Goal: Book appointment/travel/reservation

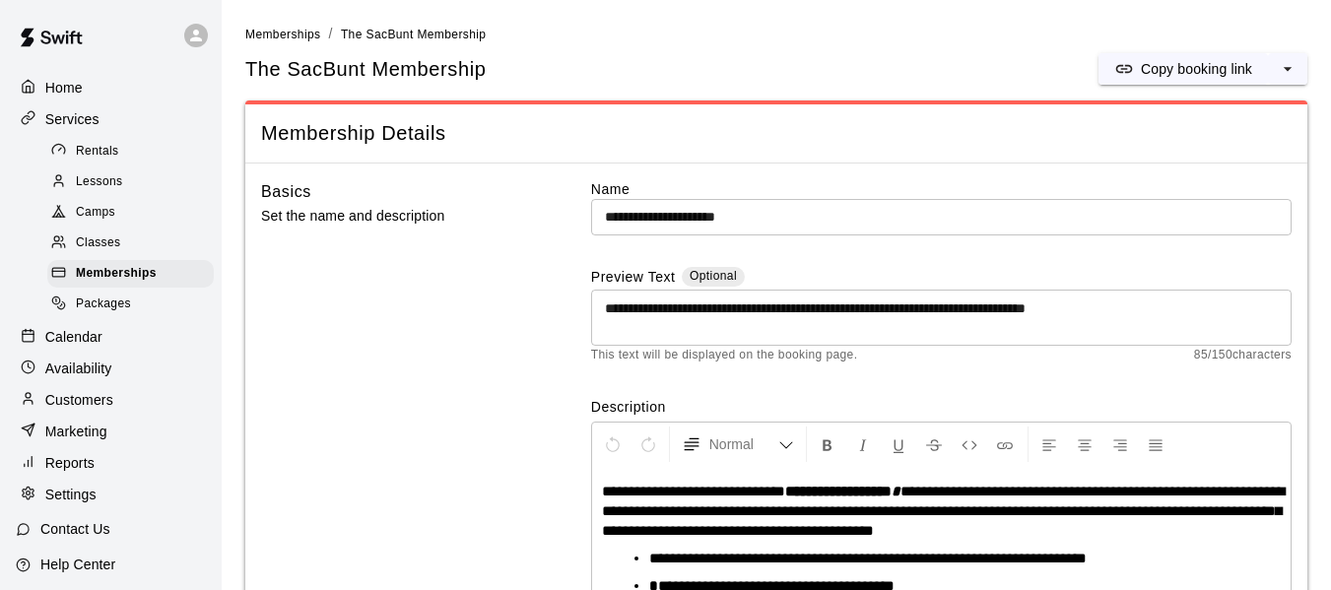
scroll to position [144, 0]
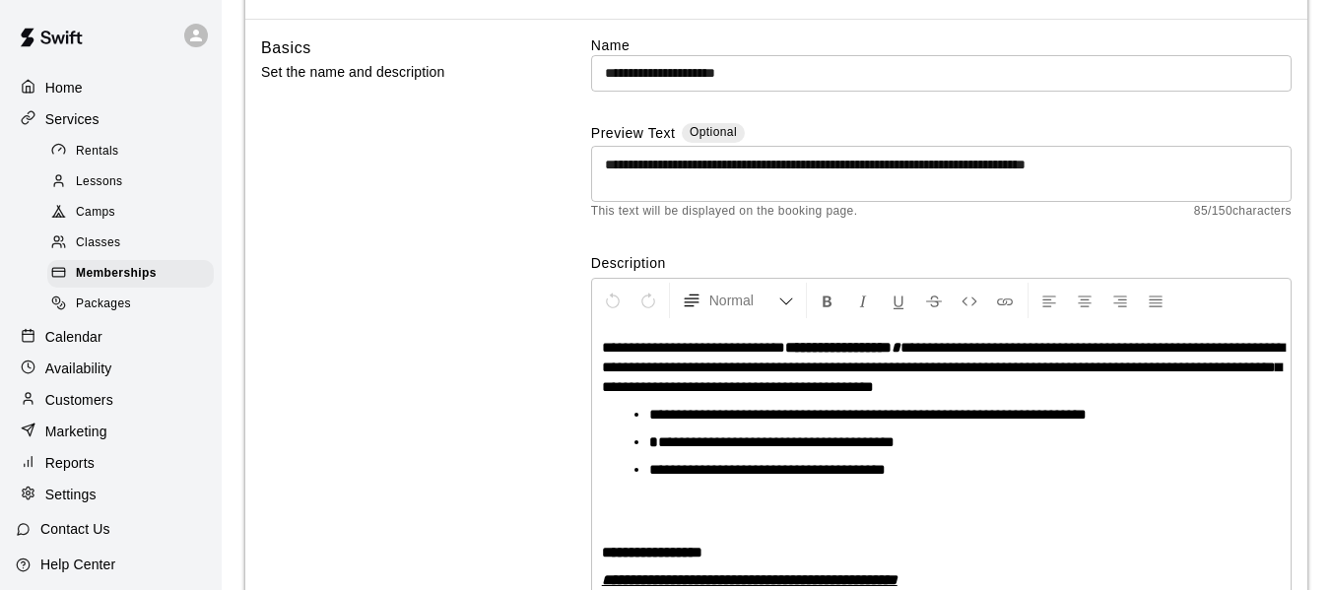
click at [70, 347] on p "Calendar" at bounding box center [73, 337] width 57 height 20
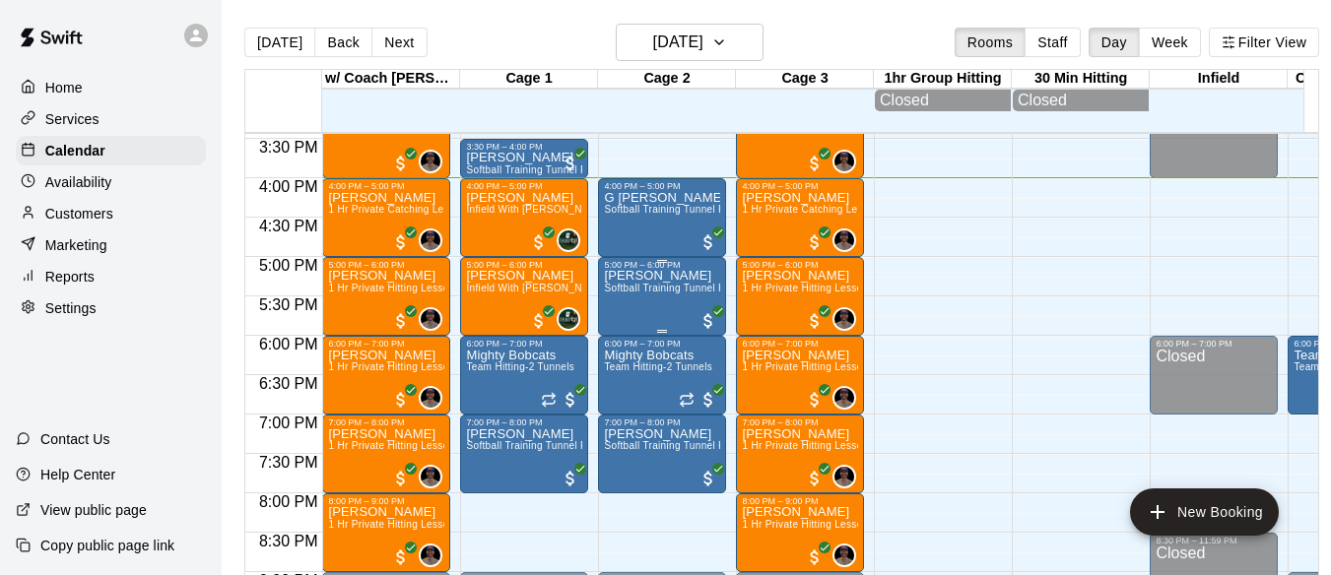
scroll to position [1183, 0]
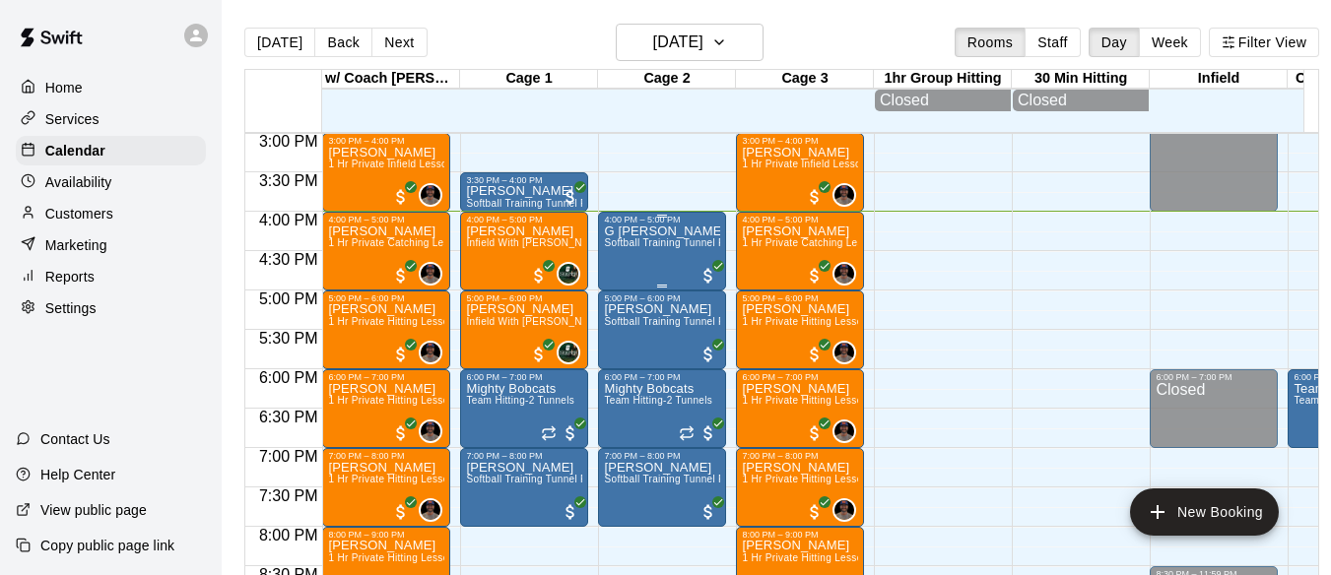
click at [644, 231] on p "G [PERSON_NAME]" at bounding box center [662, 231] width 116 height 0
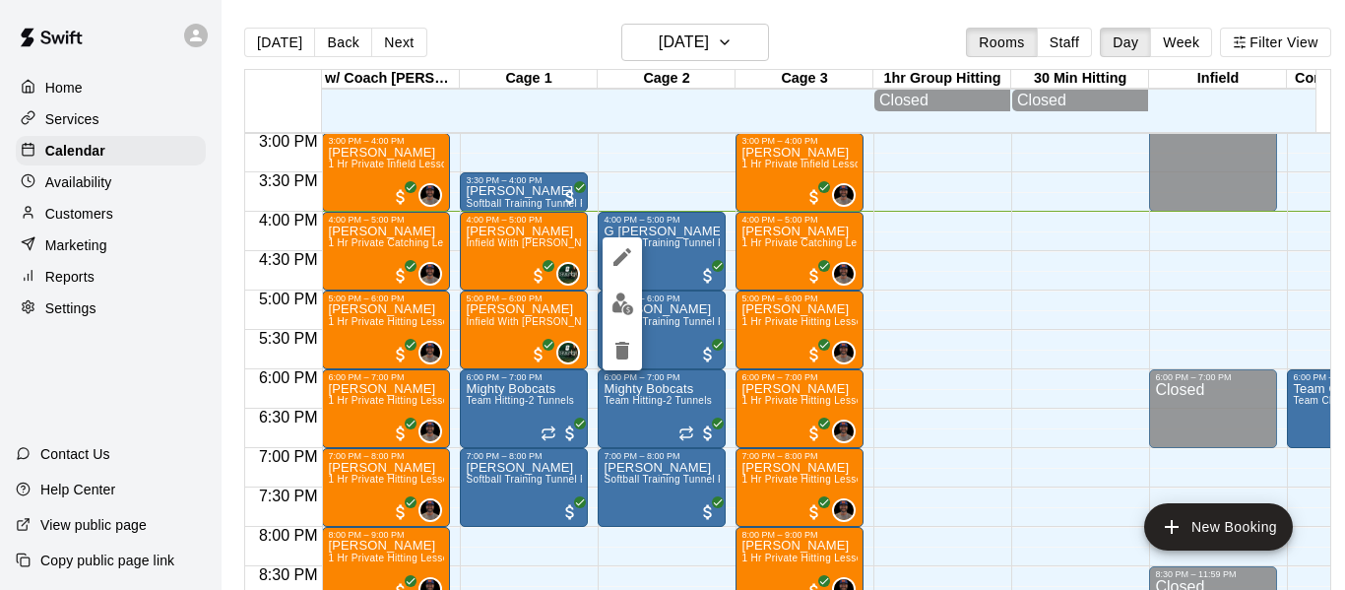
click at [888, 336] on div at bounding box center [672, 295] width 1345 height 590
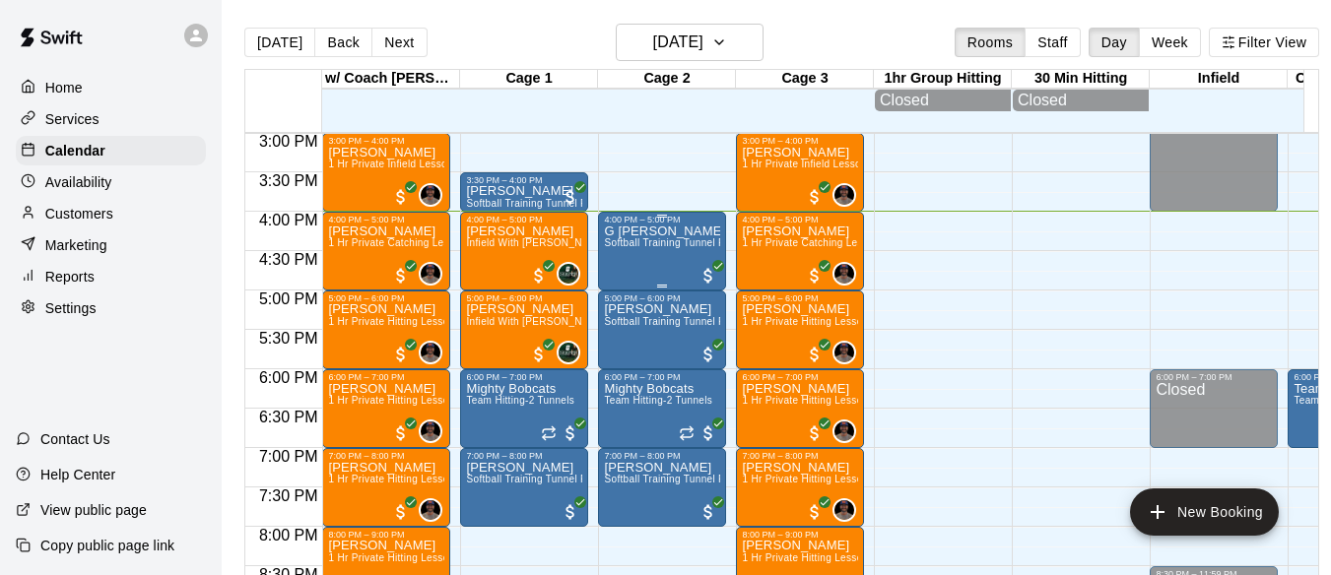
click at [646, 231] on p "G [PERSON_NAME]" at bounding box center [662, 231] width 116 height 0
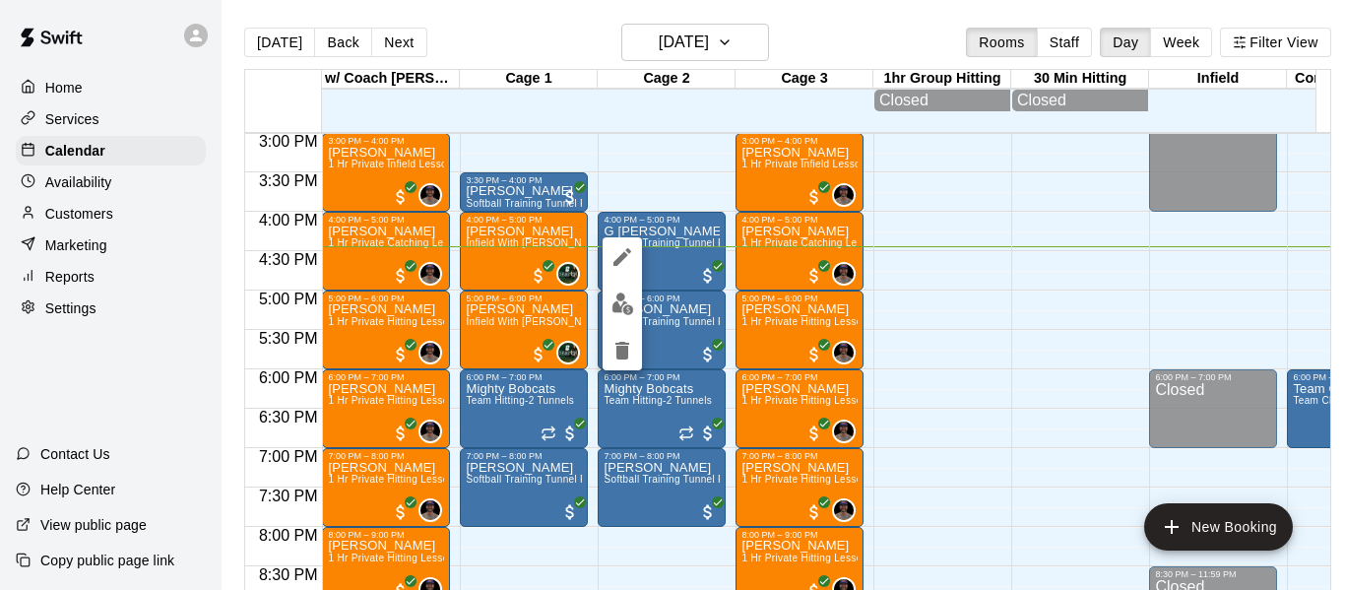
click at [679, 189] on div at bounding box center [672, 295] width 1345 height 590
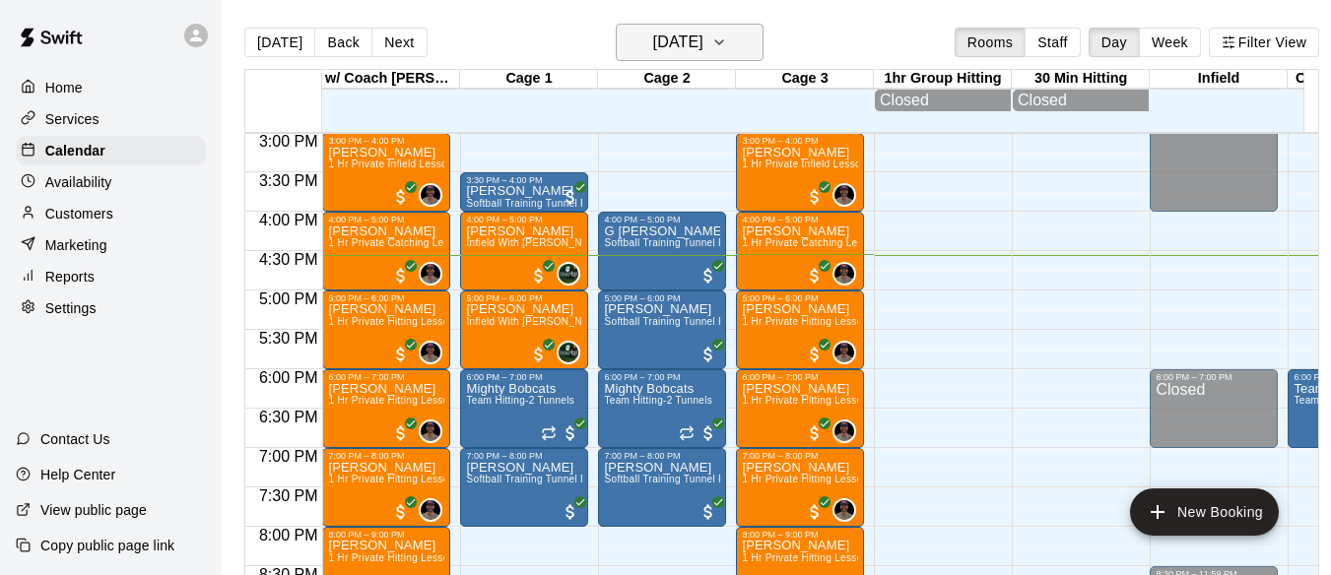
click at [727, 41] on icon "button" at bounding box center [719, 43] width 16 height 24
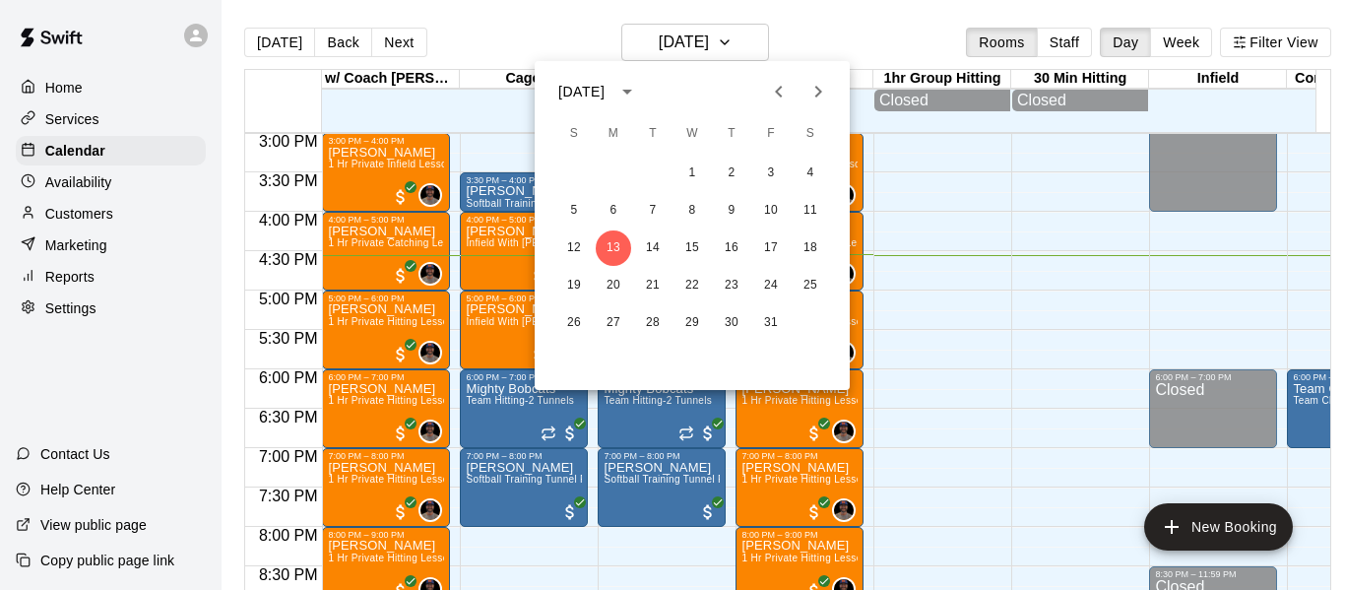
click at [825, 88] on icon "Next month" at bounding box center [819, 92] width 24 height 24
click at [813, 174] on button "1" at bounding box center [810, 173] width 35 height 35
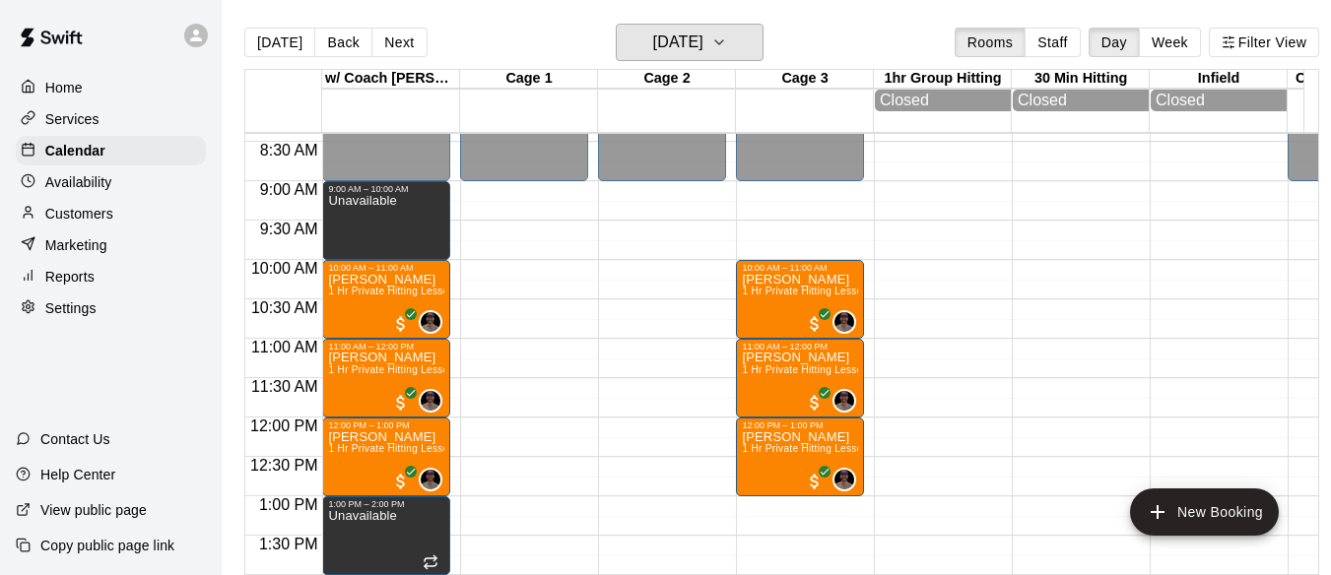
scroll to position [658, 0]
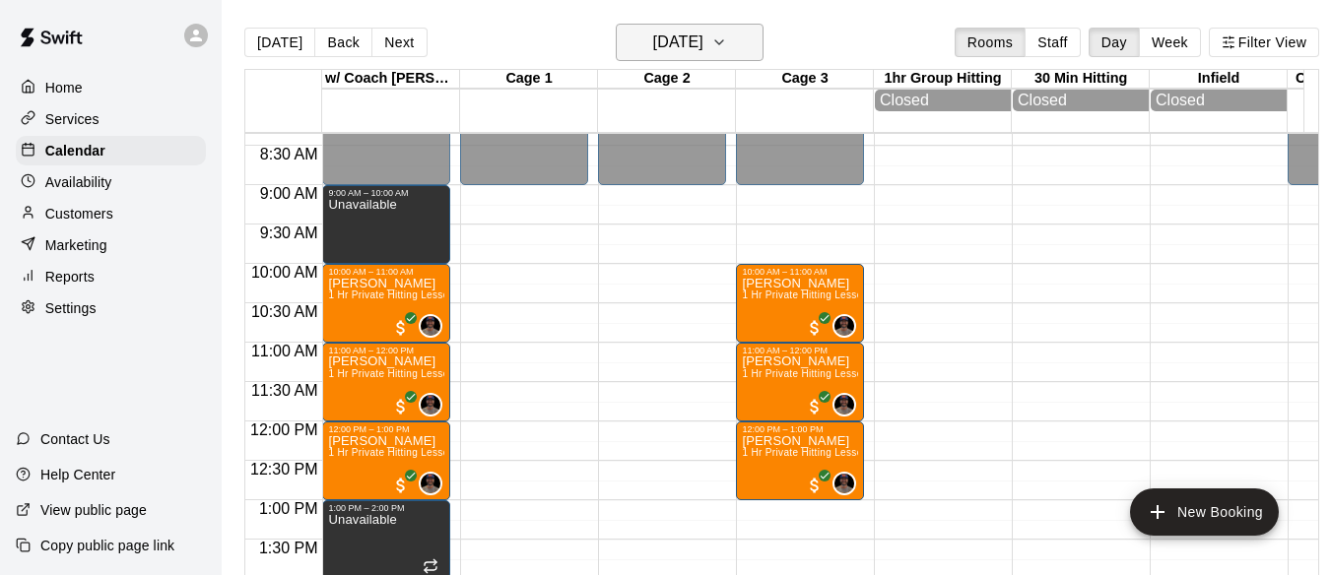
click at [723, 43] on icon "button" at bounding box center [719, 42] width 8 height 4
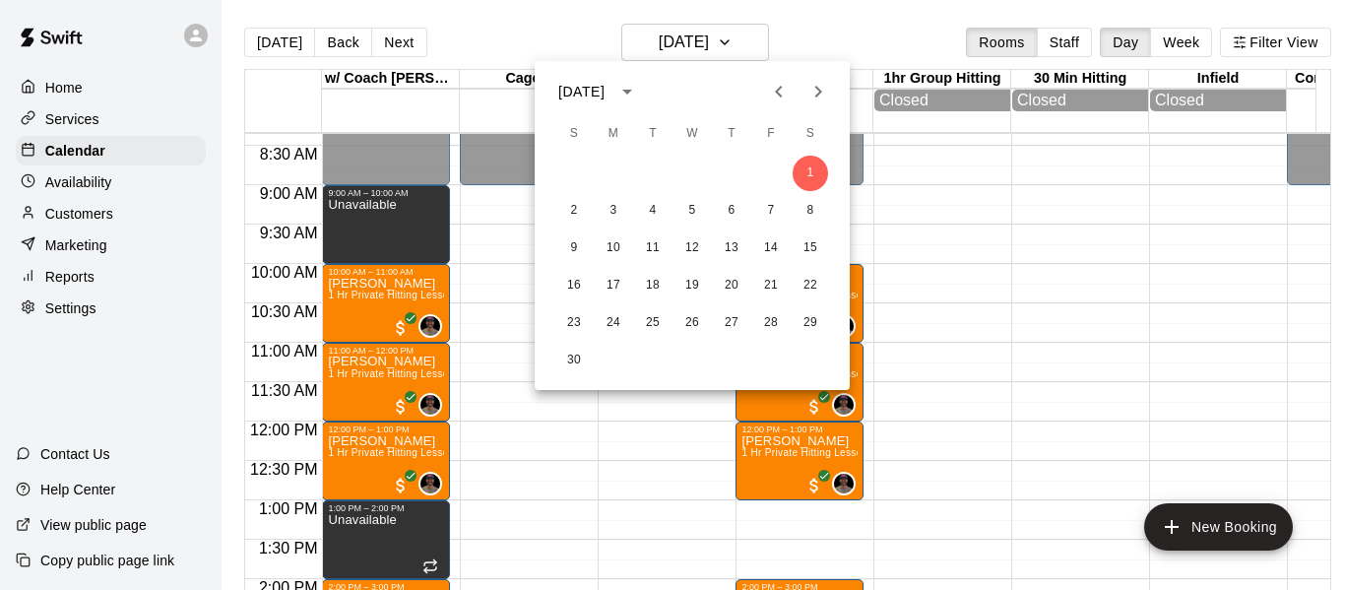
click at [816, 94] on icon "Next month" at bounding box center [819, 92] width 24 height 24
click at [691, 319] on button "31" at bounding box center [692, 322] width 35 height 35
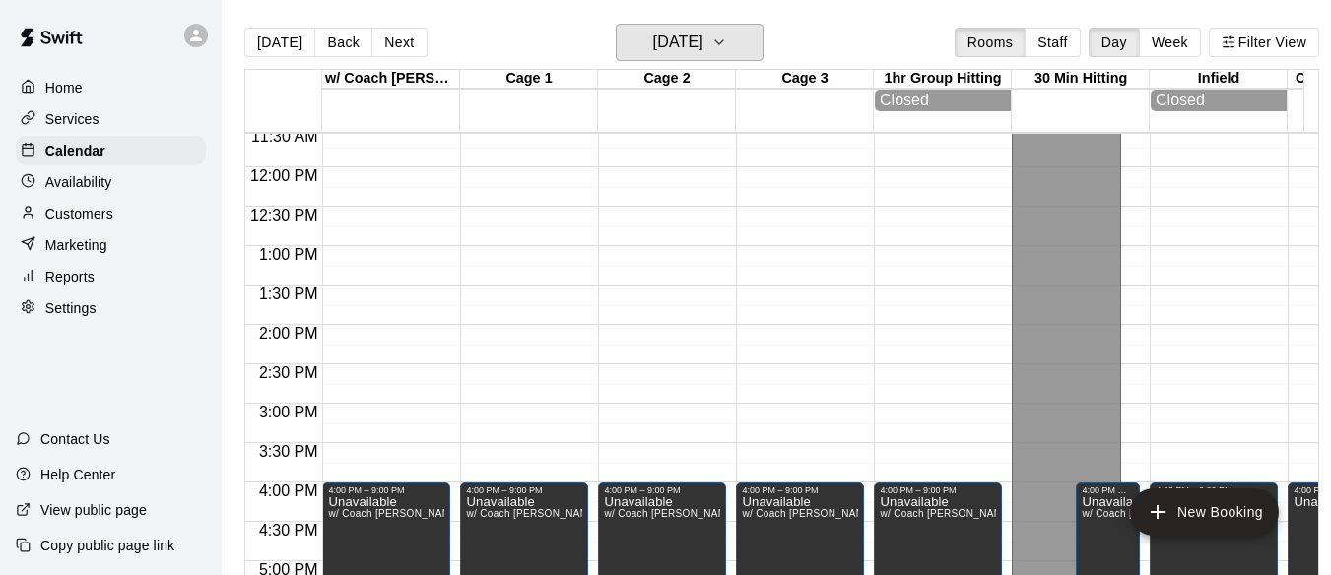
scroll to position [921, 0]
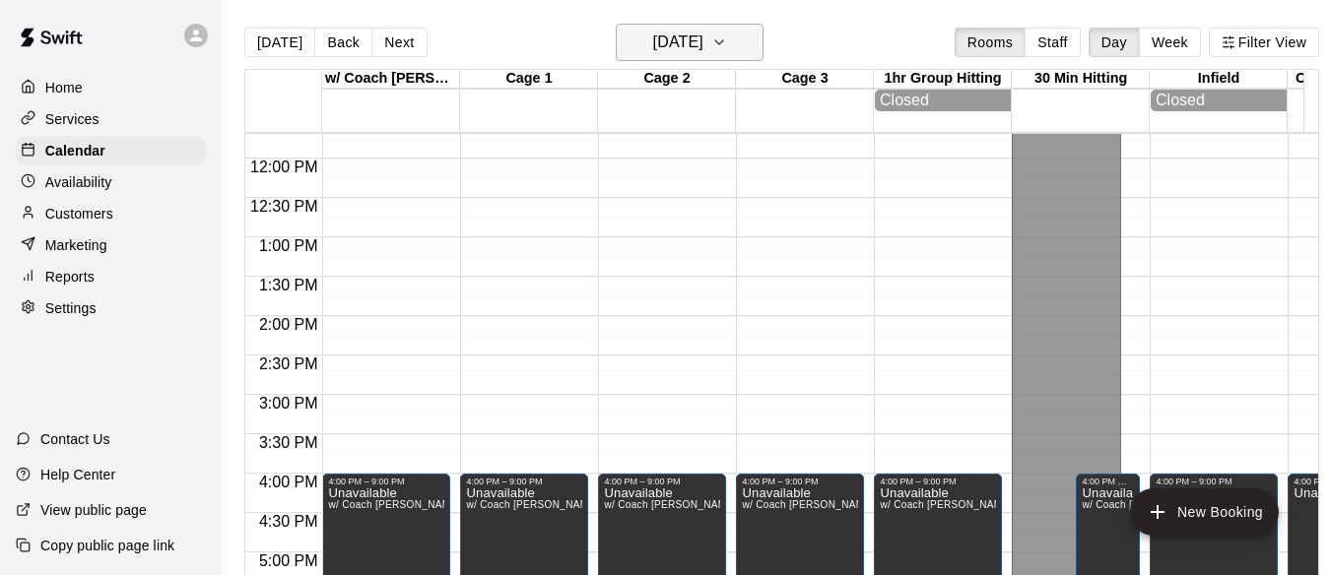
click at [727, 41] on icon "button" at bounding box center [719, 43] width 16 height 24
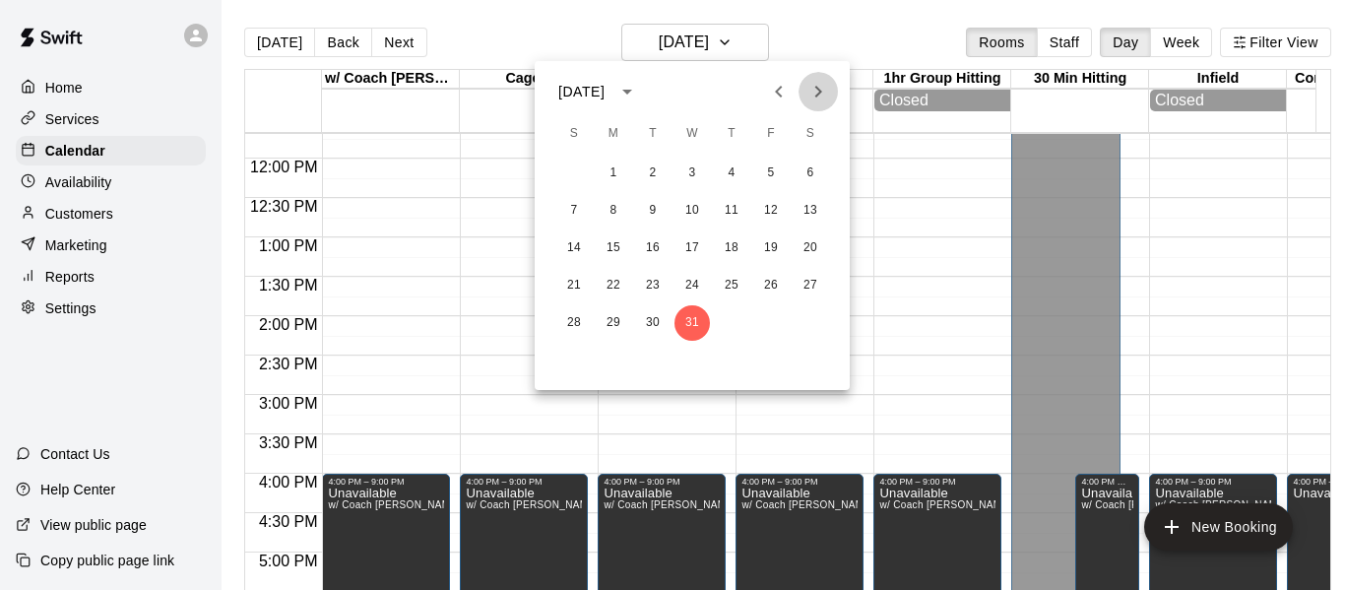
click at [818, 95] on icon "Next month" at bounding box center [819, 92] width 7 height 12
click at [620, 212] on button "5" at bounding box center [613, 210] width 35 height 35
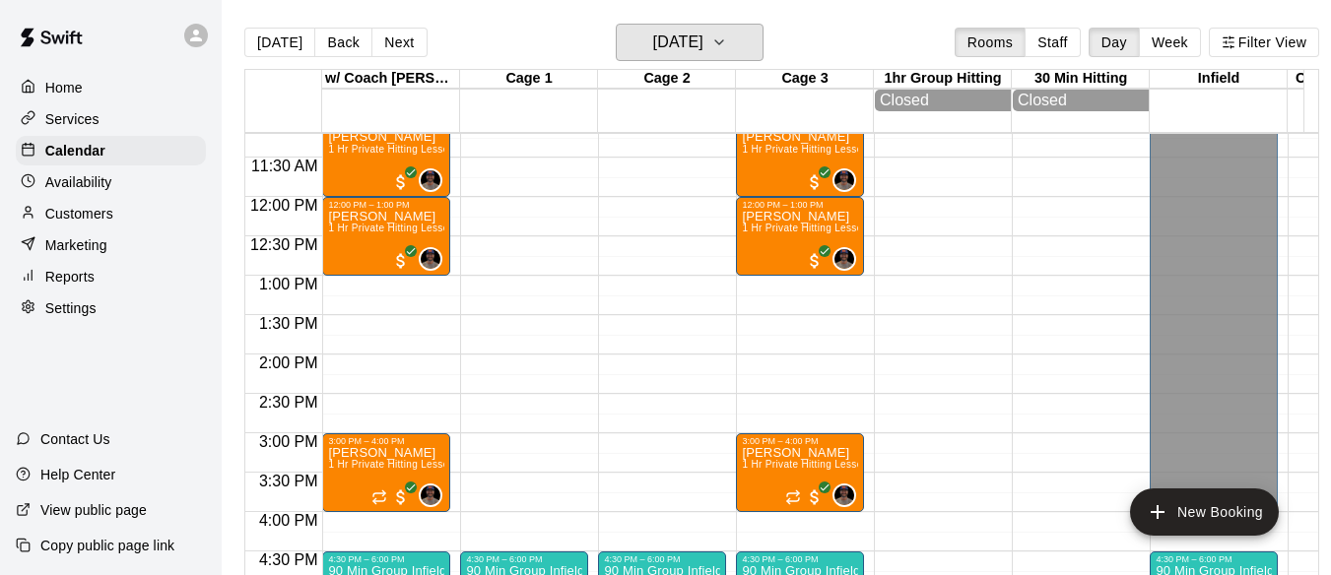
scroll to position [986, 0]
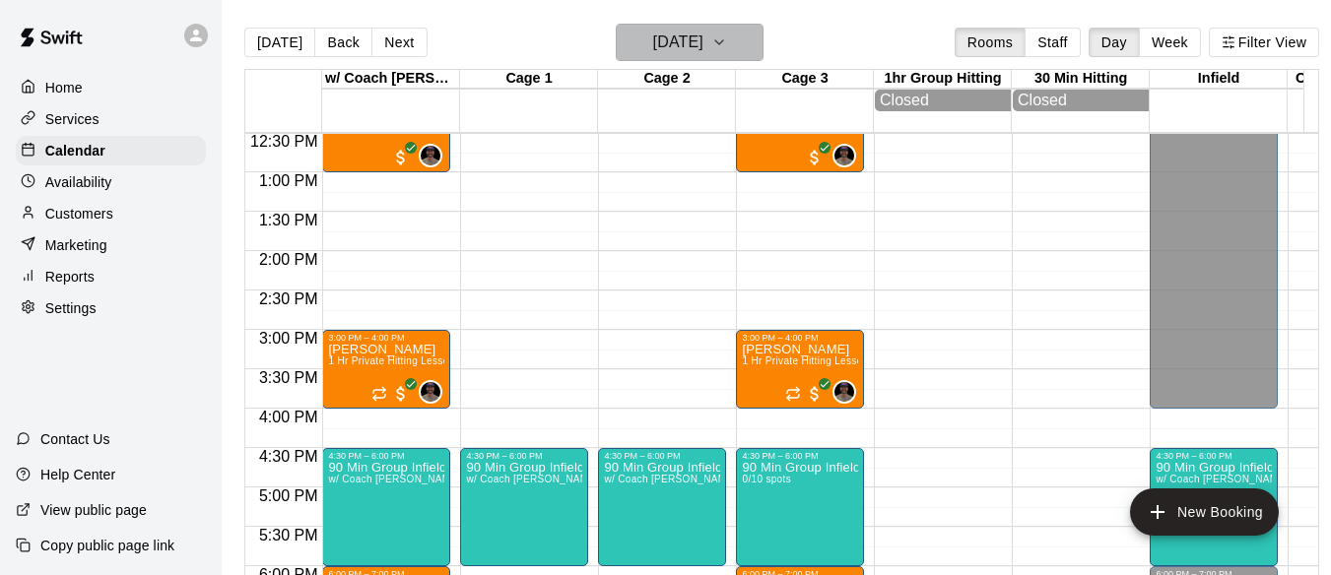
click at [727, 42] on icon "button" at bounding box center [719, 43] width 16 height 24
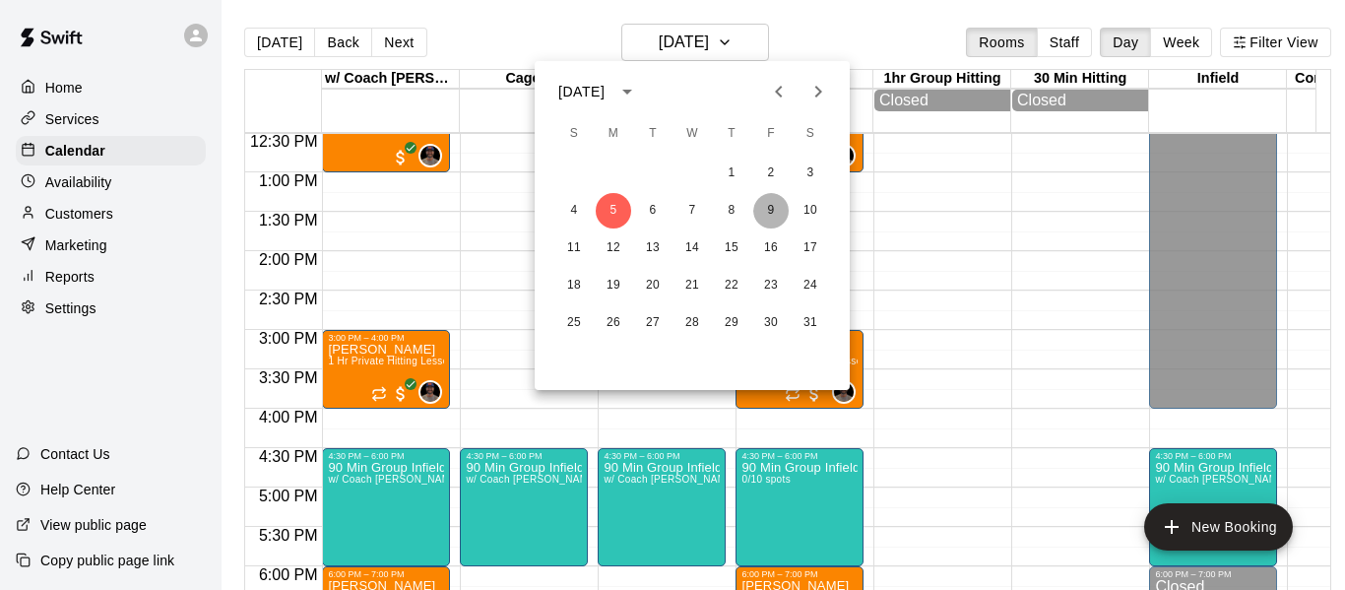
click at [778, 206] on button "9" at bounding box center [770, 210] width 35 height 35
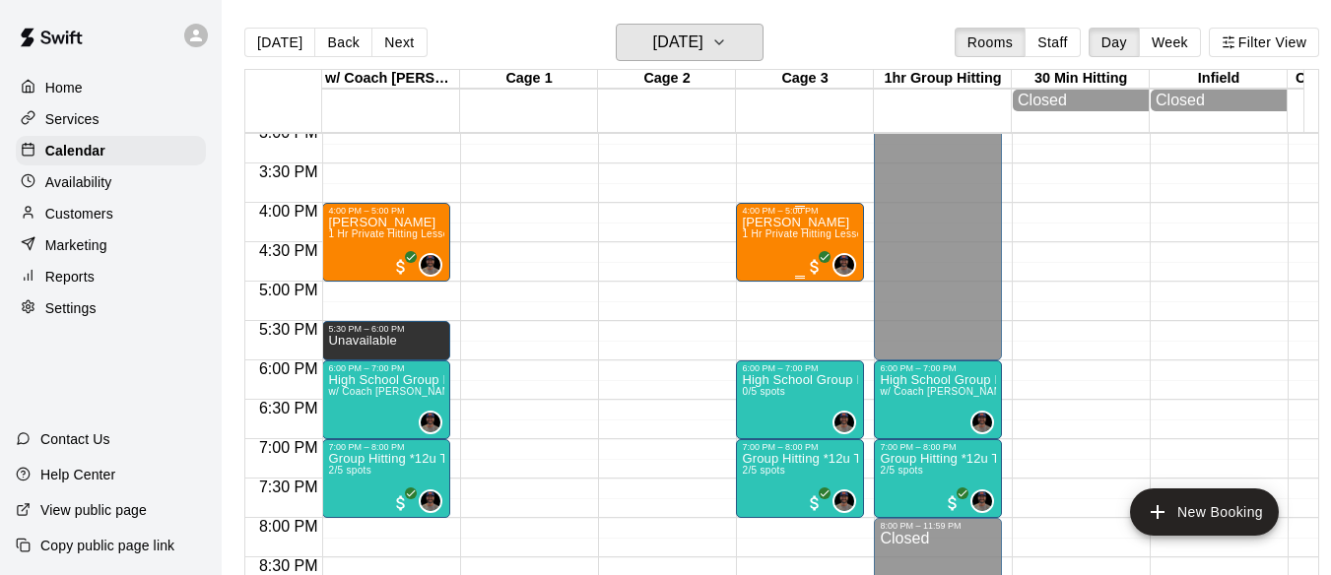
scroll to position [1249, 0]
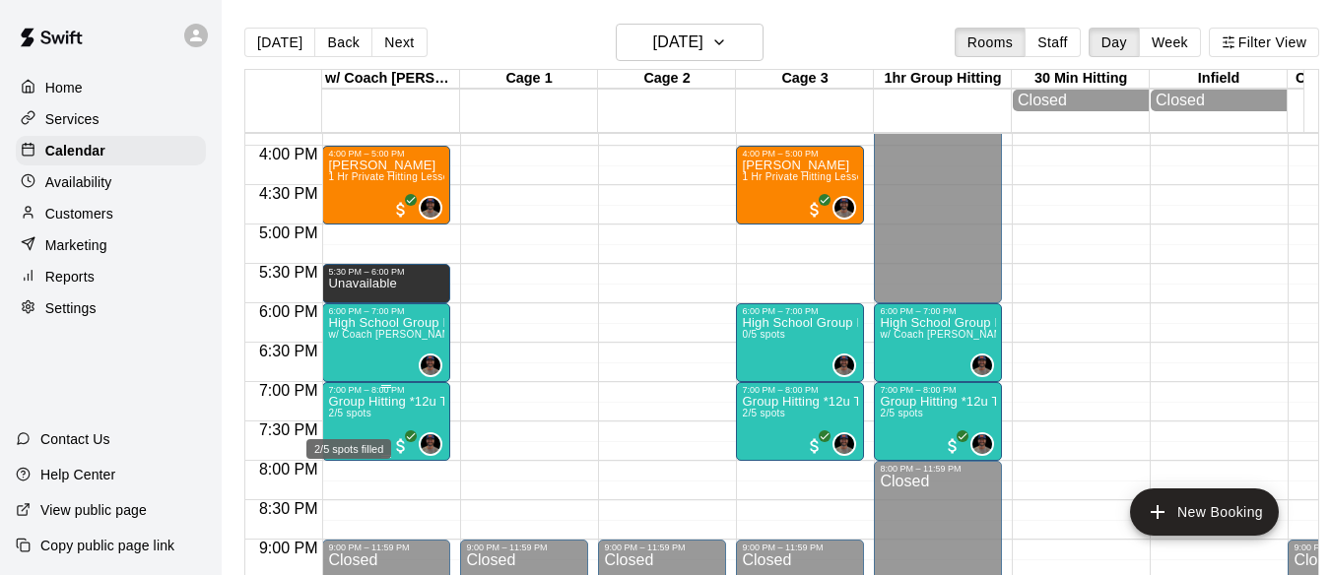
click at [332, 419] on span "2/5 spots" at bounding box center [349, 413] width 43 height 11
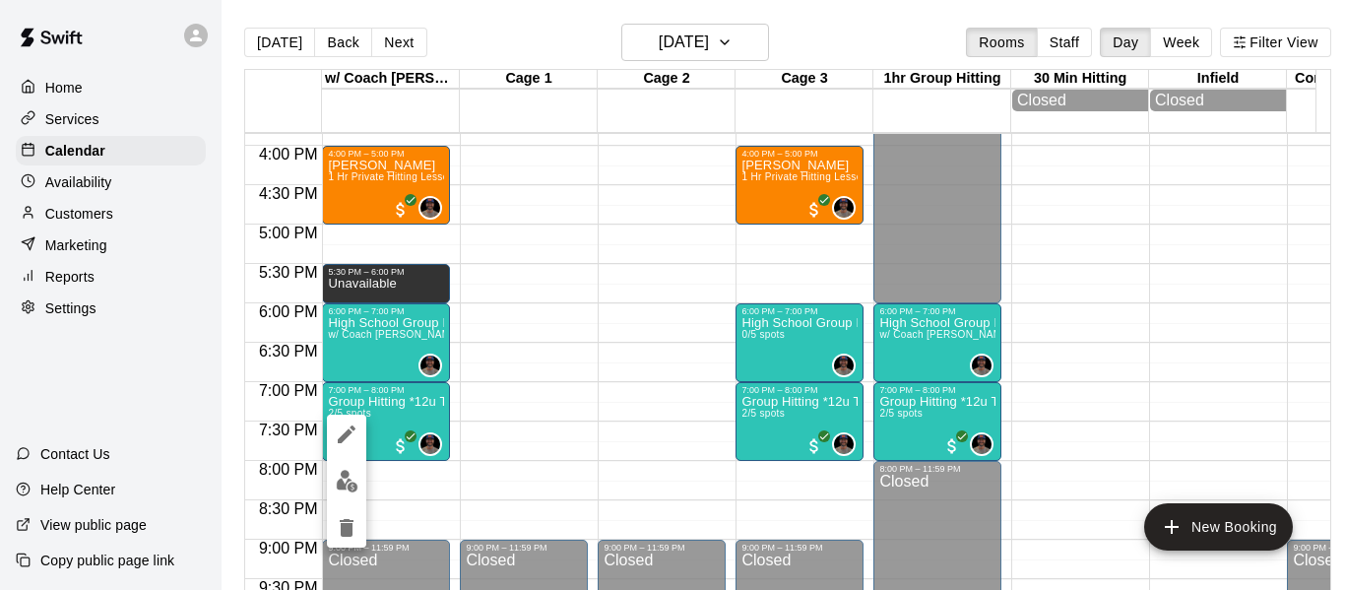
click at [541, 406] on div at bounding box center [672, 295] width 1345 height 590
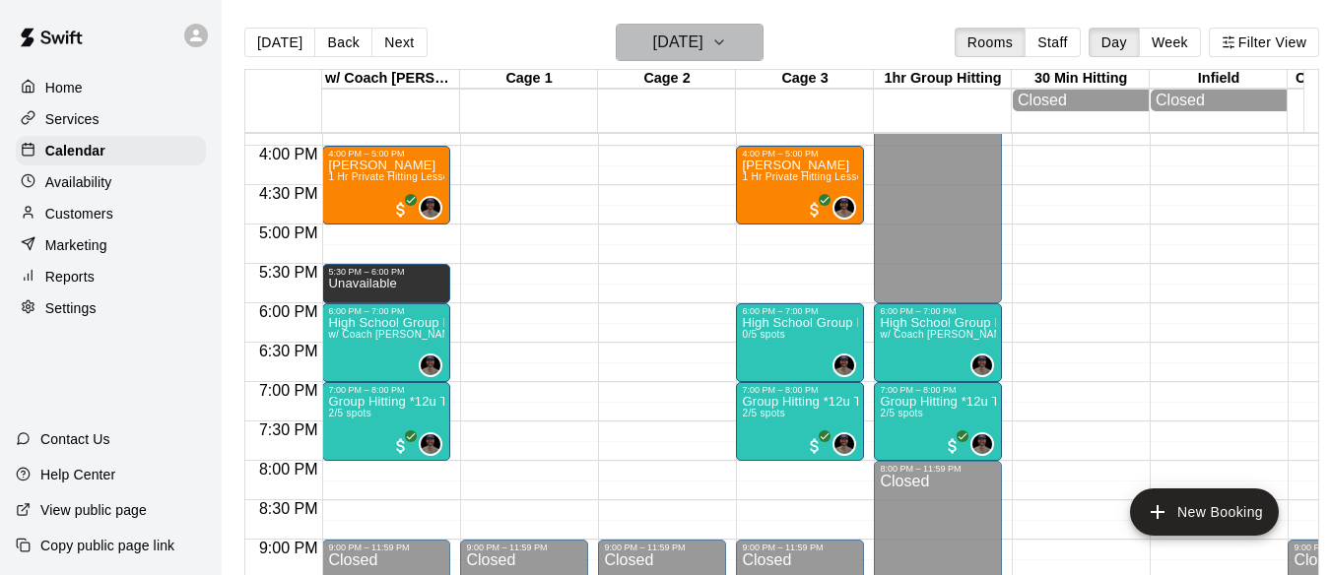
click at [727, 36] on icon "button" at bounding box center [719, 43] width 16 height 24
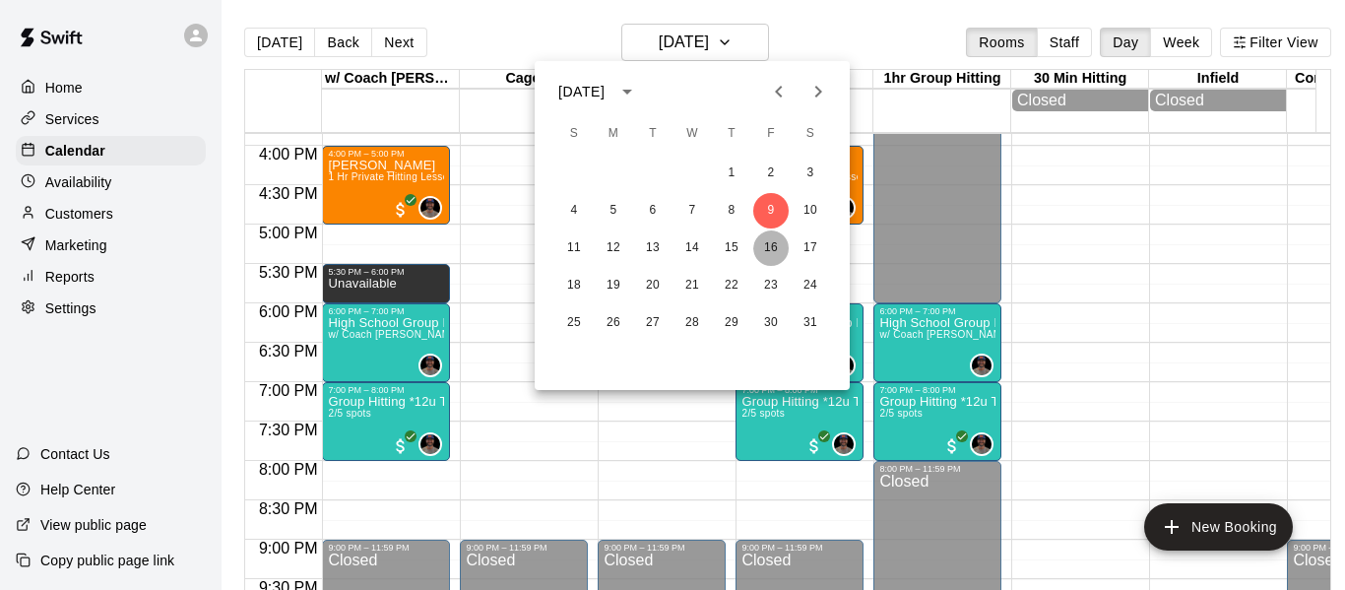
click at [774, 248] on button "16" at bounding box center [770, 247] width 35 height 35
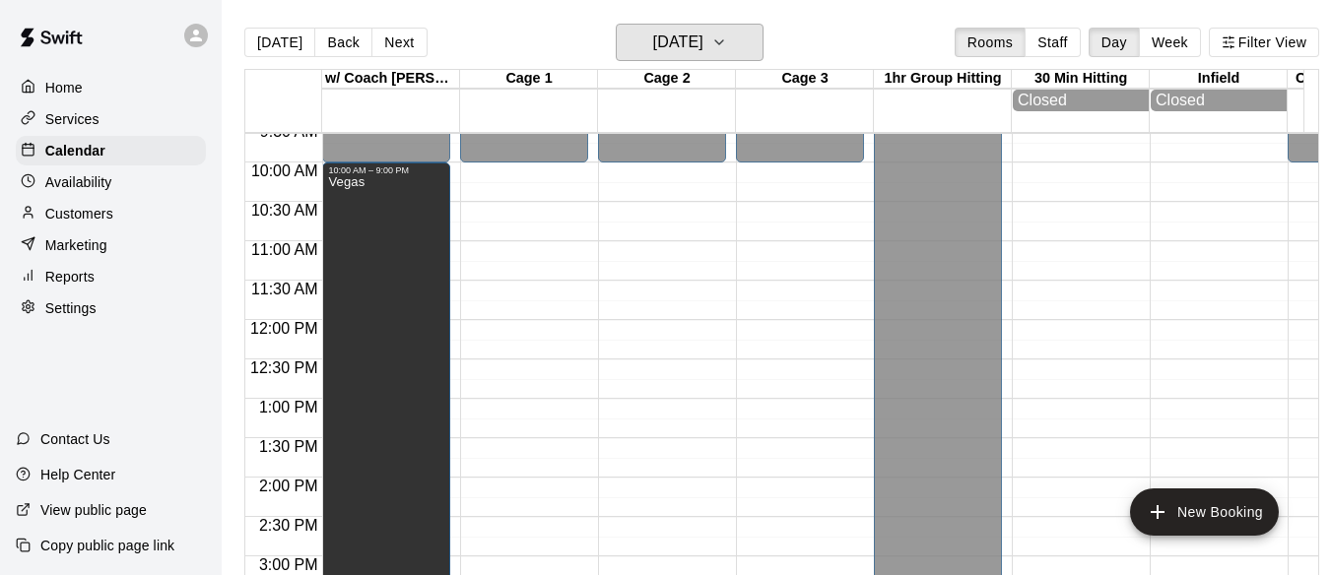
scroll to position [756, 0]
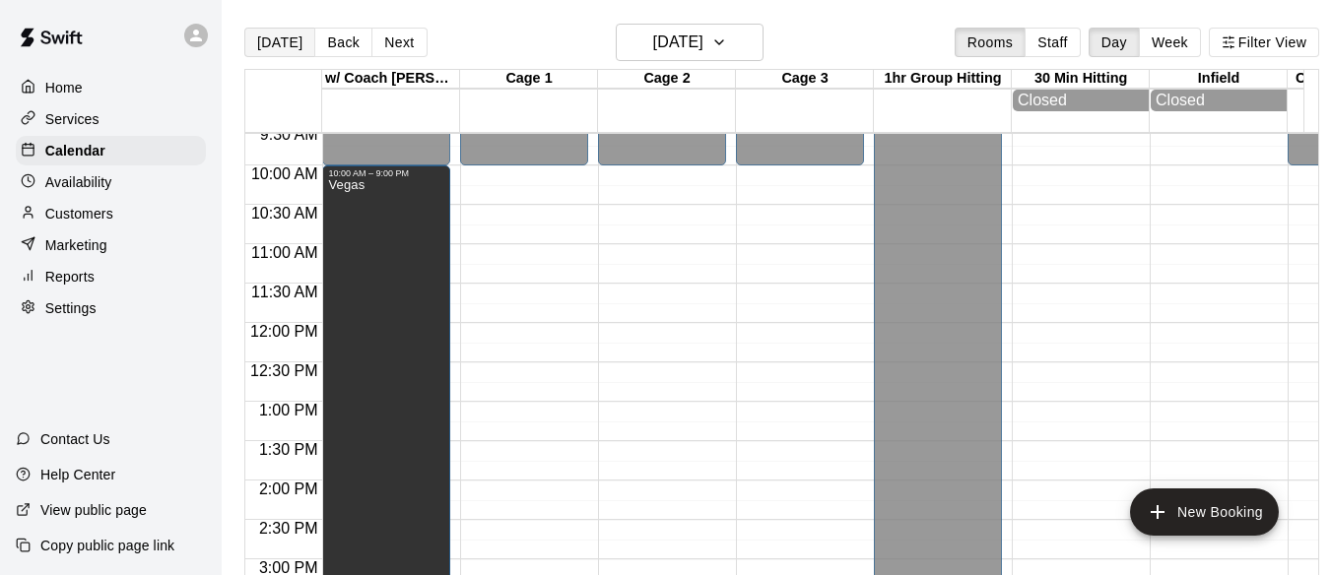
click at [269, 48] on button "[DATE]" at bounding box center [279, 43] width 71 height 30
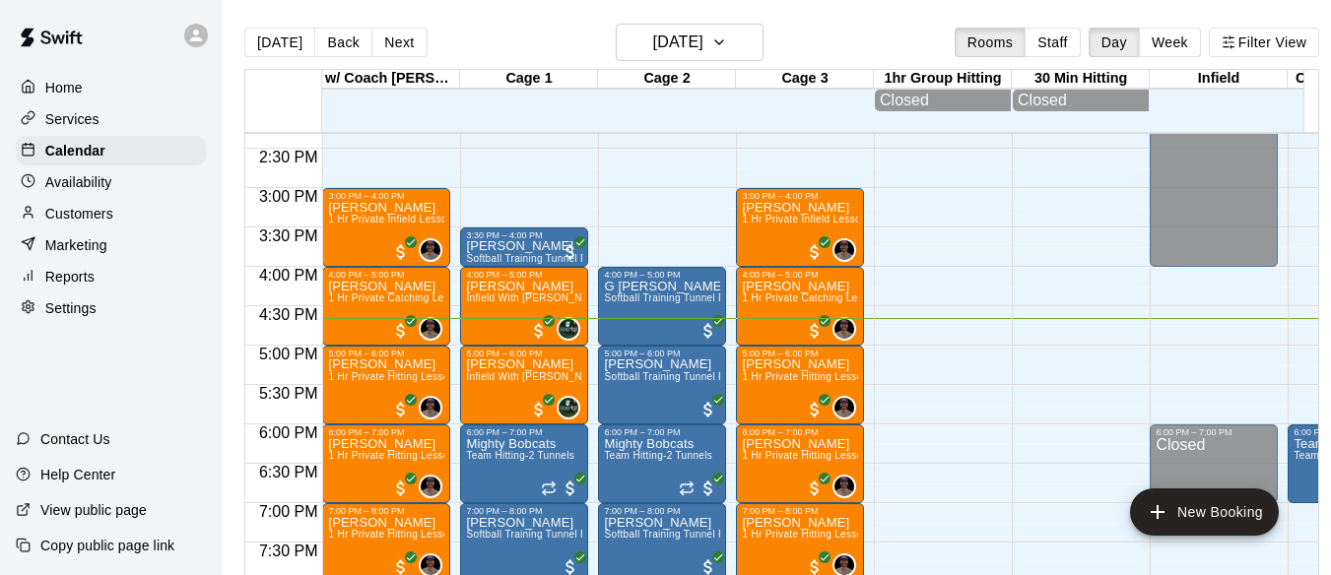
scroll to position [1197, 0]
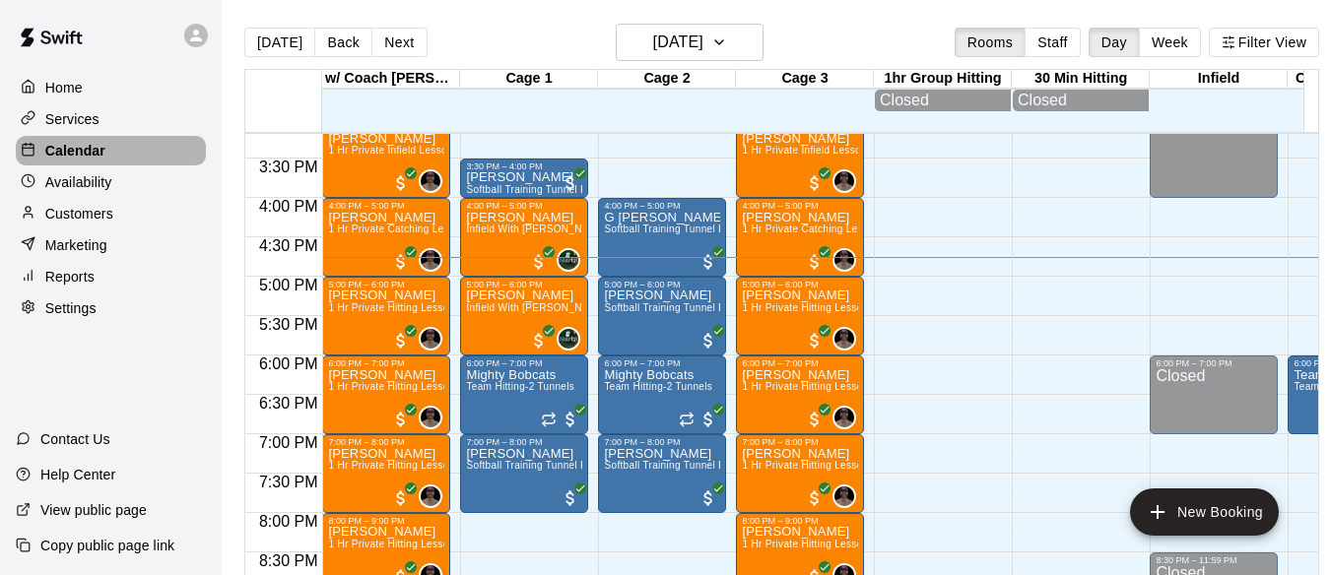
click at [97, 156] on p "Calendar" at bounding box center [75, 151] width 60 height 20
click at [394, 36] on button "Next" at bounding box center [398, 43] width 55 height 30
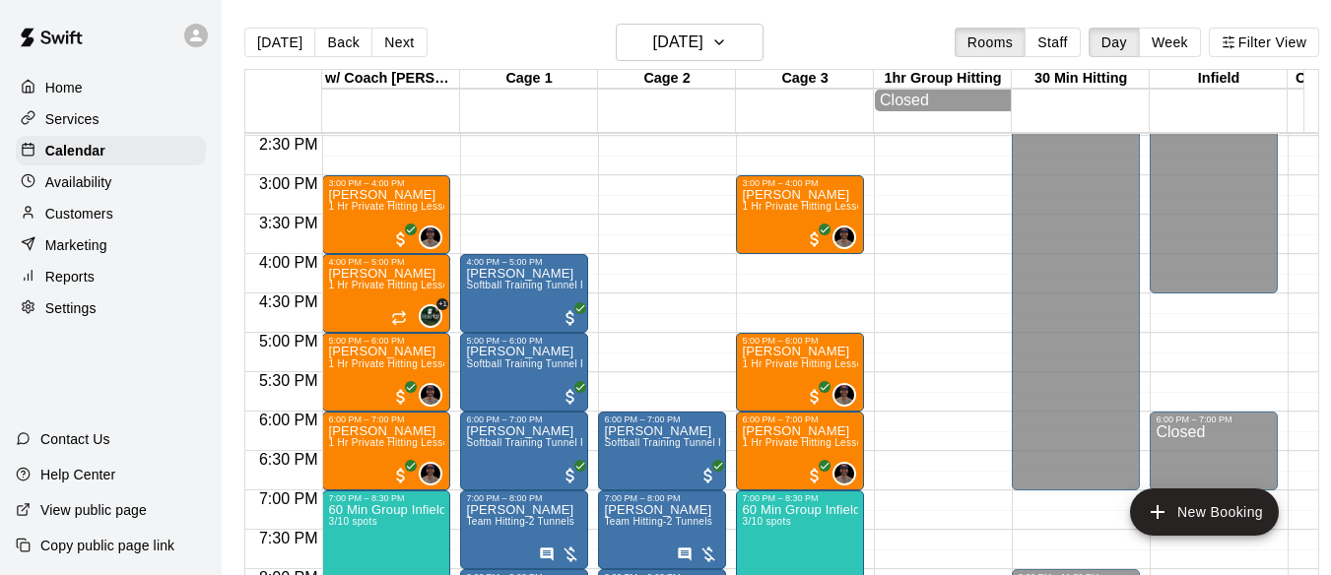
scroll to position [1131, 0]
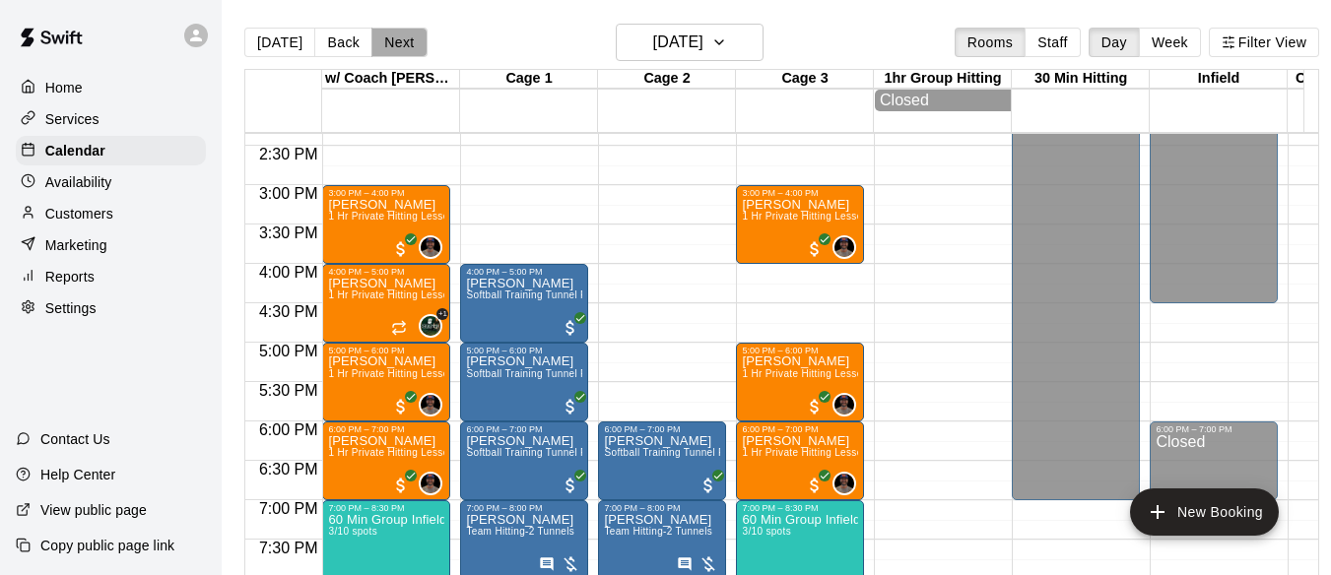
click at [381, 33] on button "Next" at bounding box center [398, 43] width 55 height 30
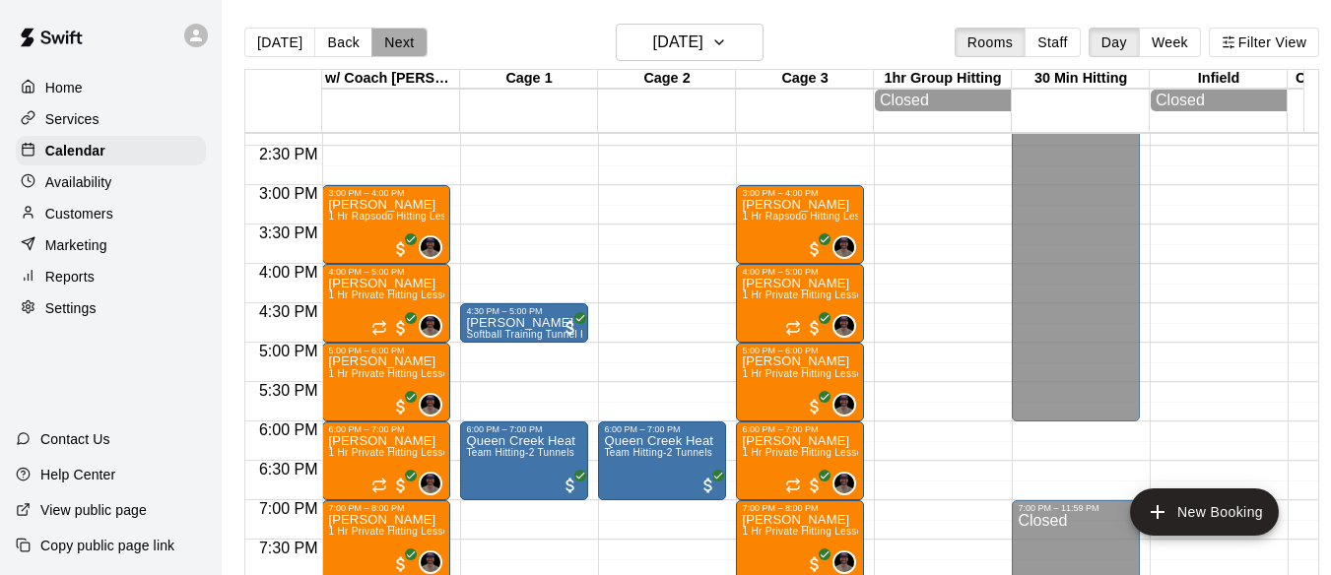
click at [398, 41] on button "Next" at bounding box center [398, 43] width 55 height 30
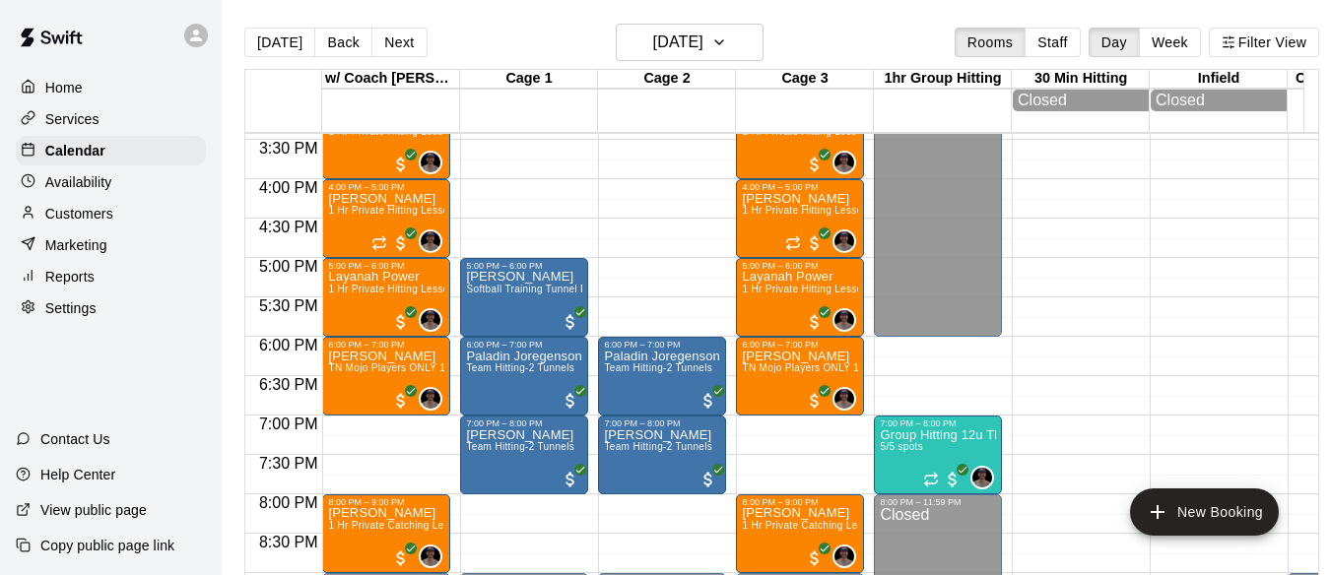
scroll to position [1229, 0]
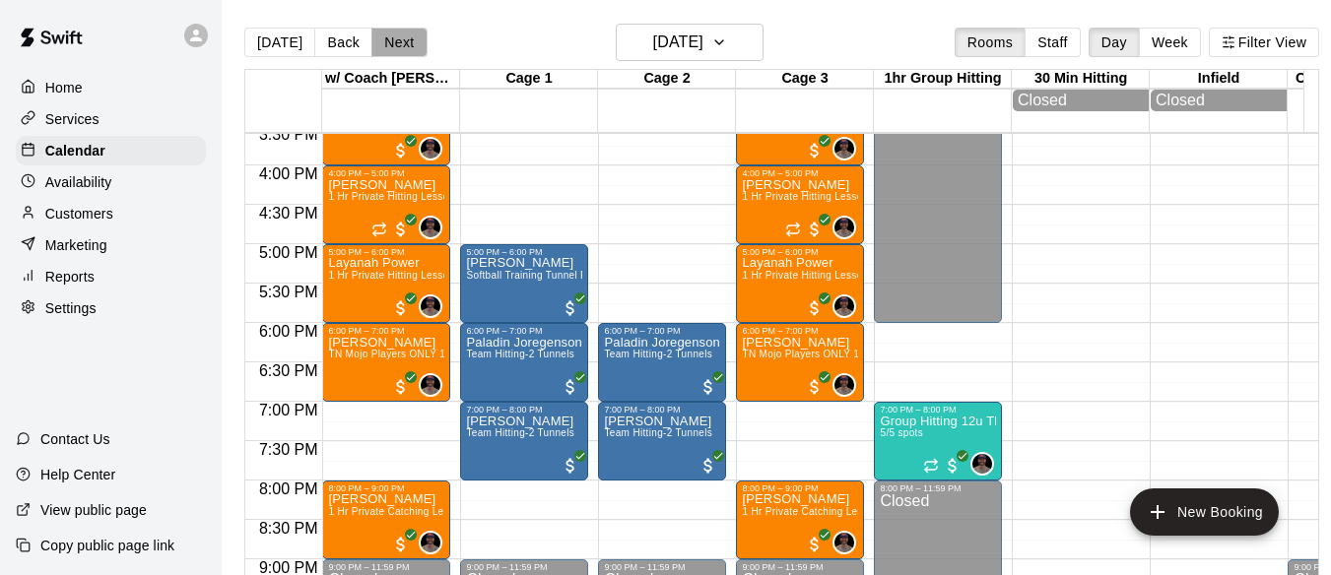
click at [395, 40] on button "Next" at bounding box center [398, 43] width 55 height 30
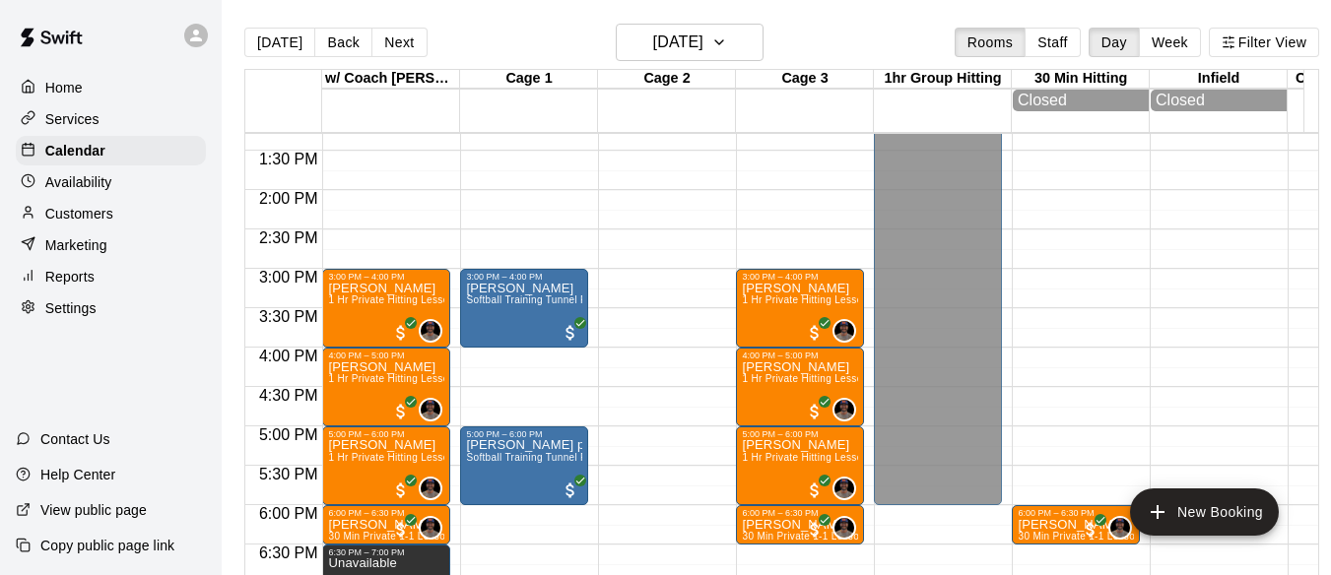
scroll to position [1000, 0]
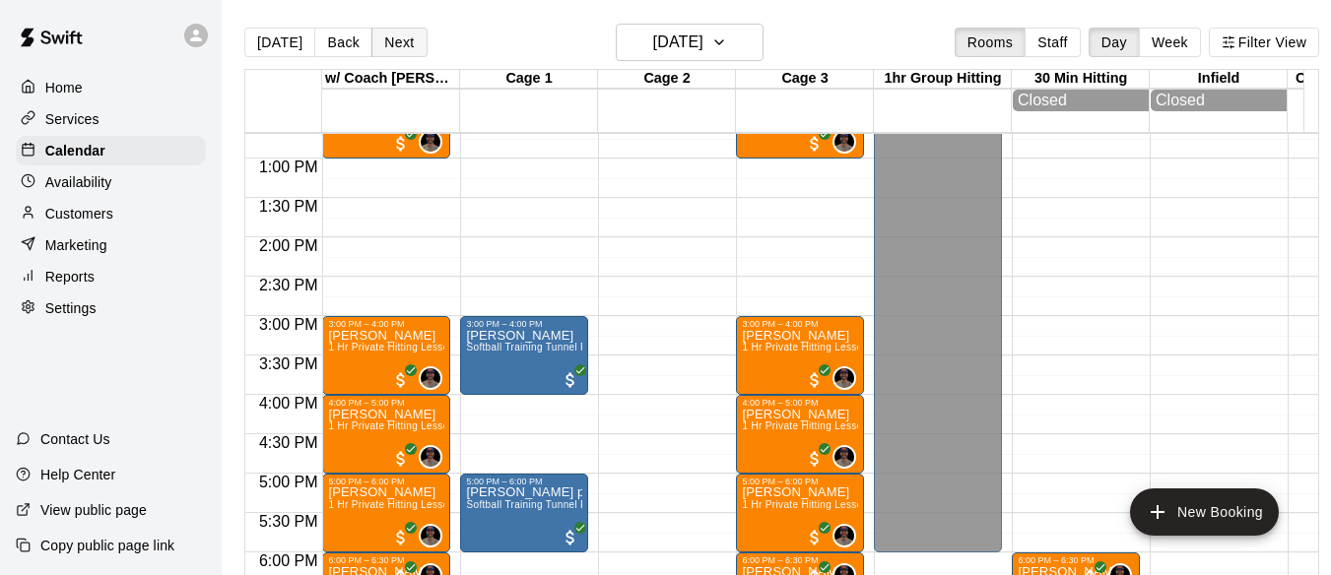
click at [401, 39] on button "Next" at bounding box center [398, 43] width 55 height 30
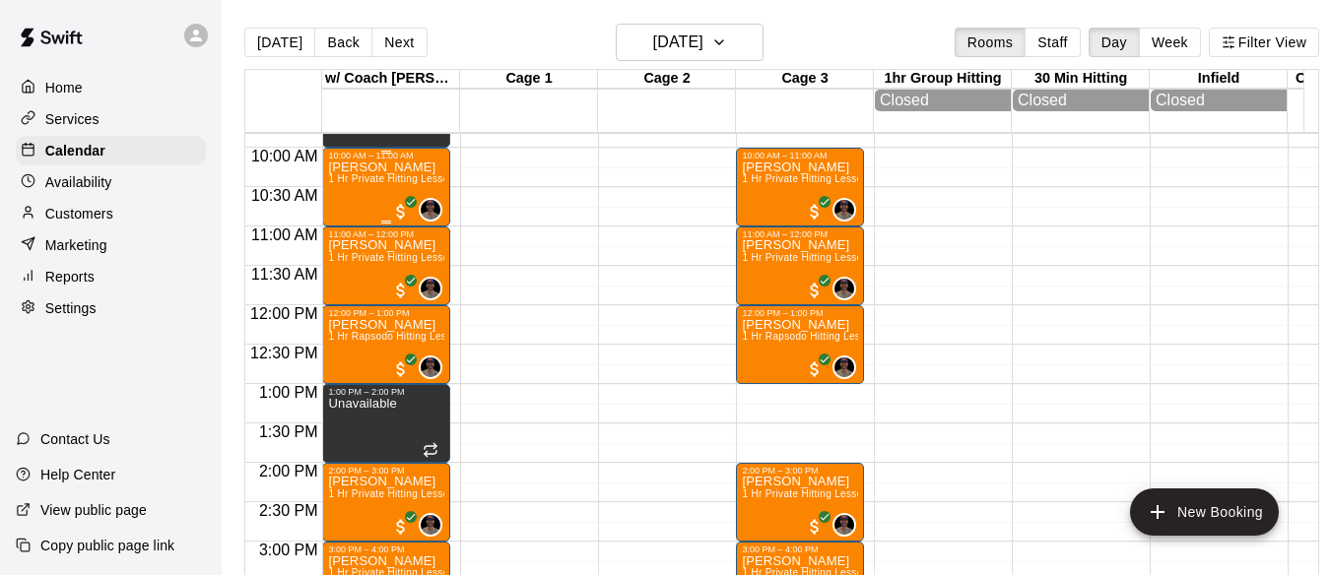
scroll to position [770, 0]
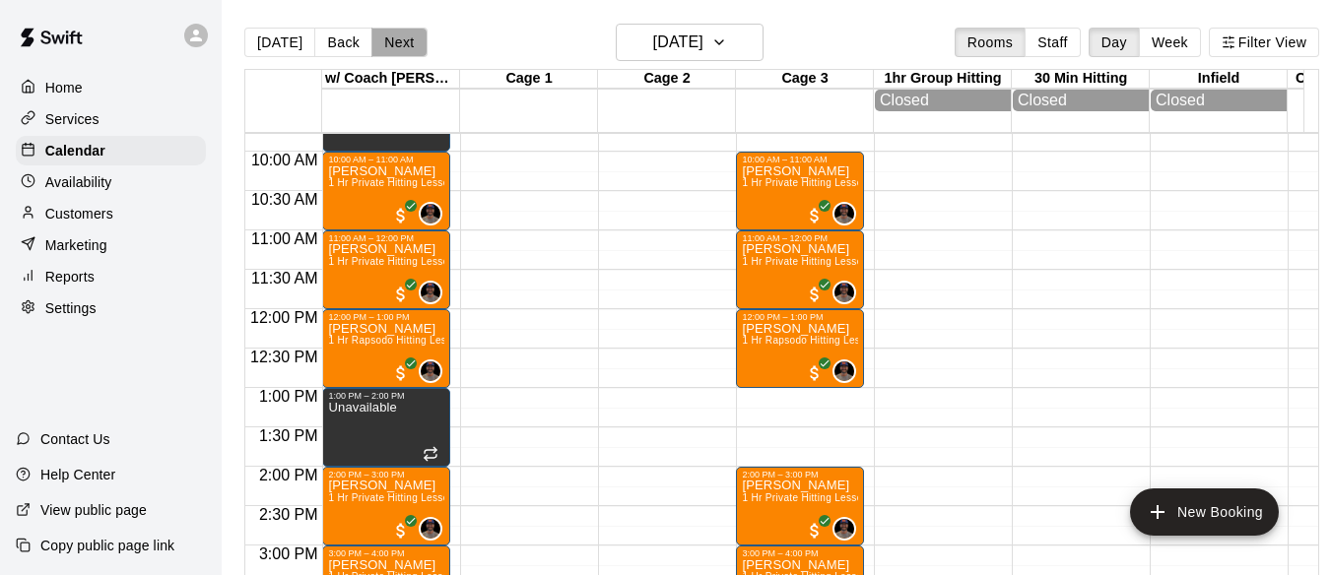
click at [390, 40] on button "Next" at bounding box center [398, 43] width 55 height 30
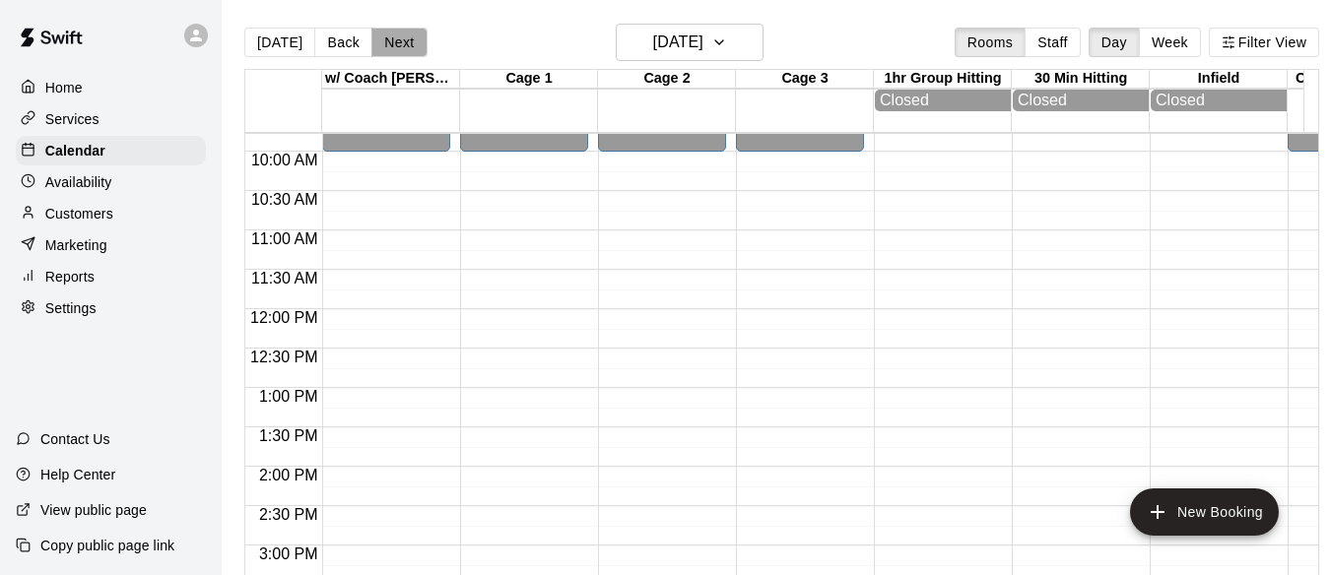
click at [395, 38] on button "Next" at bounding box center [398, 43] width 55 height 30
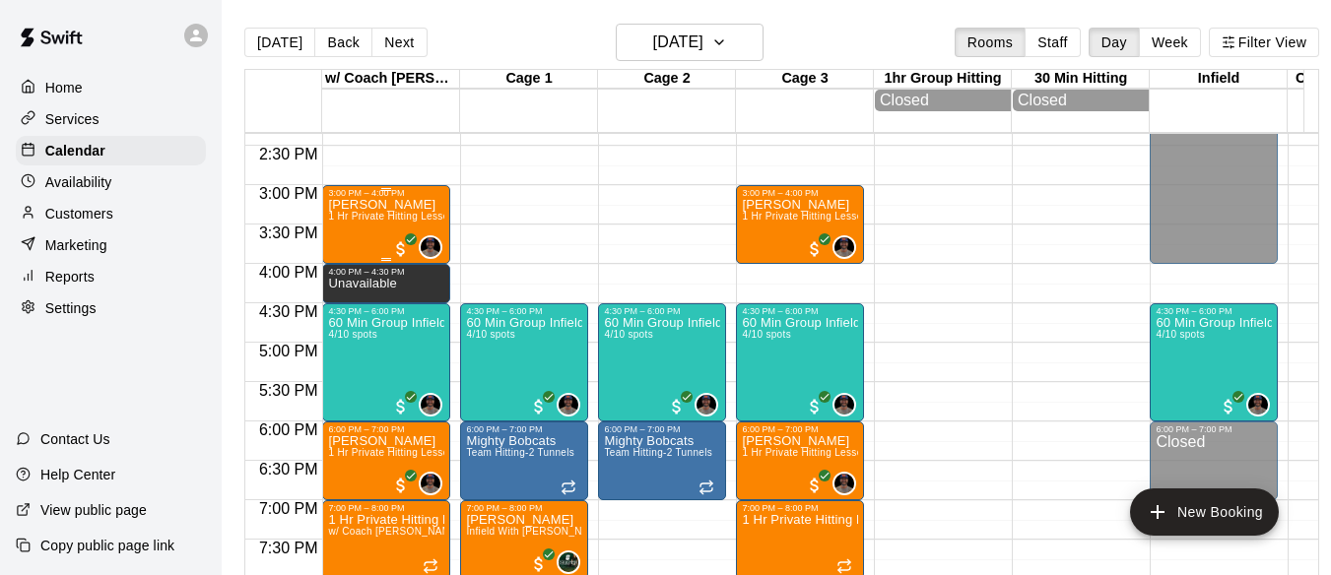
scroll to position [1164, 0]
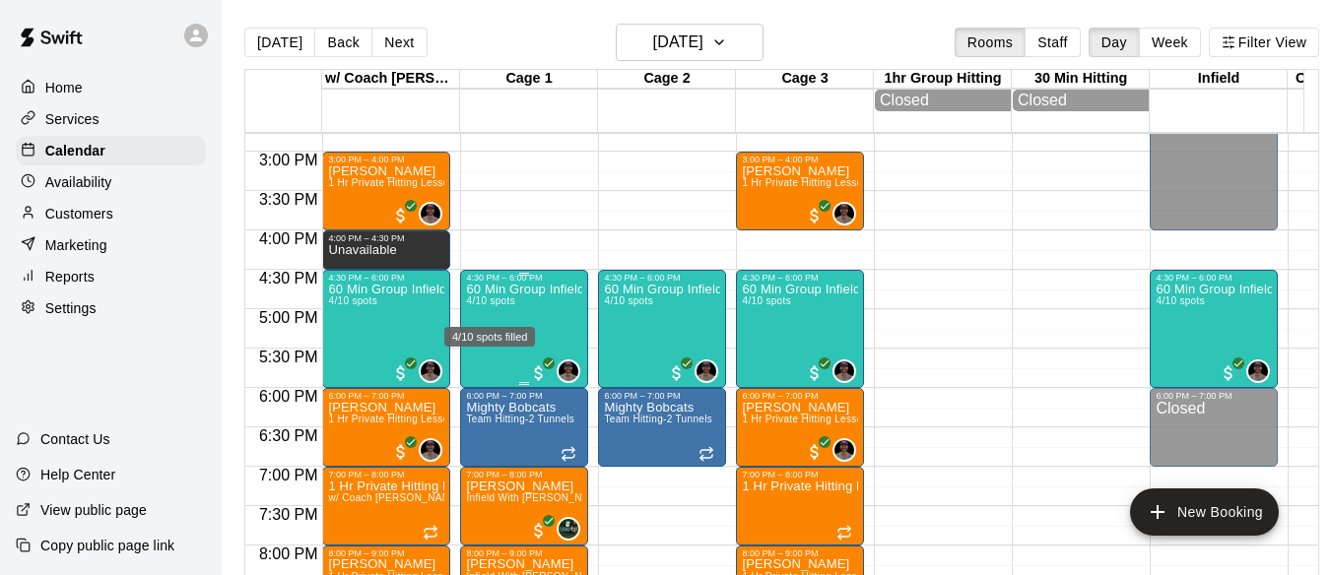
click at [470, 306] on span "4/10 spots" at bounding box center [490, 300] width 48 height 11
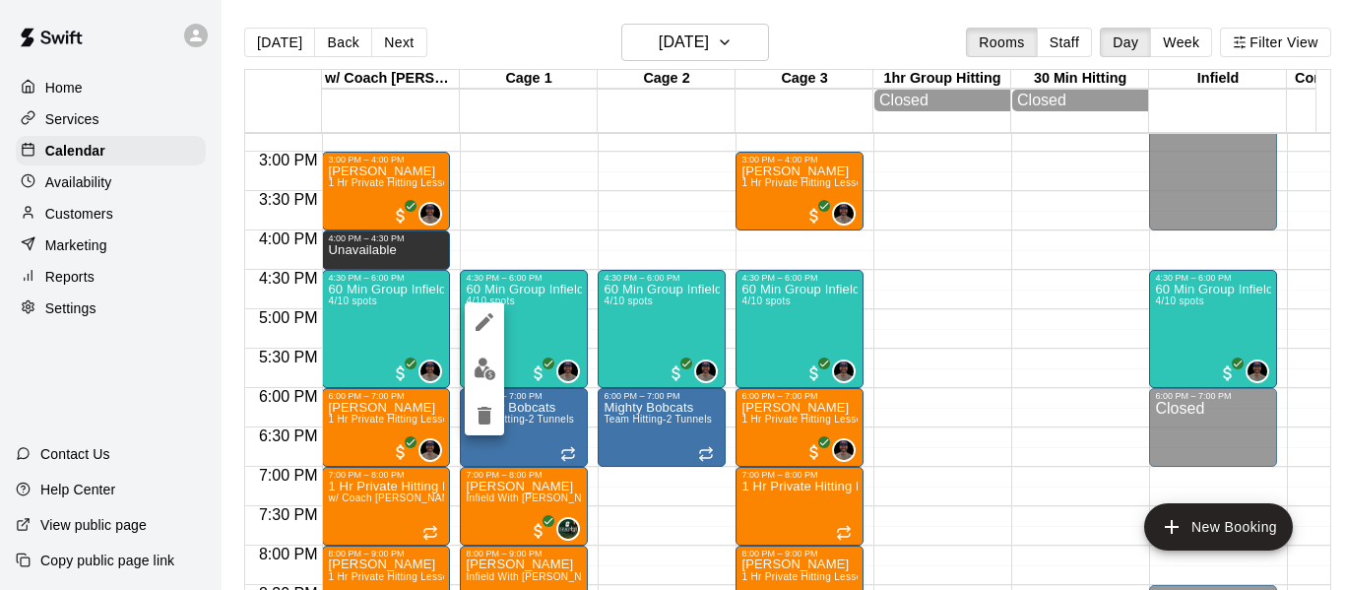
click at [552, 298] on div at bounding box center [672, 295] width 1345 height 590
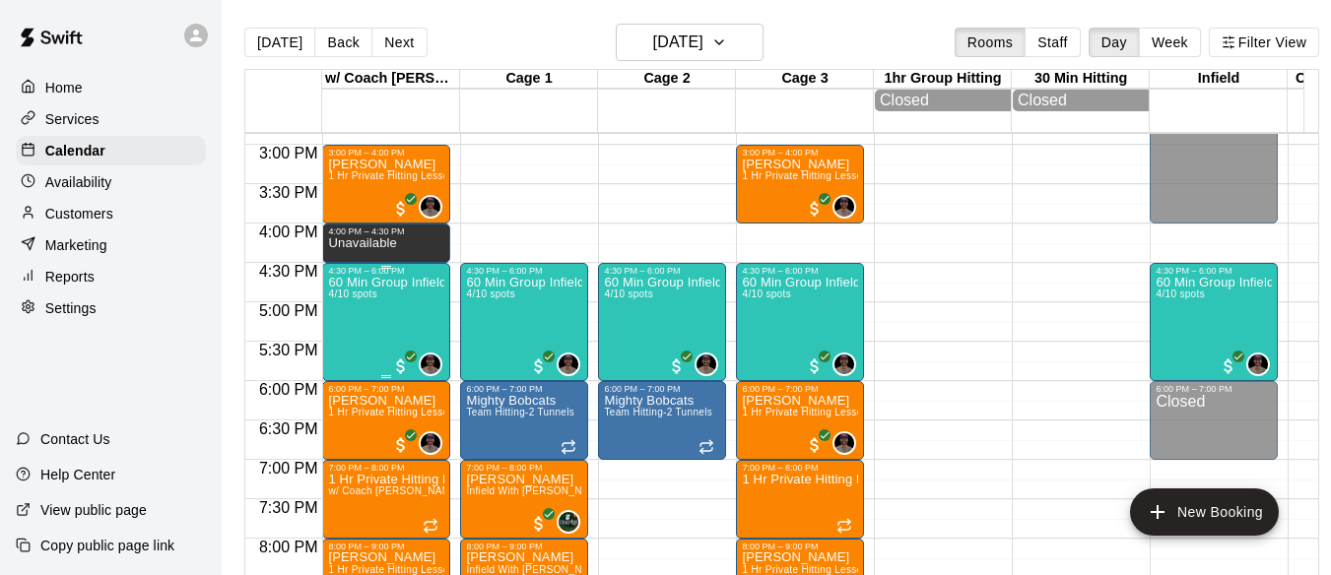
scroll to position [1328, 0]
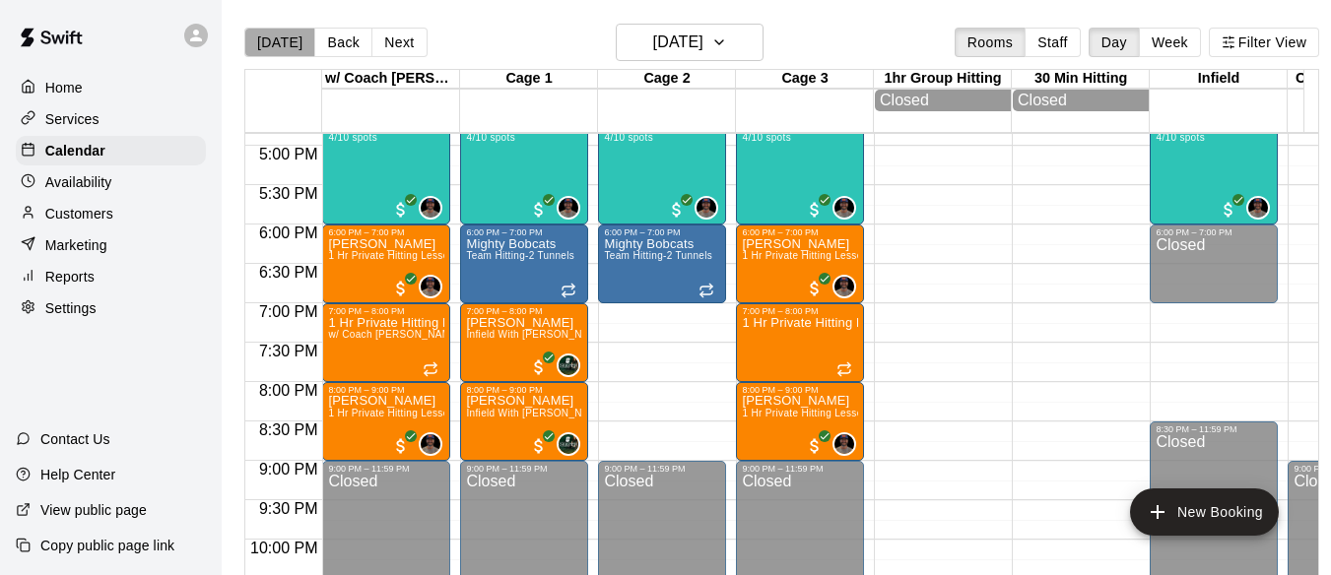
click at [285, 44] on button "[DATE]" at bounding box center [279, 43] width 71 height 30
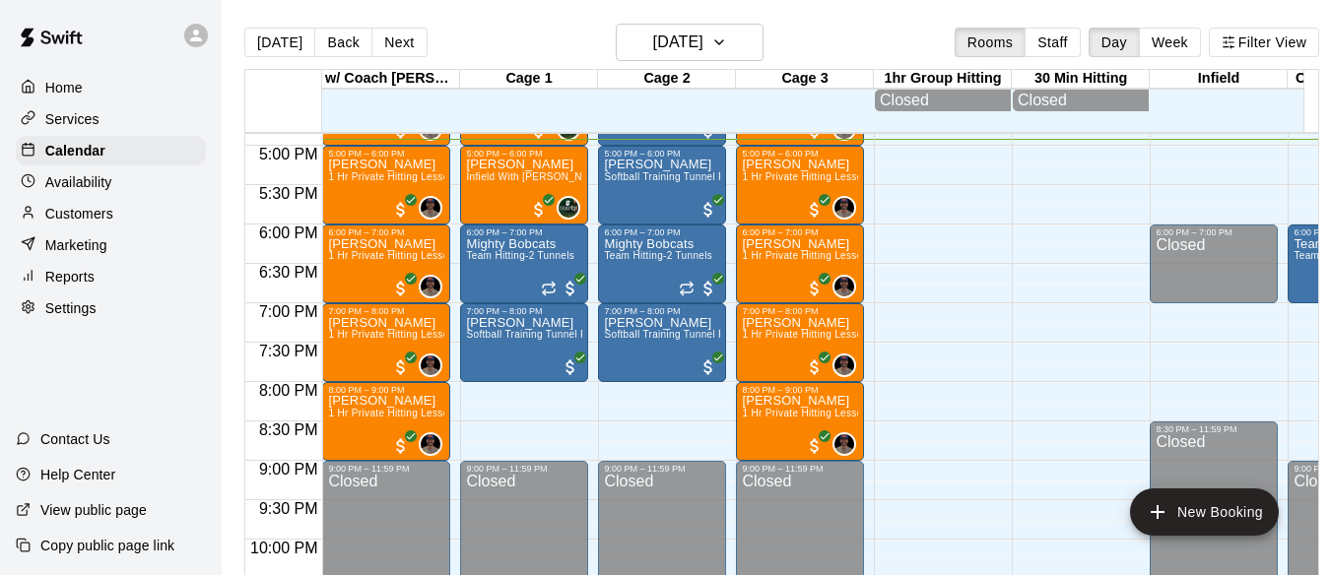
scroll to position [1295, 0]
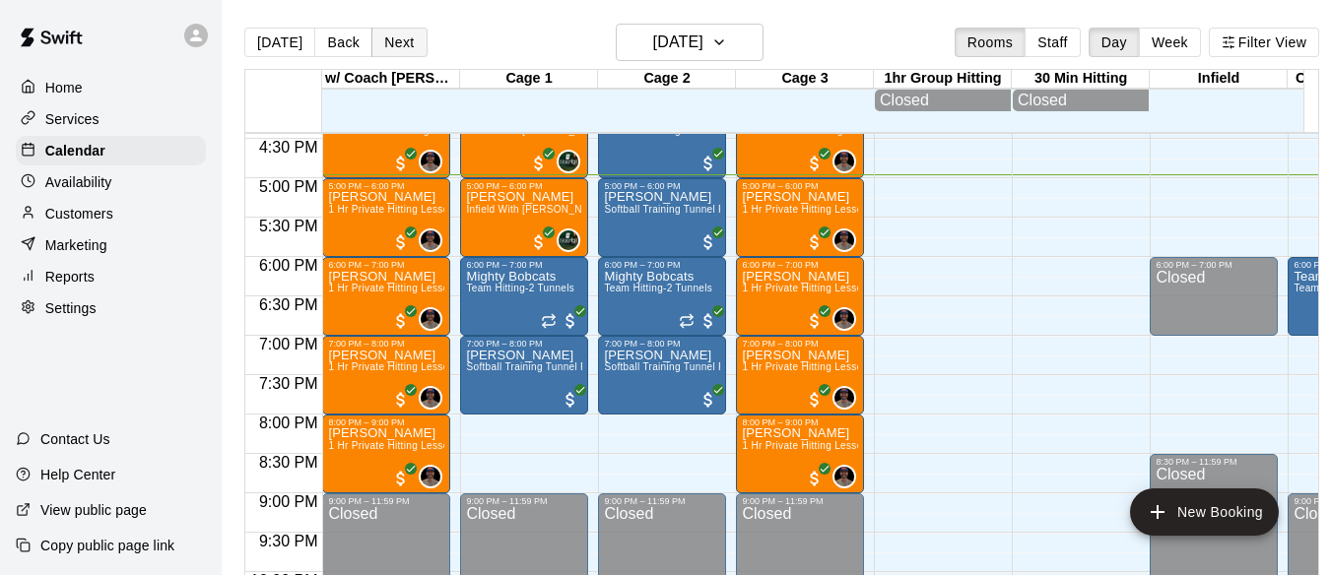
click at [414, 43] on button "Next" at bounding box center [398, 43] width 55 height 30
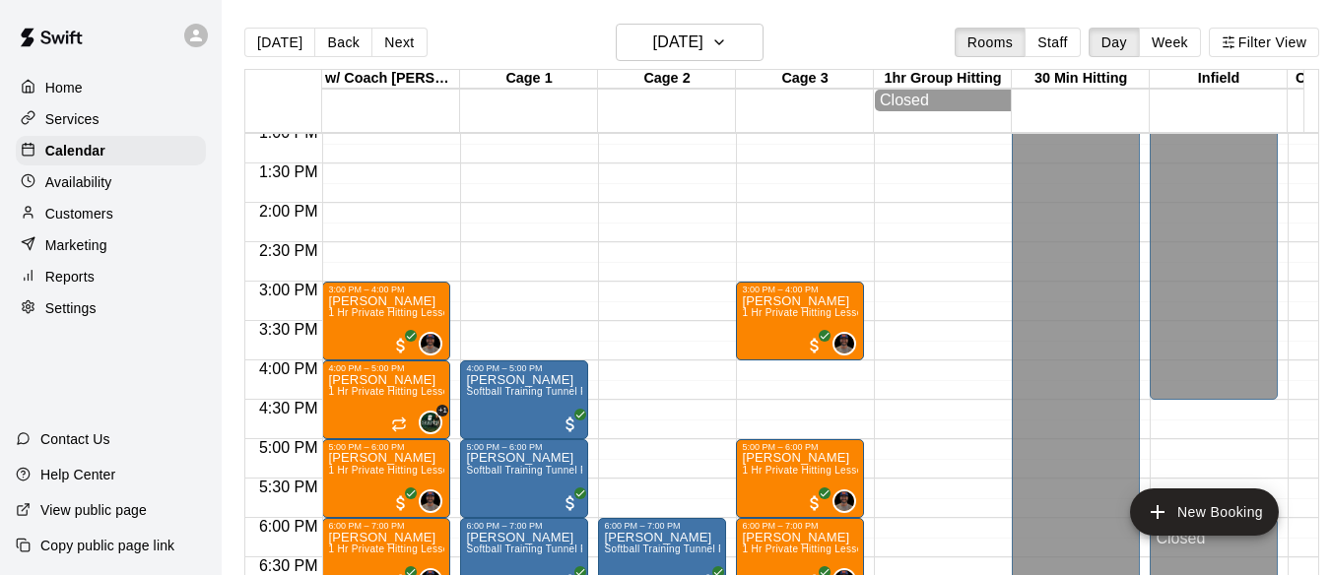
scroll to position [1032, 0]
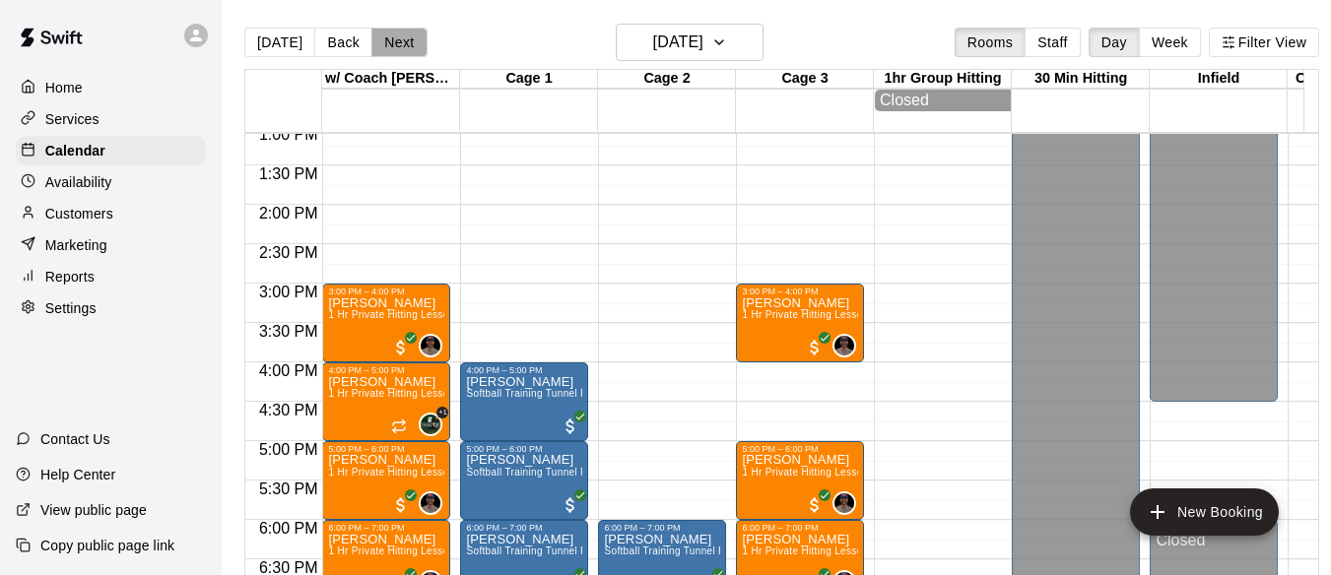
click at [397, 44] on button "Next" at bounding box center [398, 43] width 55 height 30
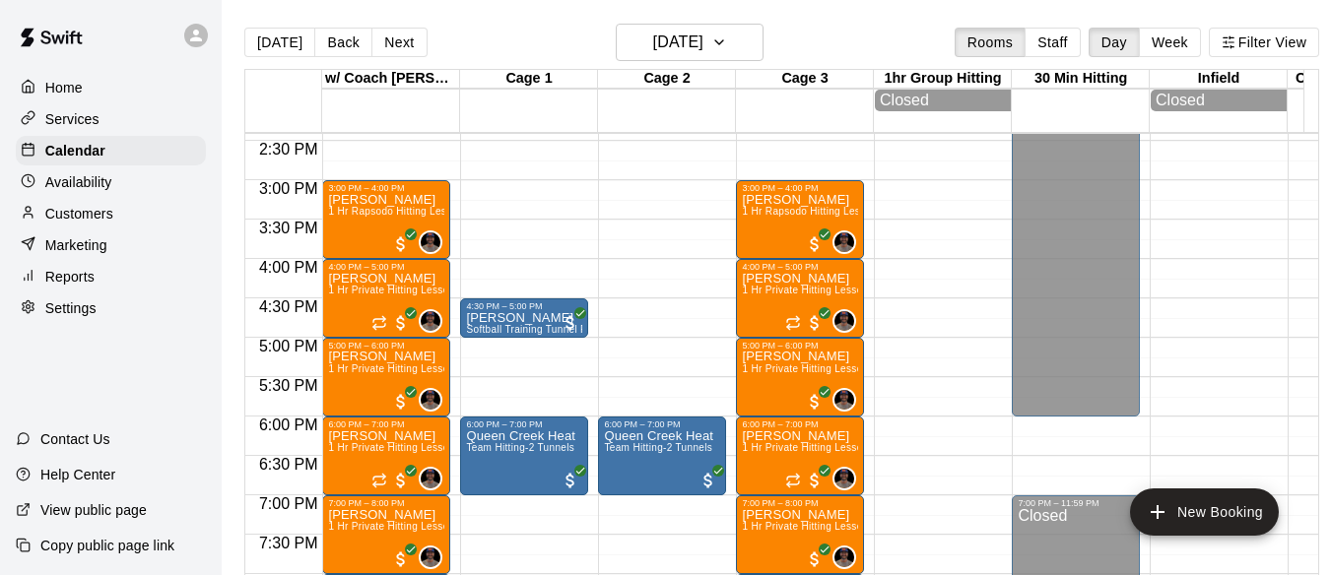
scroll to position [1229, 0]
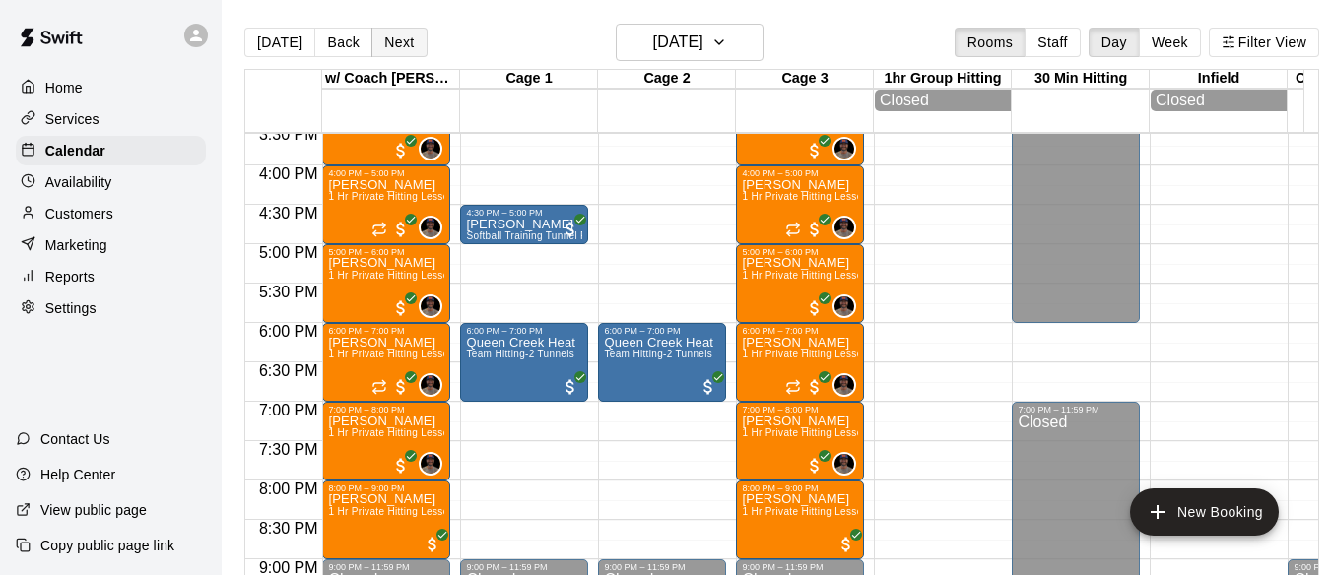
click at [399, 43] on button "Next" at bounding box center [398, 43] width 55 height 30
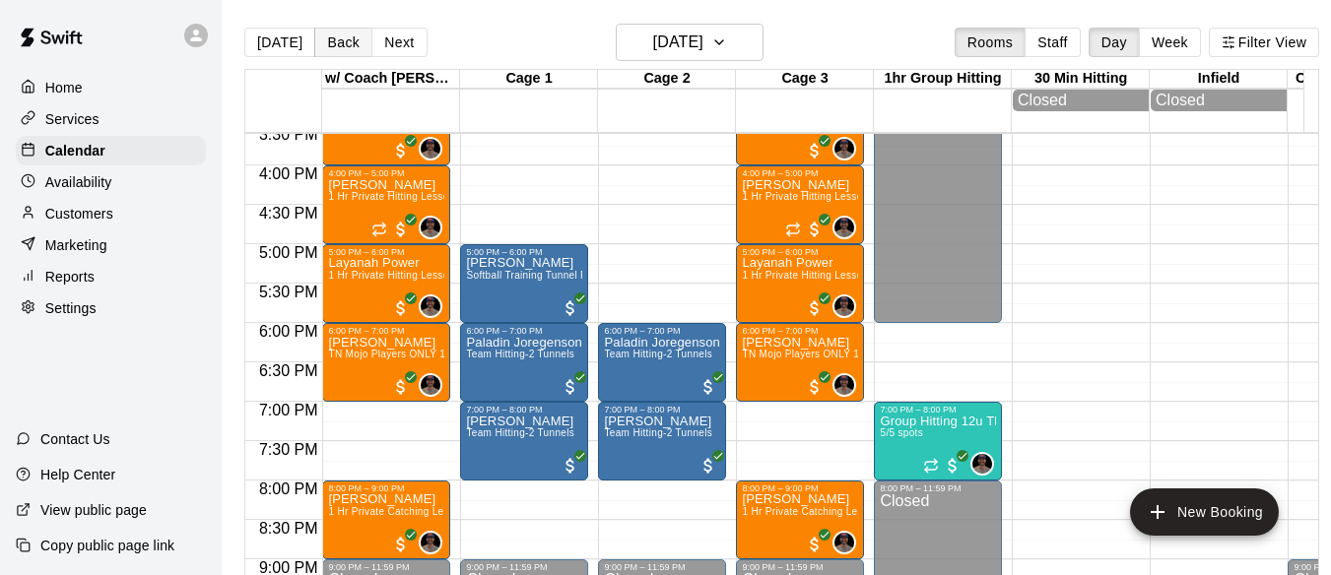
click at [352, 44] on button "Back" at bounding box center [343, 43] width 58 height 30
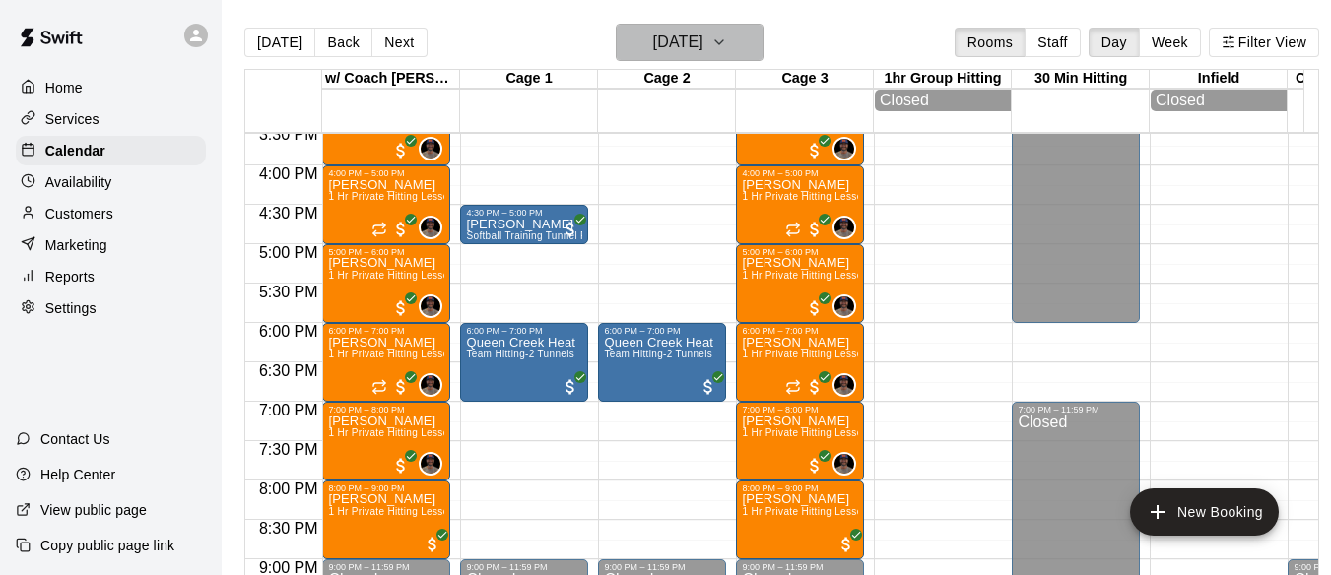
click at [753, 52] on button "[DATE]" at bounding box center [690, 42] width 148 height 37
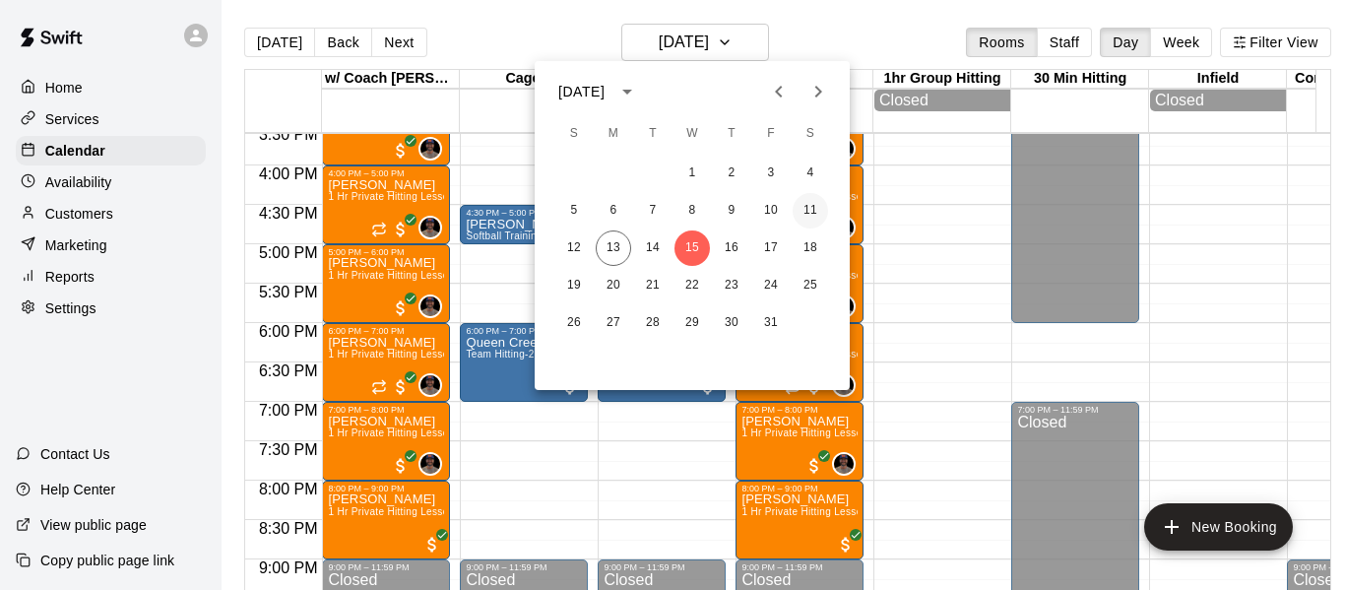
click at [816, 208] on button "11" at bounding box center [810, 210] width 35 height 35
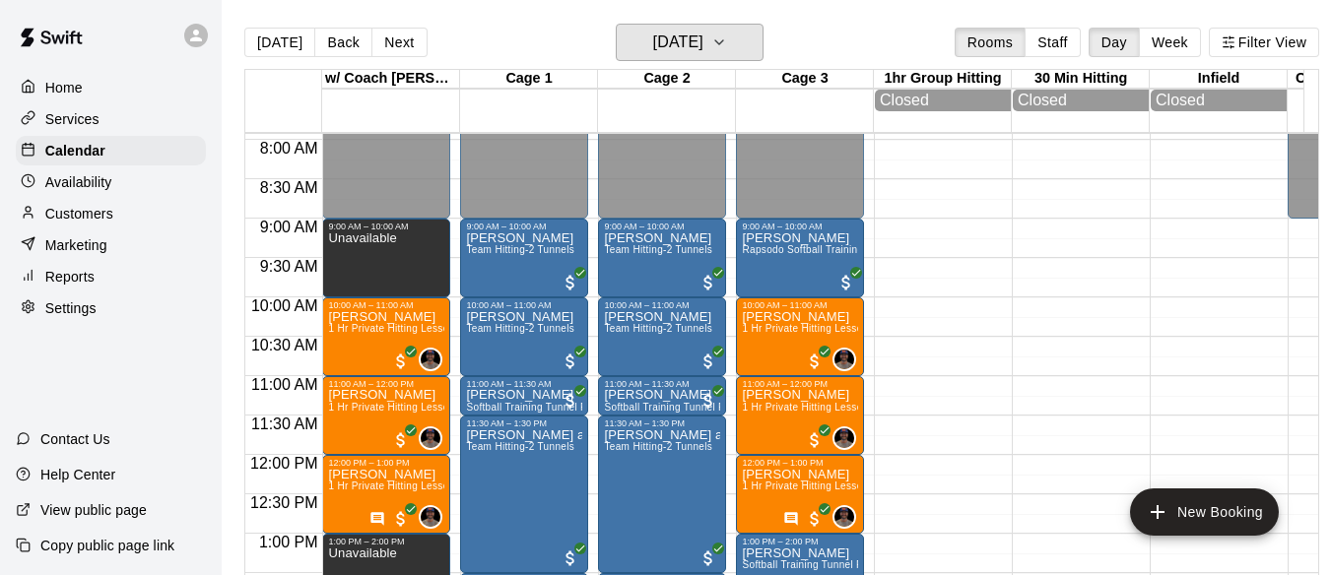
scroll to position [573, 0]
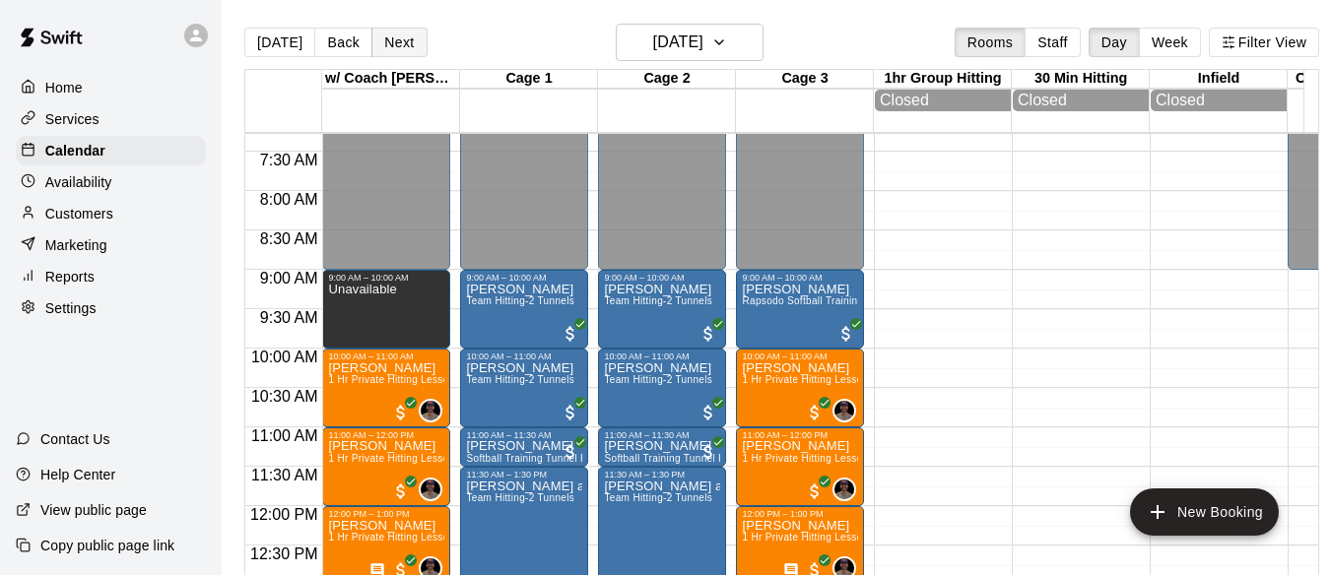
click at [387, 43] on button "Next" at bounding box center [398, 43] width 55 height 30
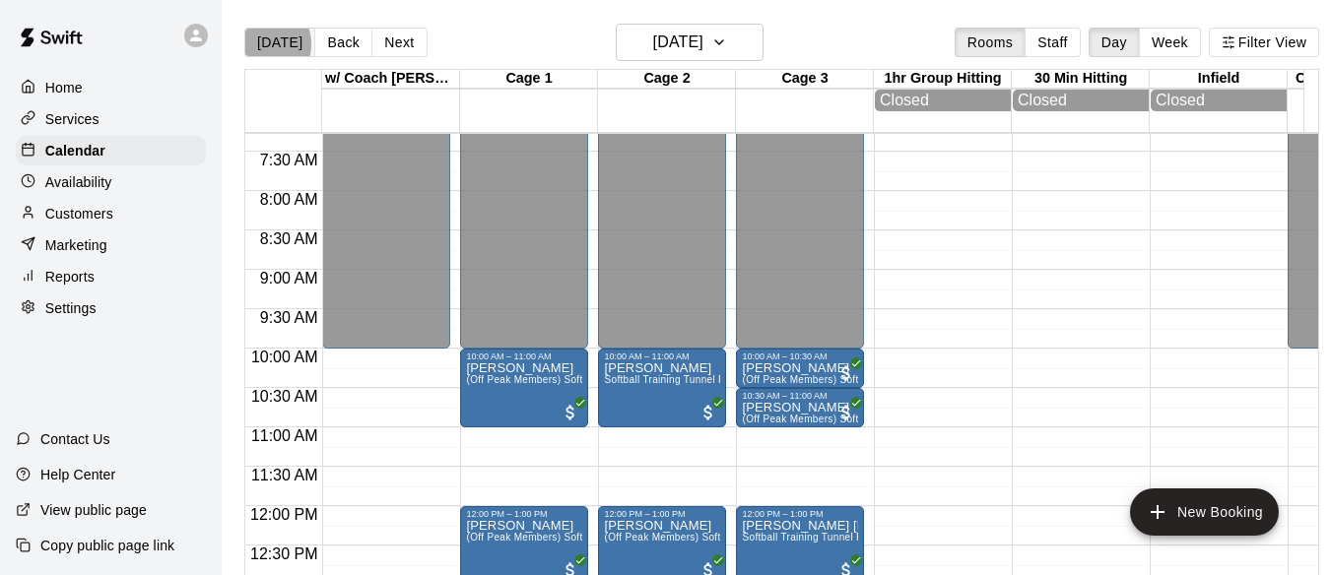
click at [257, 44] on button "[DATE]" at bounding box center [279, 43] width 71 height 30
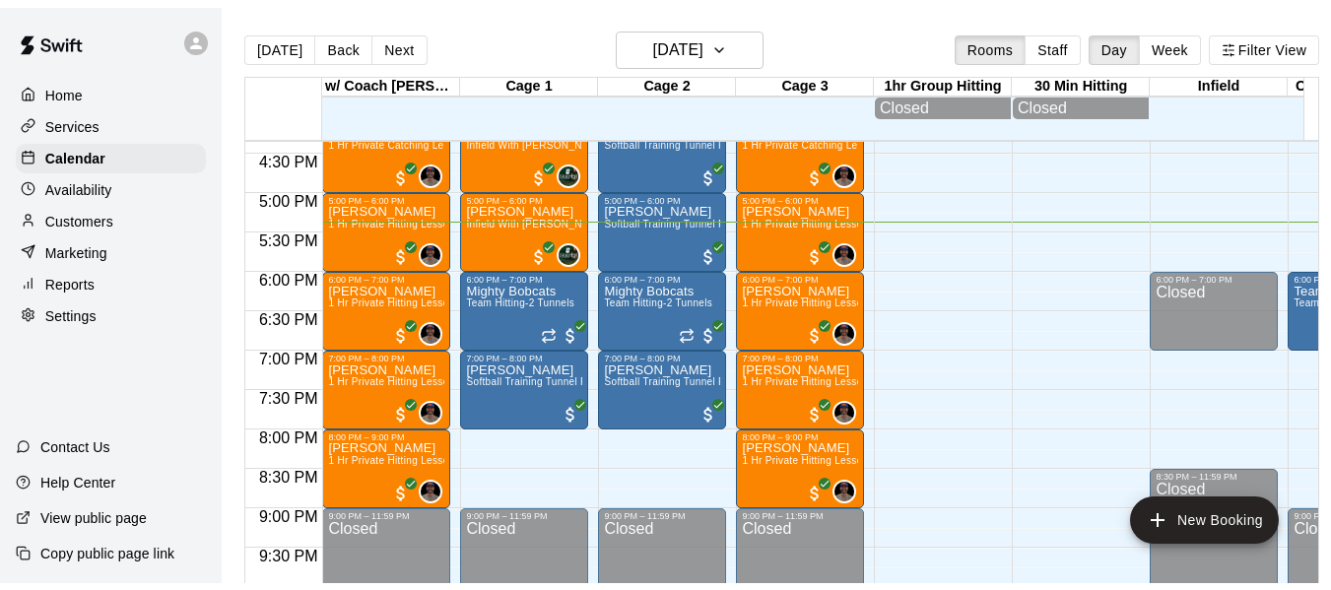
scroll to position [1295, 0]
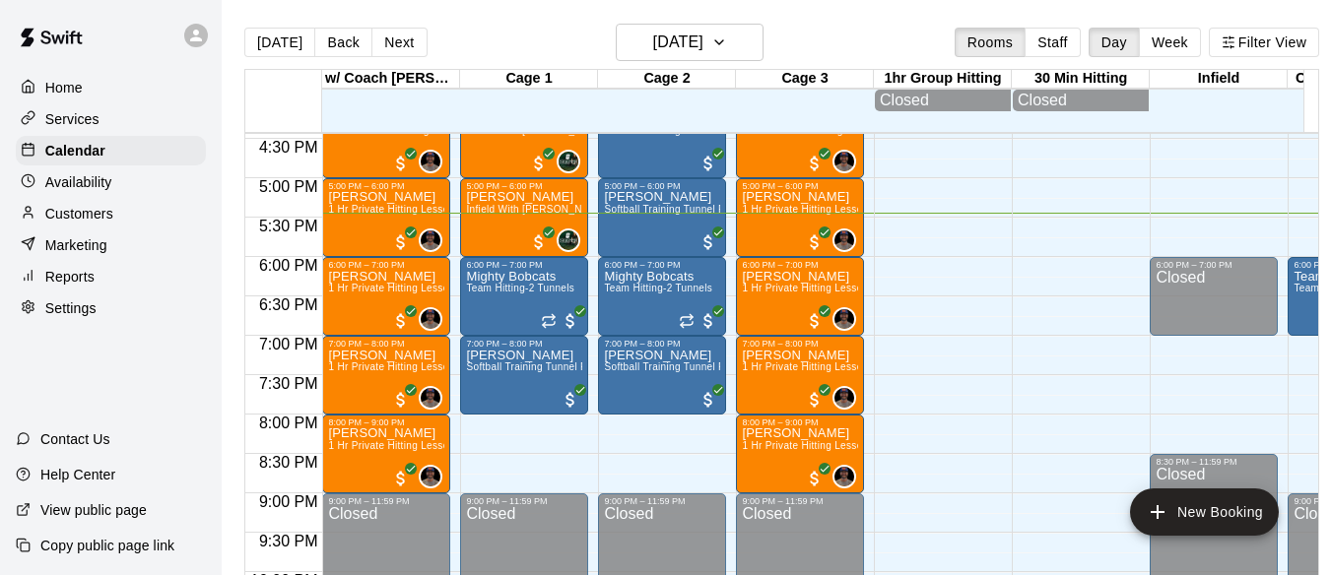
click at [112, 220] on p "Customers" at bounding box center [79, 214] width 68 height 20
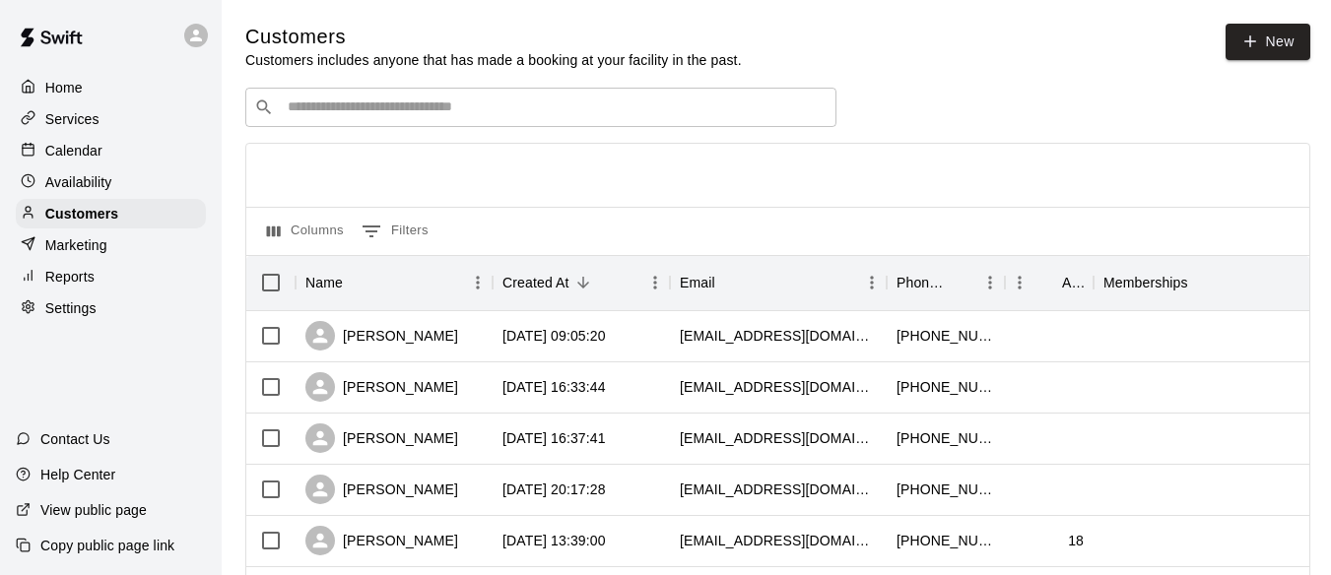
click at [479, 111] on input "Search customers by name or email" at bounding box center [555, 108] width 546 height 20
click at [1259, 44] on icon at bounding box center [1250, 42] width 18 height 18
select select "**"
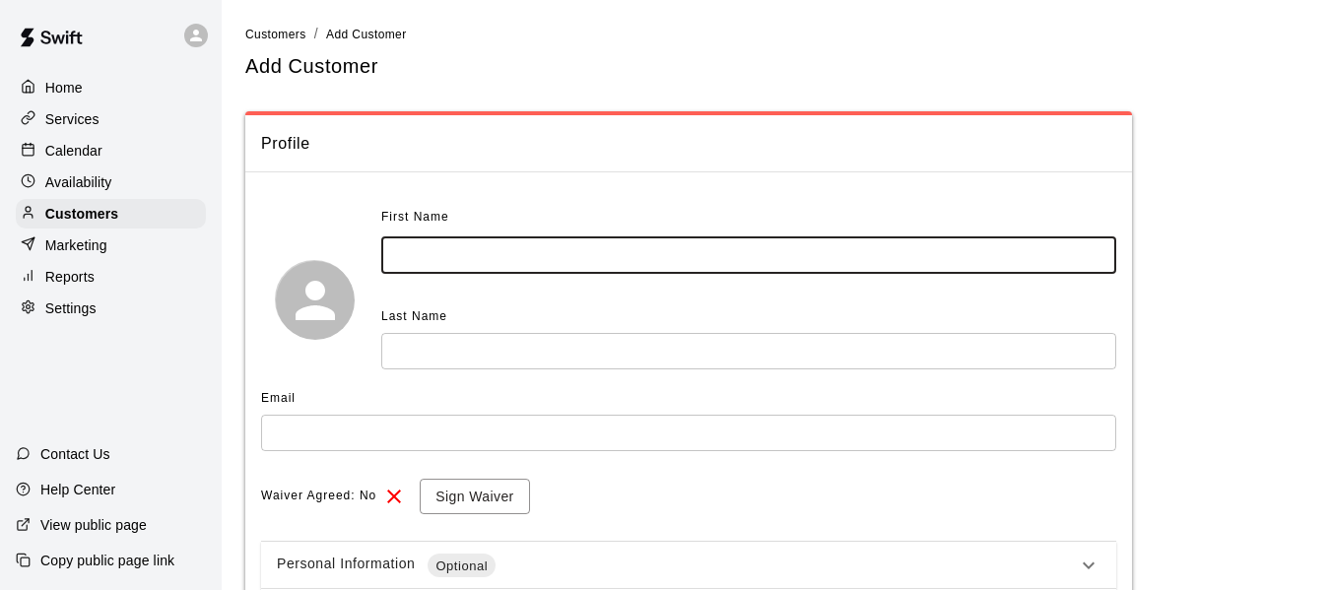
click at [523, 263] on input "text" at bounding box center [748, 255] width 735 height 36
type input "*******"
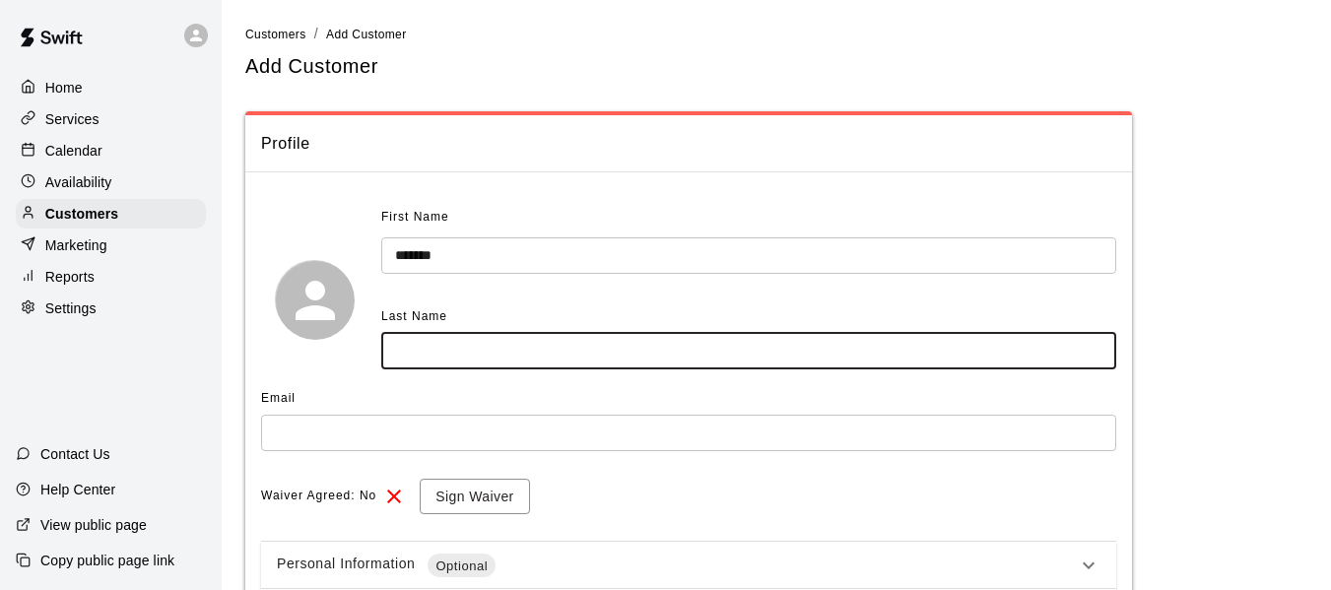
click at [439, 344] on input "text" at bounding box center [748, 351] width 735 height 36
type input "*******"
click at [315, 434] on input "text" at bounding box center [688, 433] width 855 height 36
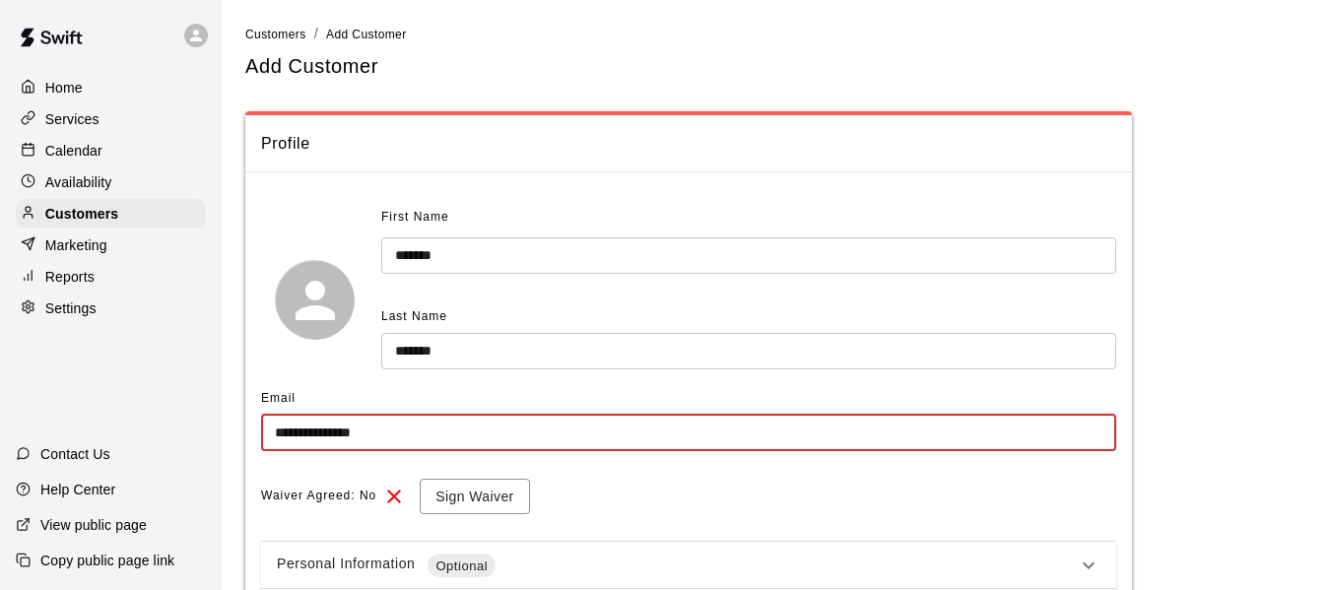
click at [315, 434] on input "**********" at bounding box center [688, 433] width 855 height 36
click at [319, 428] on input "********" at bounding box center [688, 433] width 855 height 36
click at [421, 444] on input "**********" at bounding box center [688, 433] width 855 height 36
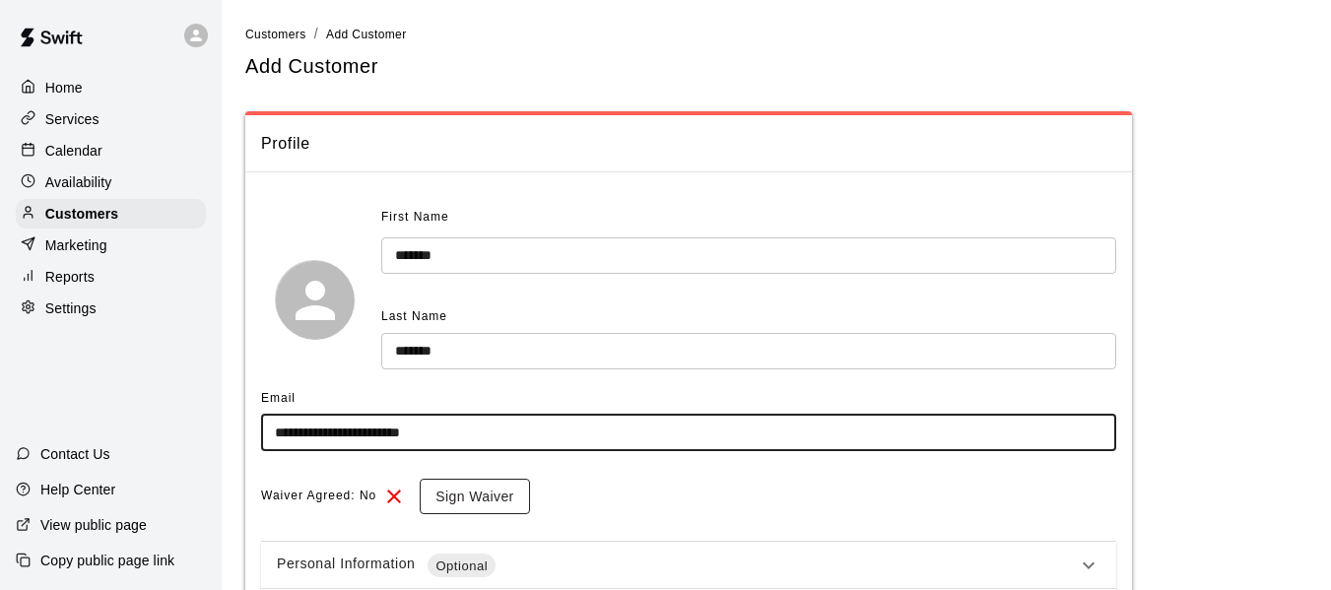
type input "**********"
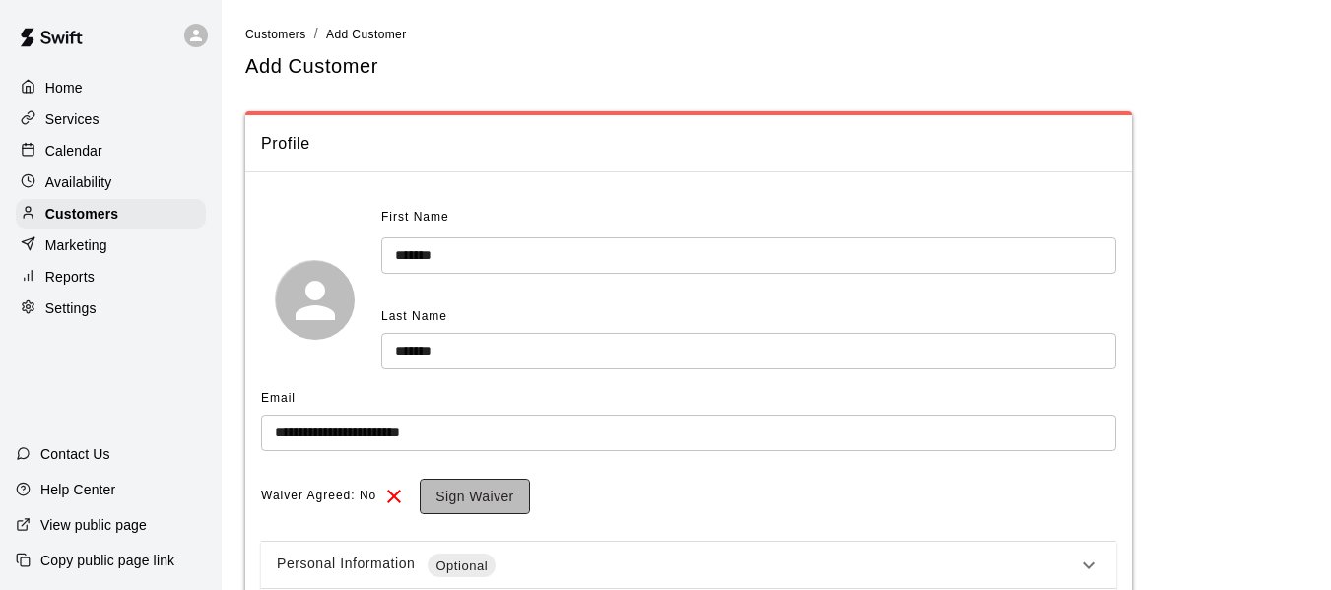
click at [455, 491] on button "Sign Waiver" at bounding box center [474, 497] width 109 height 36
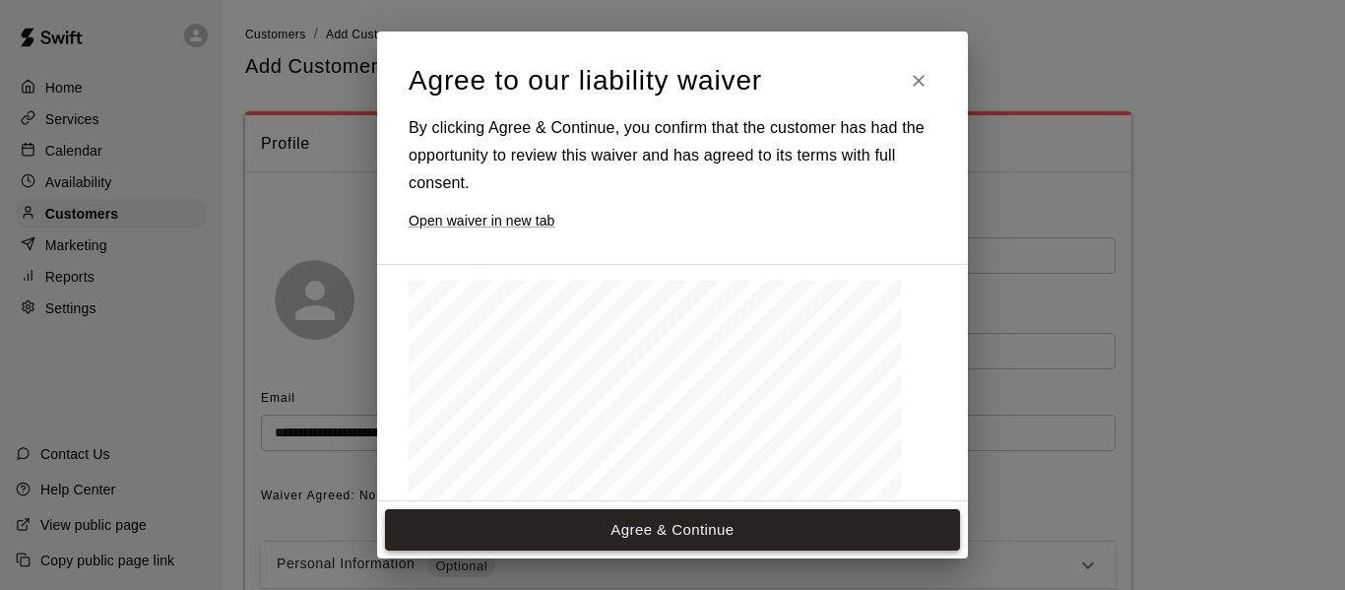
click at [671, 525] on button "Agree & Continue" at bounding box center [672, 529] width 575 height 41
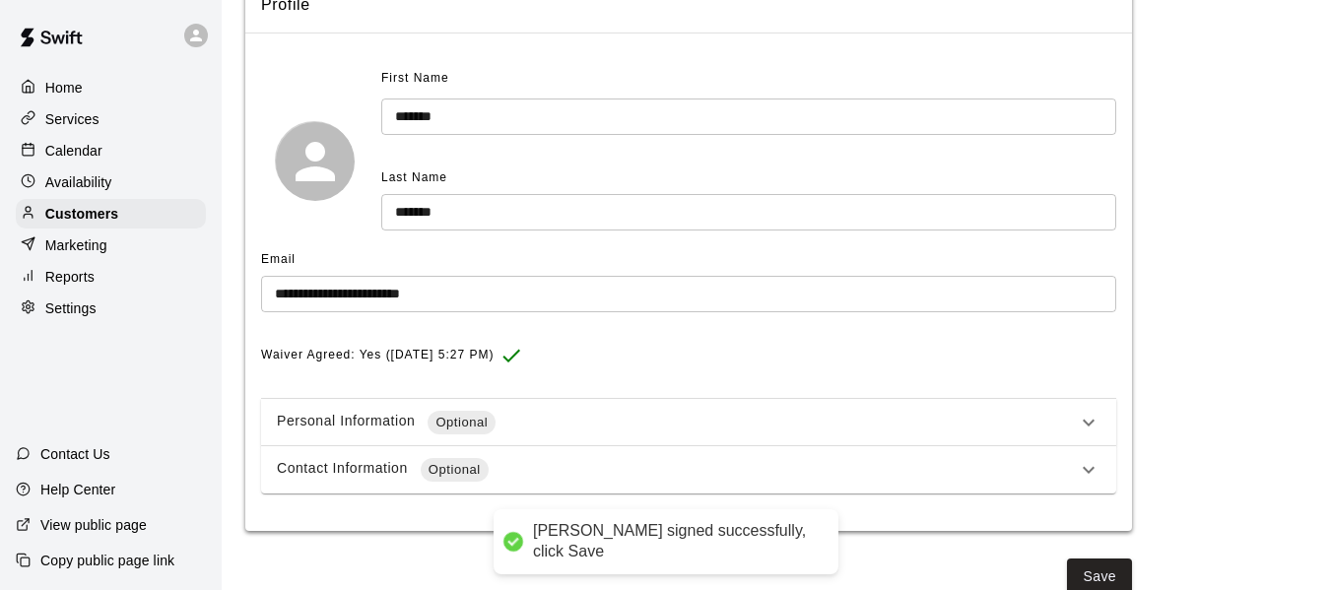
scroll to position [159, 0]
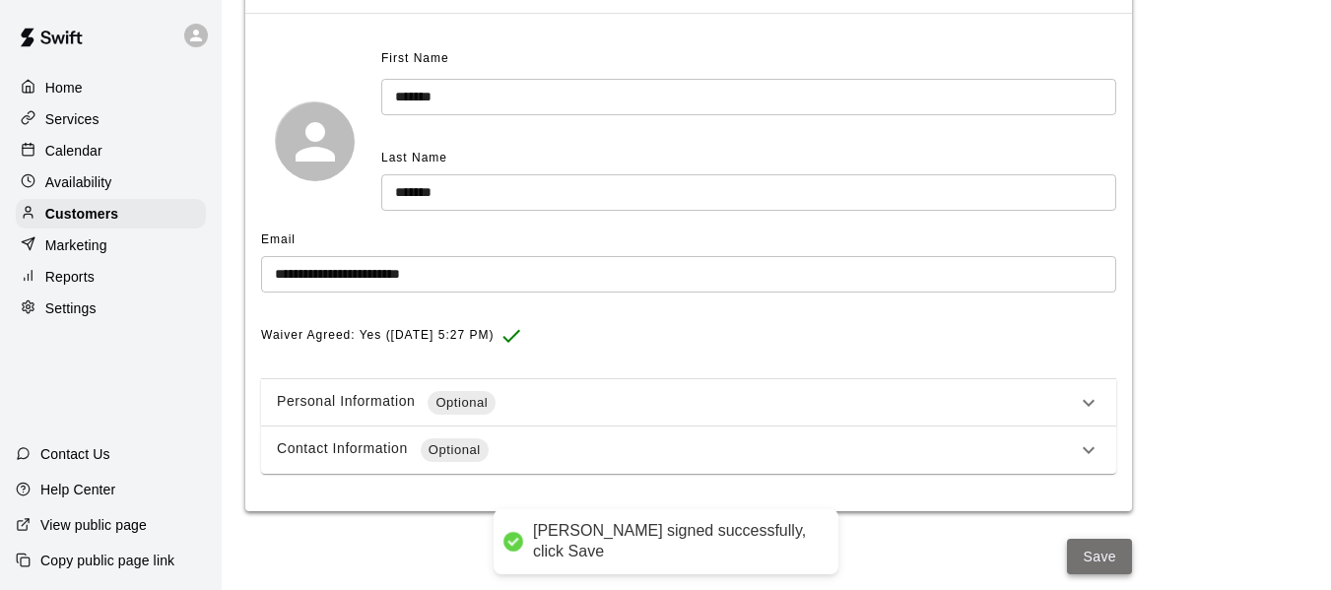
click at [1098, 558] on button "Save" at bounding box center [1099, 557] width 65 height 36
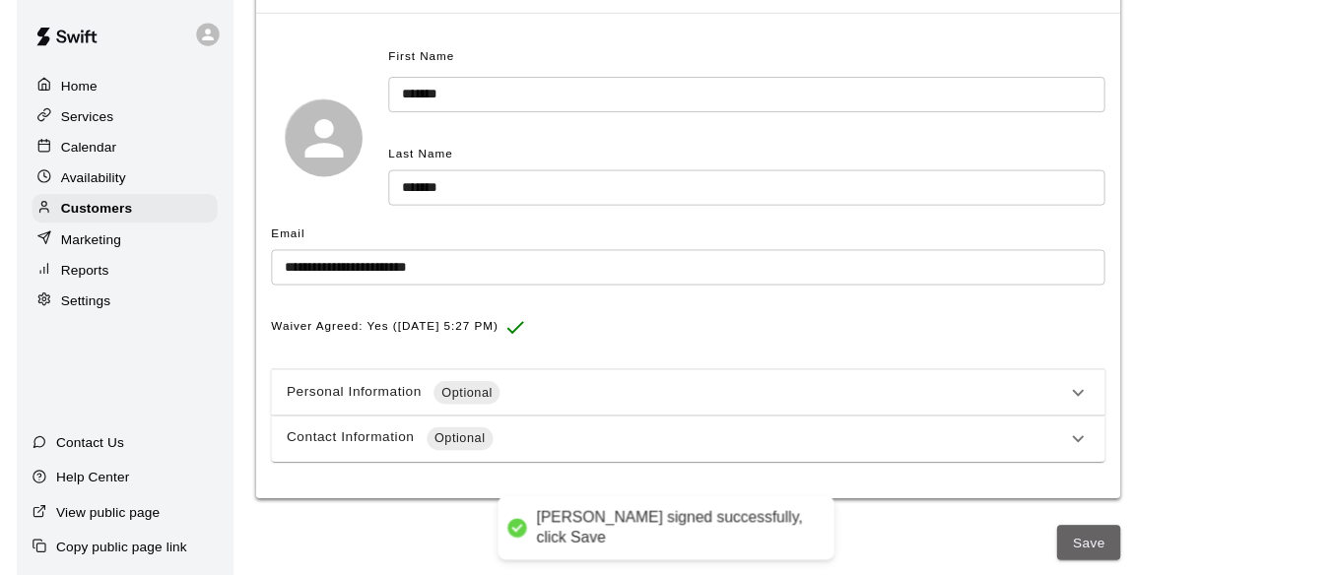
scroll to position [0, 0]
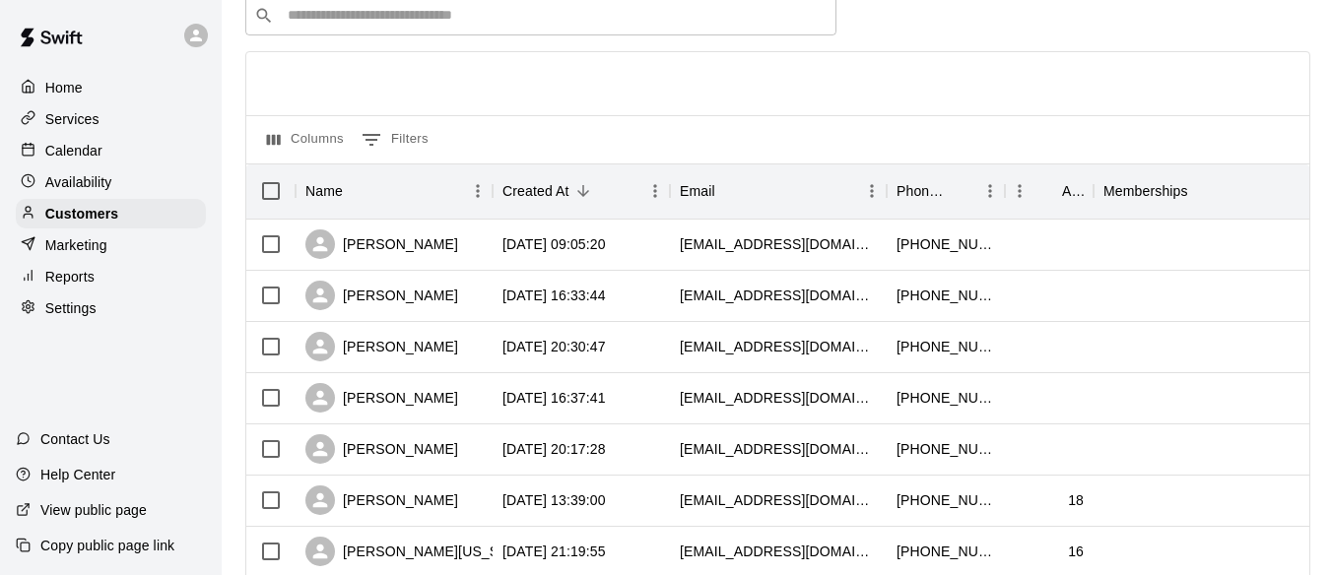
scroll to position [98, 0]
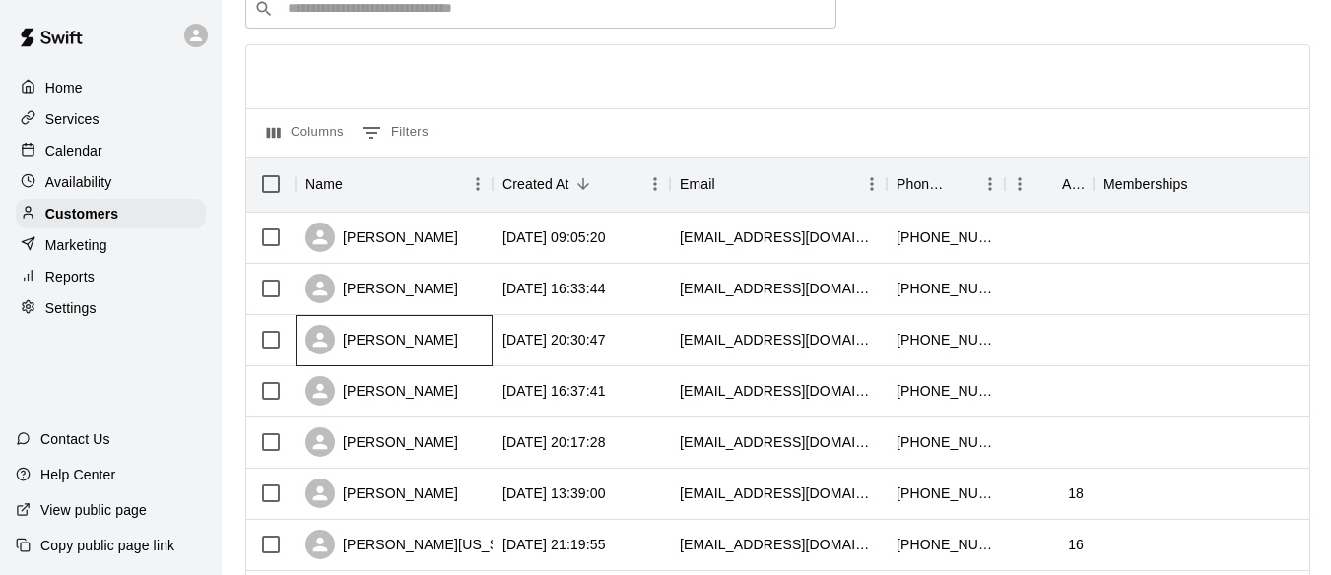
click at [422, 338] on div "[PERSON_NAME]" at bounding box center [381, 340] width 153 height 30
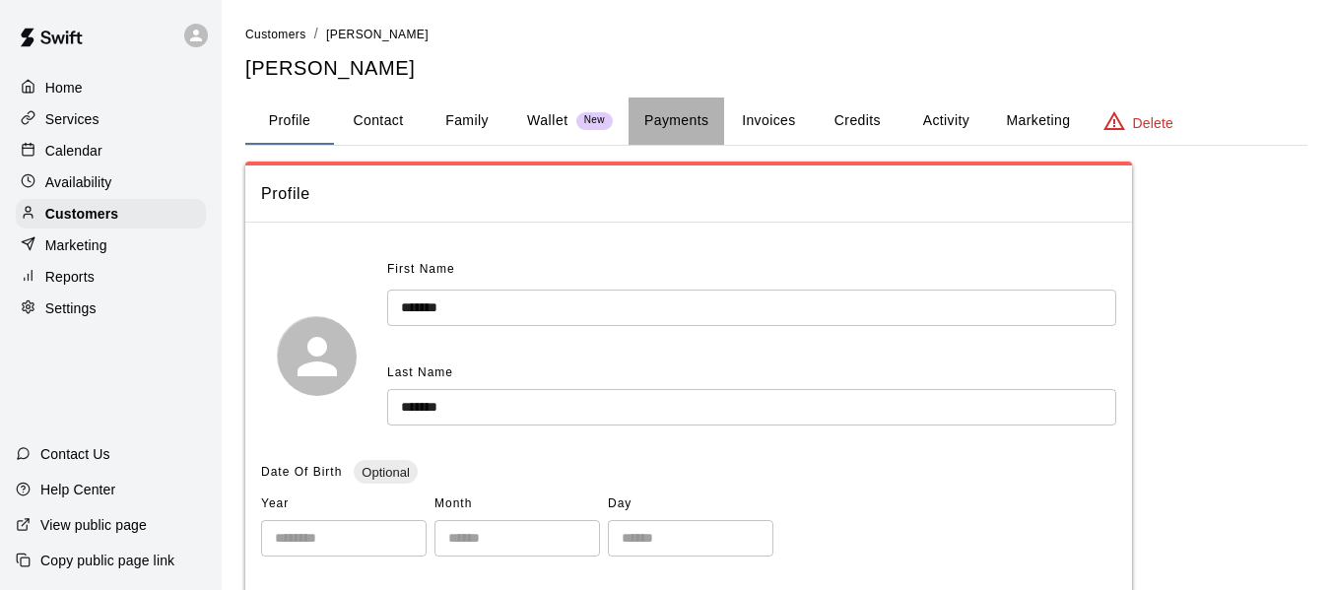
click at [661, 121] on button "Payments" at bounding box center [676, 121] width 96 height 47
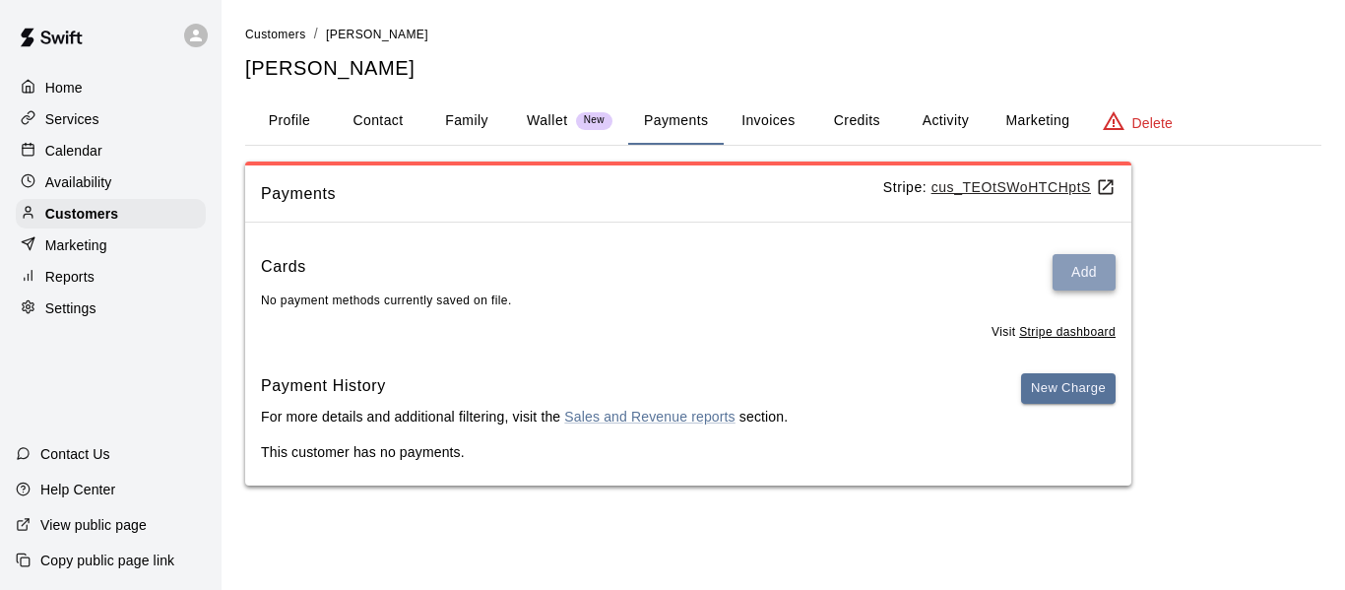
click at [1076, 278] on button "Add" at bounding box center [1084, 272] width 63 height 36
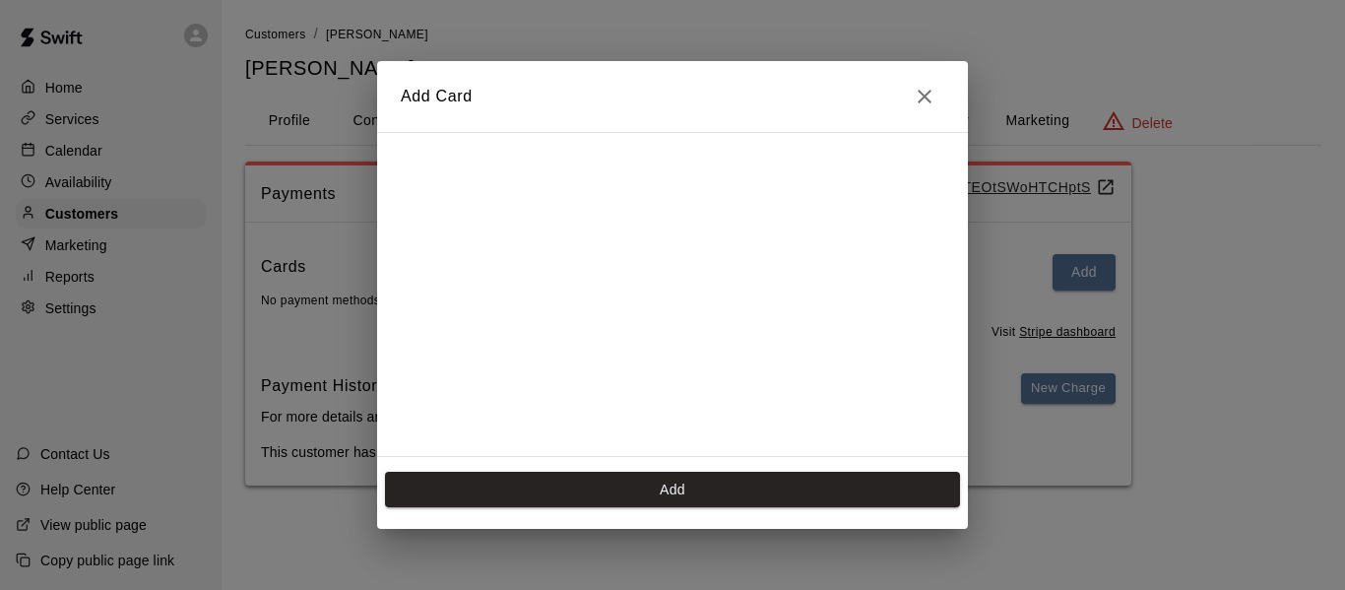
scroll to position [393, 0]
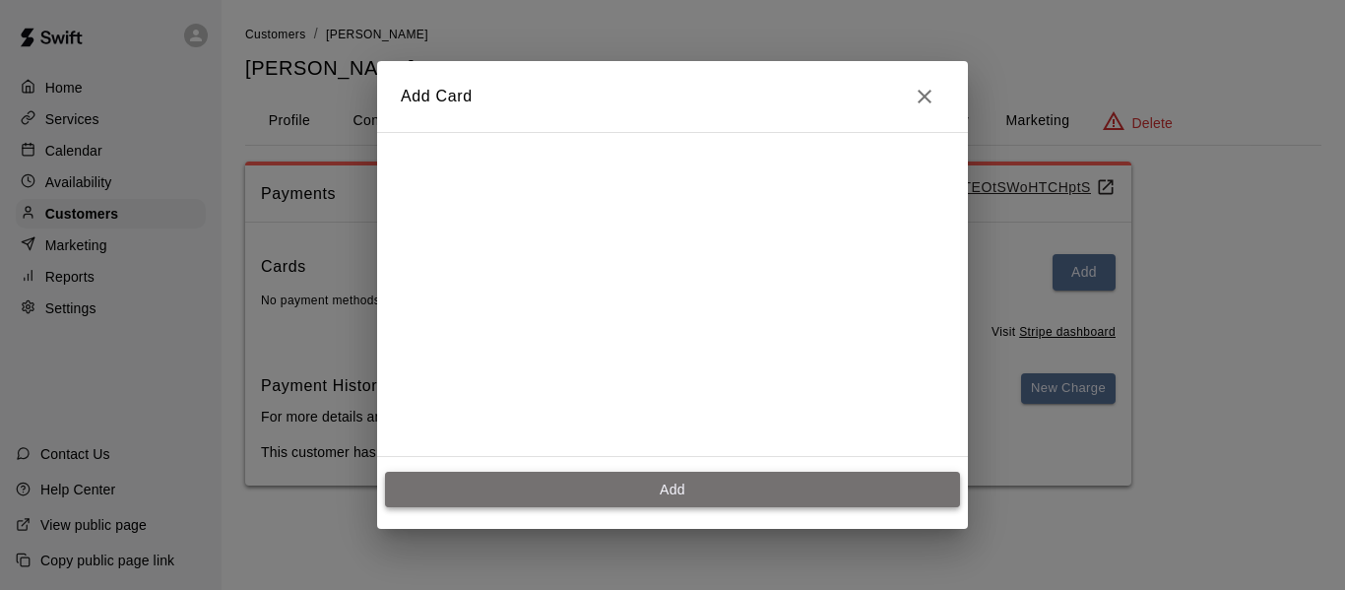
click at [728, 488] on button "Add" at bounding box center [672, 490] width 575 height 36
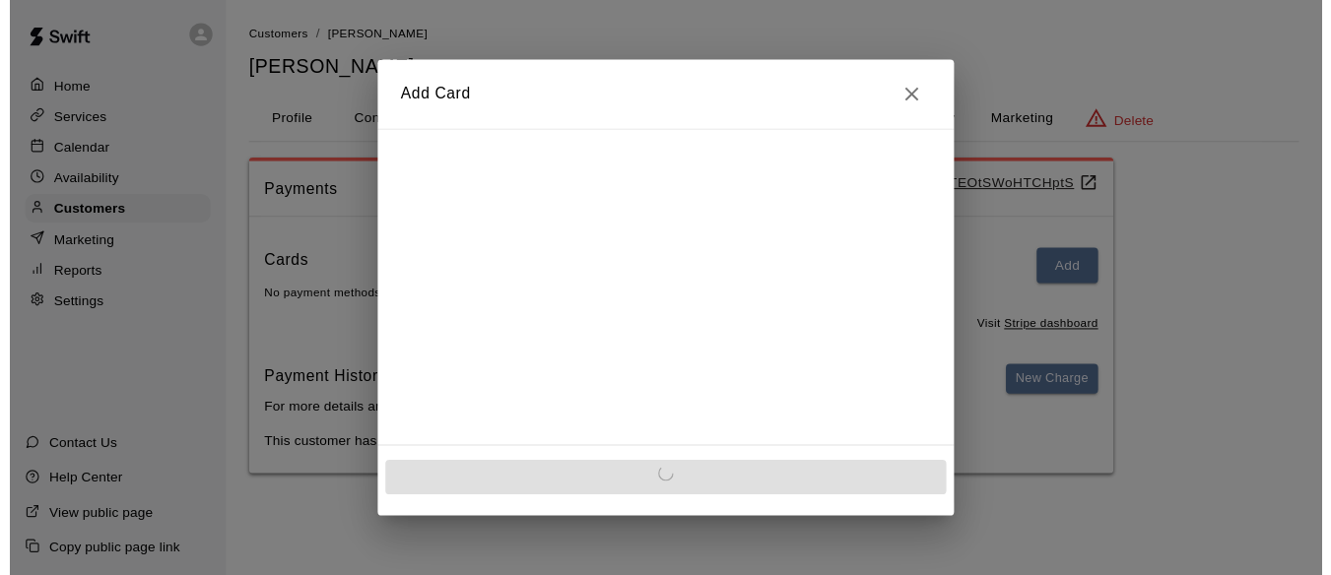
scroll to position [0, 0]
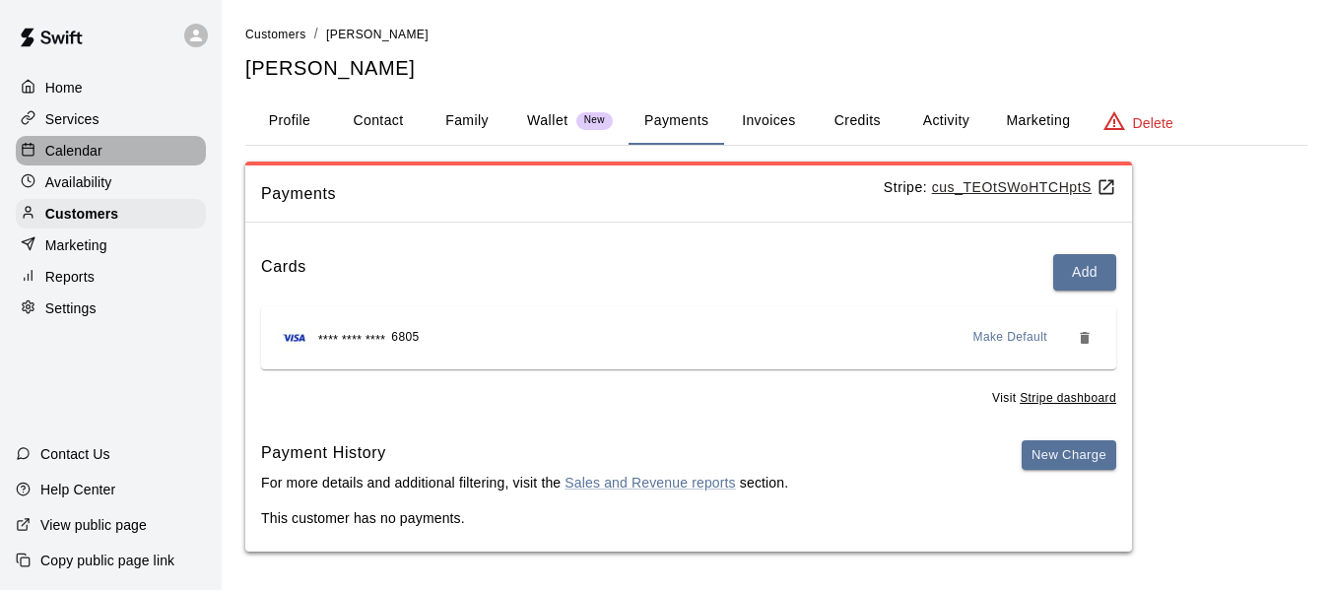
click at [112, 152] on div "Calendar" at bounding box center [111, 151] width 190 height 30
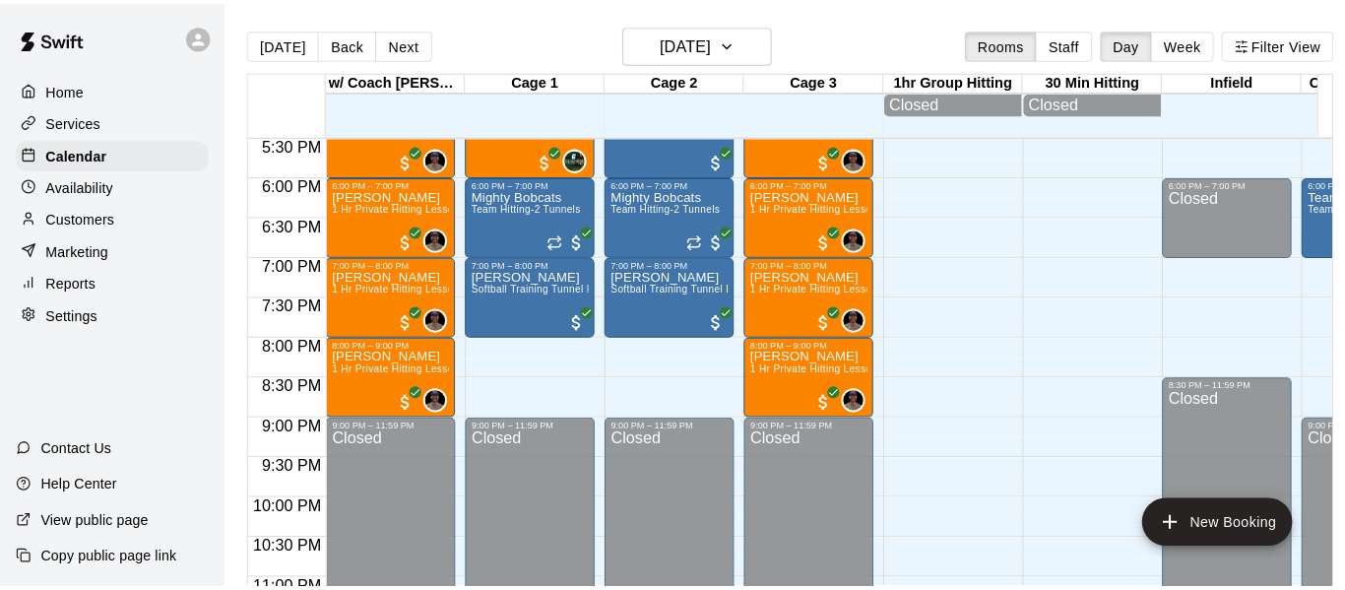
scroll to position [1383, 0]
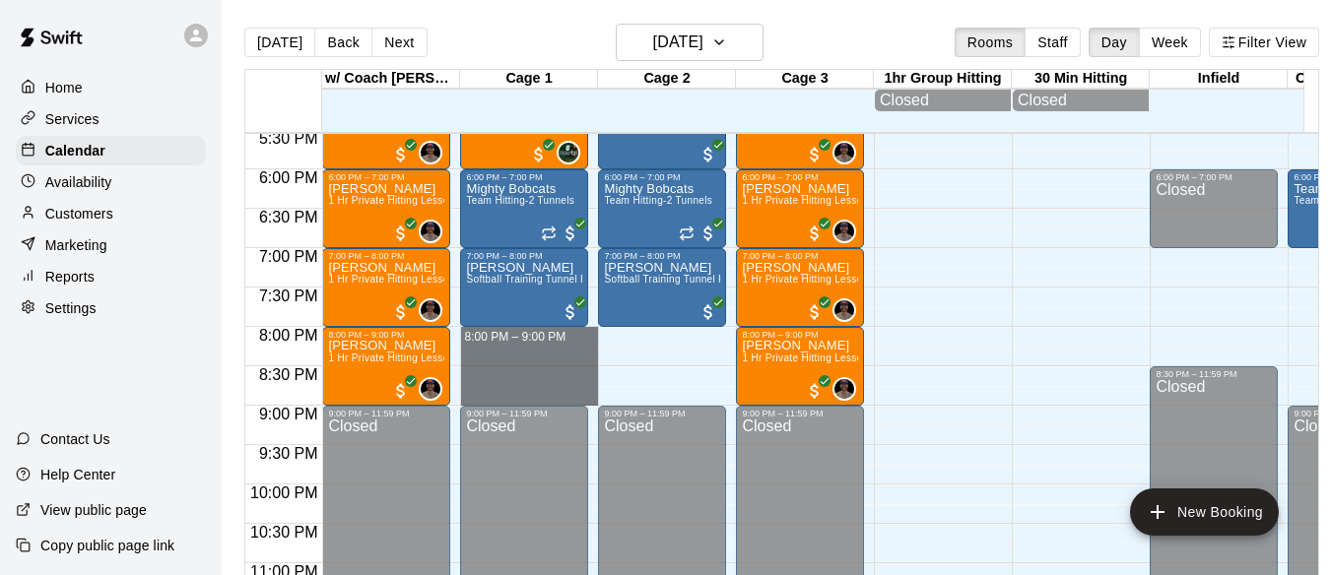
drag, startPoint x: 516, startPoint y: 340, endPoint x: 518, endPoint y: 400, distance: 60.1
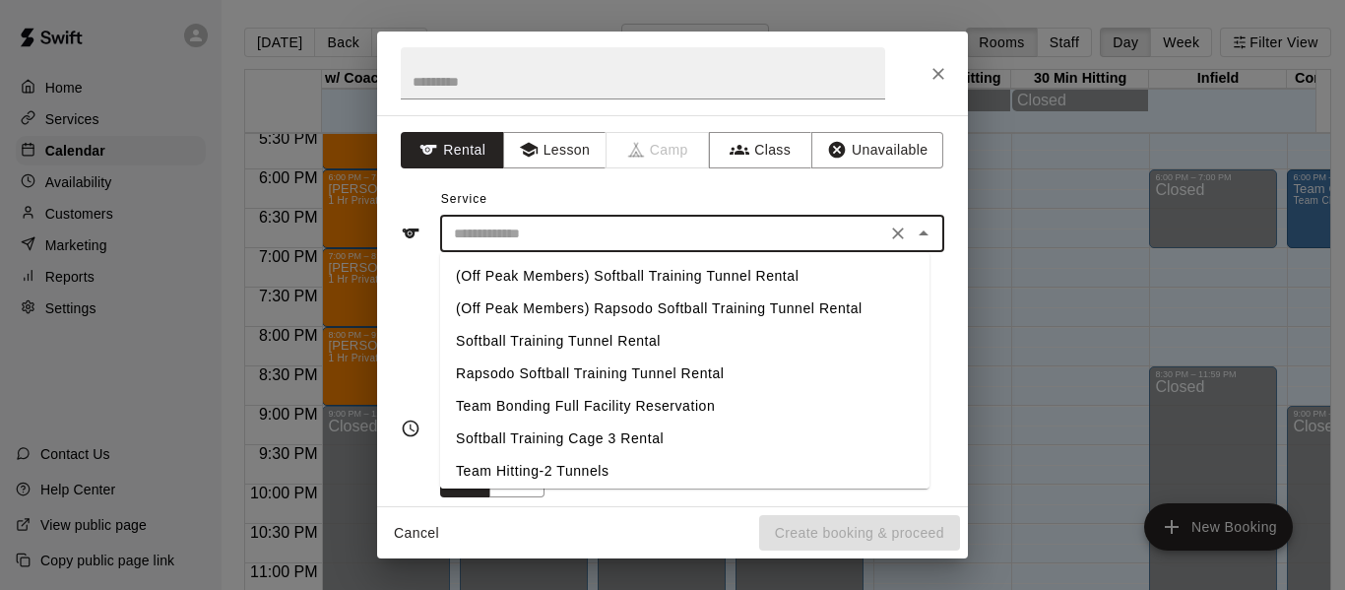
click at [533, 228] on input "text" at bounding box center [663, 234] width 434 height 25
click at [598, 339] on li "Softball Training Tunnel Rental" at bounding box center [684, 341] width 489 height 33
type input "**********"
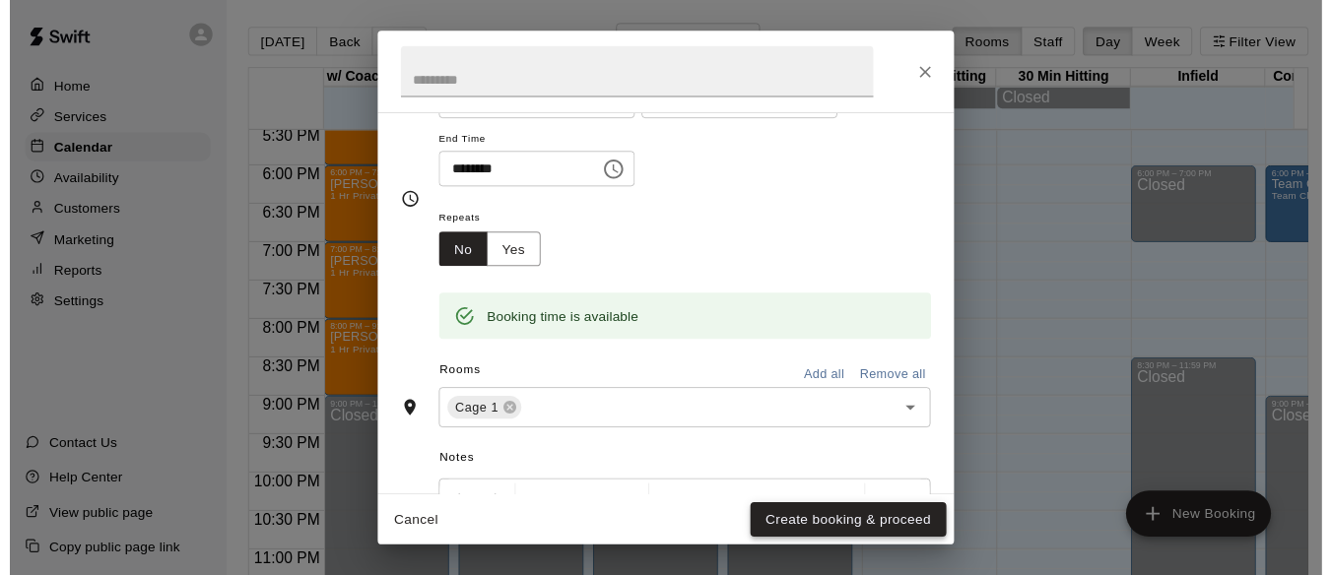
scroll to position [229, 0]
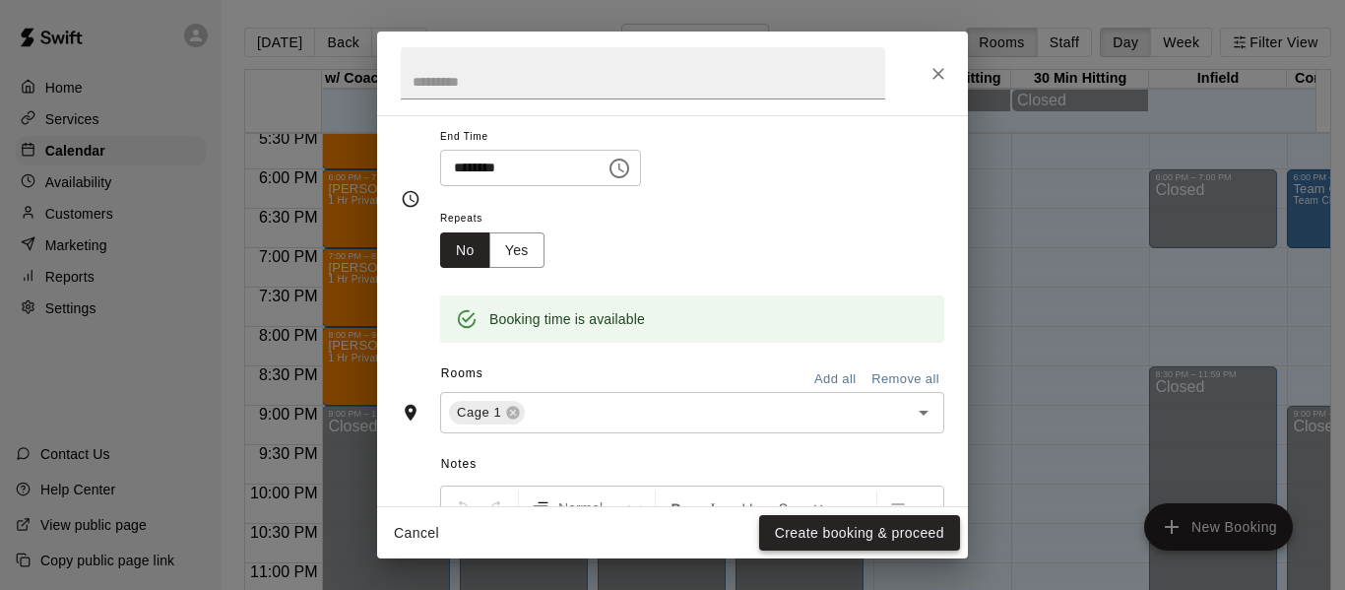
click at [850, 533] on button "Create booking & proceed" at bounding box center [859, 533] width 201 height 36
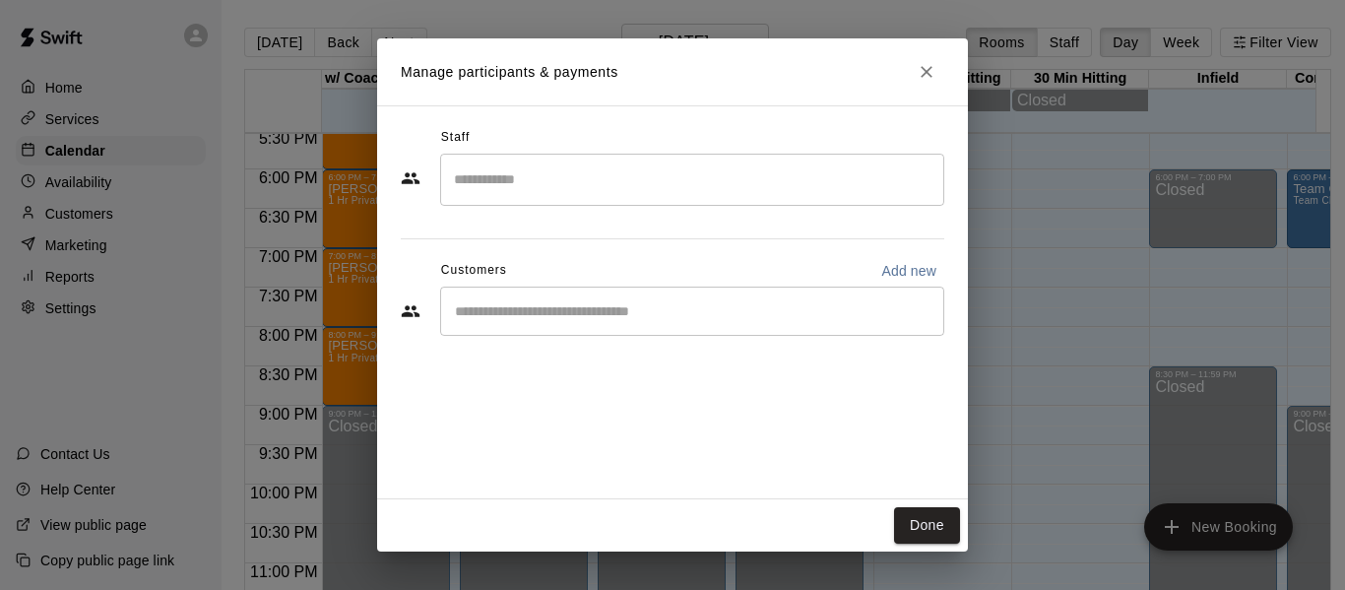
click at [621, 298] on div "​" at bounding box center [692, 311] width 504 height 49
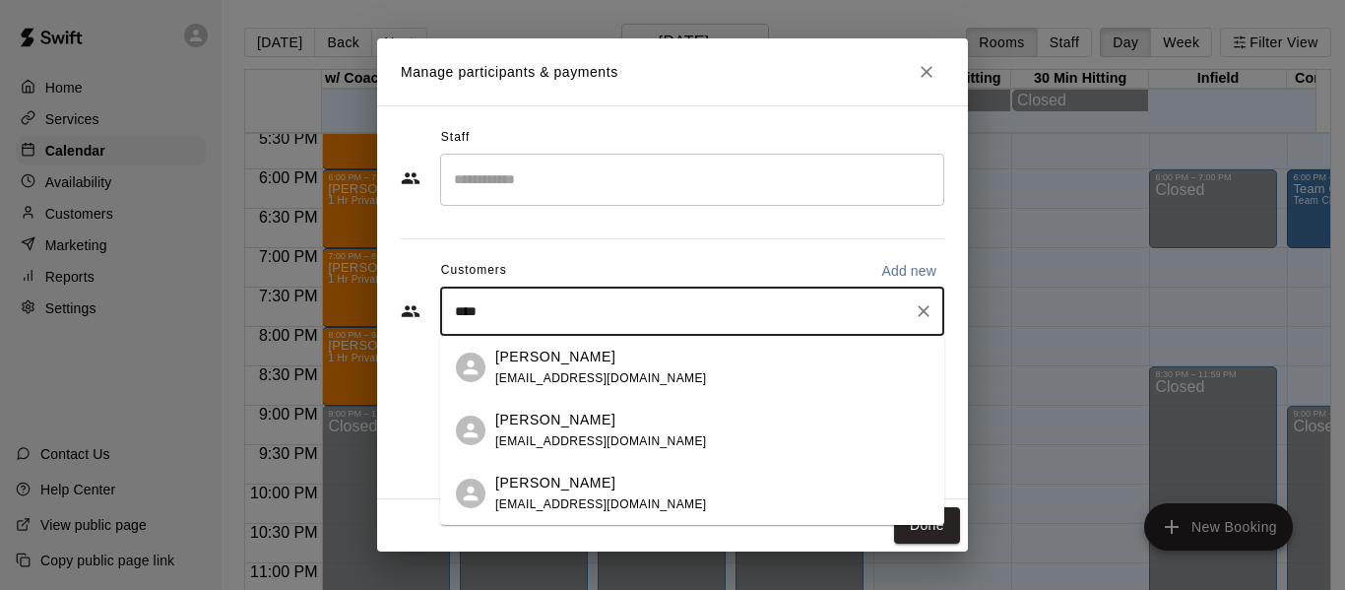
type input "*****"
click at [579, 379] on span "[EMAIL_ADDRESS][DOMAIN_NAME]" at bounding box center [601, 378] width 212 height 14
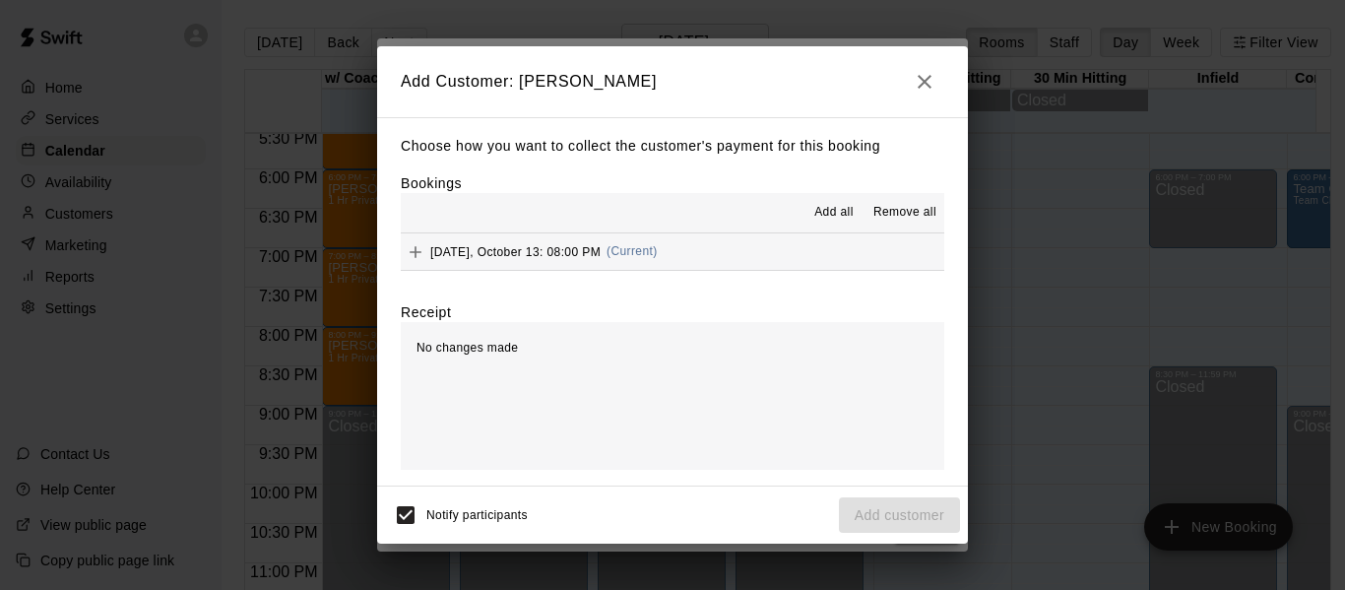
click at [811, 252] on button "[DATE], October 13: 08:00 PM (Current)" at bounding box center [673, 251] width 544 height 36
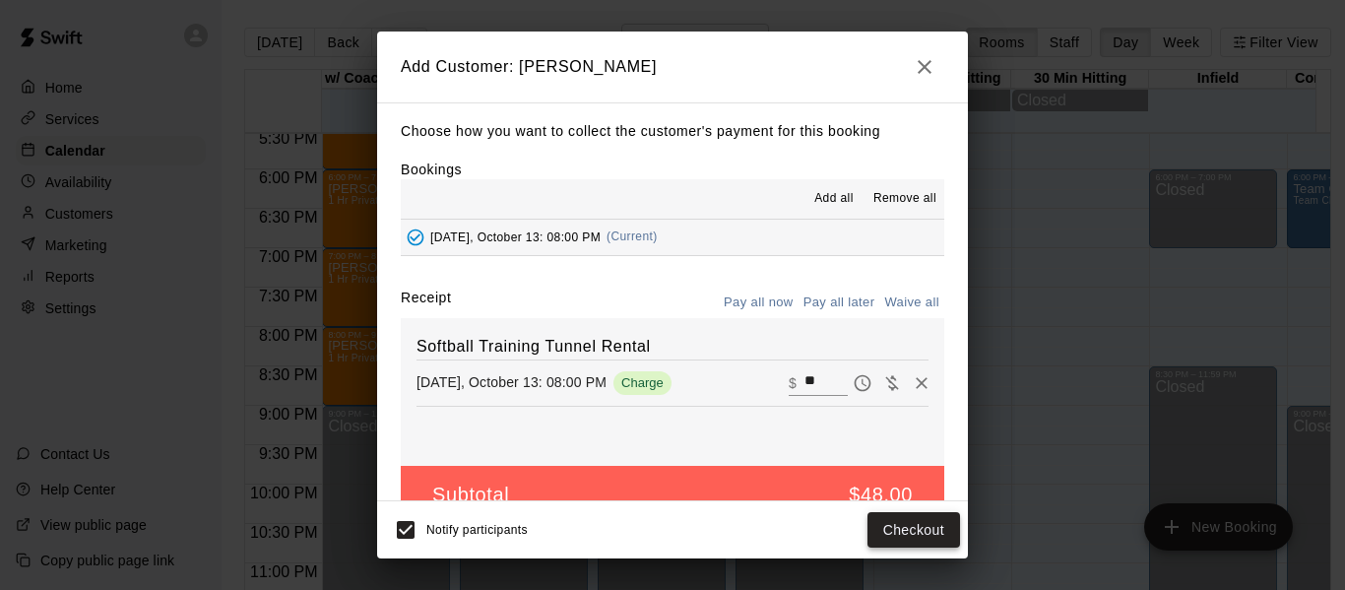
click at [915, 525] on button "Checkout" at bounding box center [914, 530] width 93 height 36
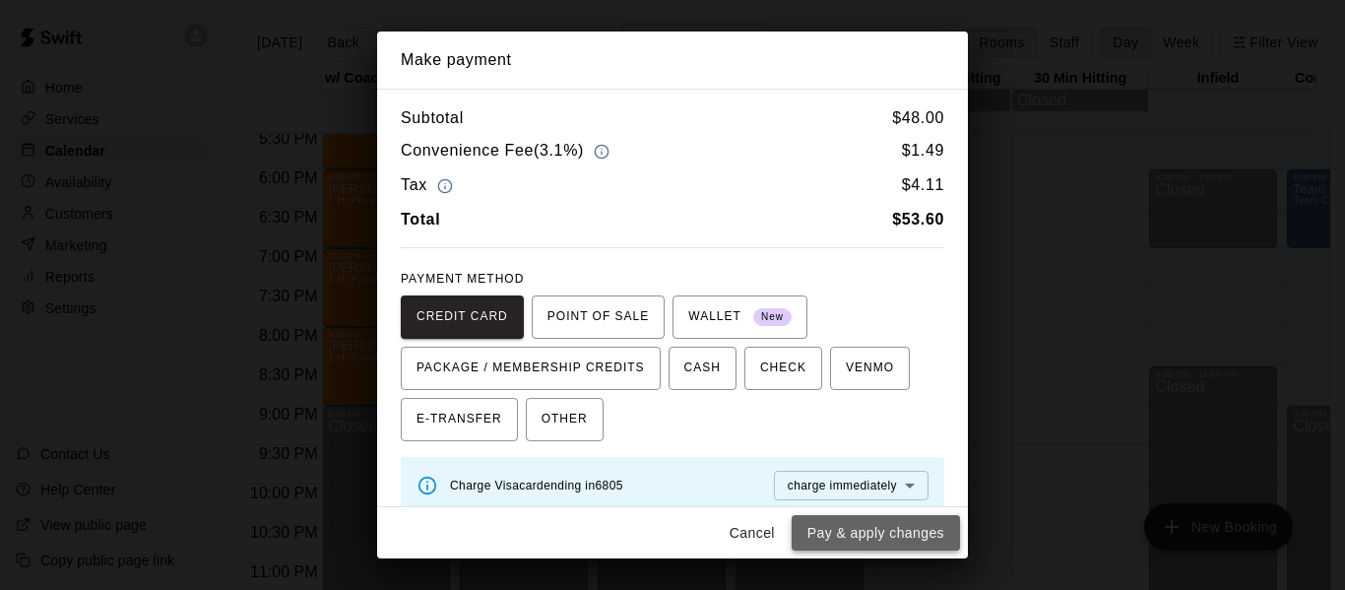
click at [899, 542] on button "Pay & apply changes" at bounding box center [876, 533] width 168 height 36
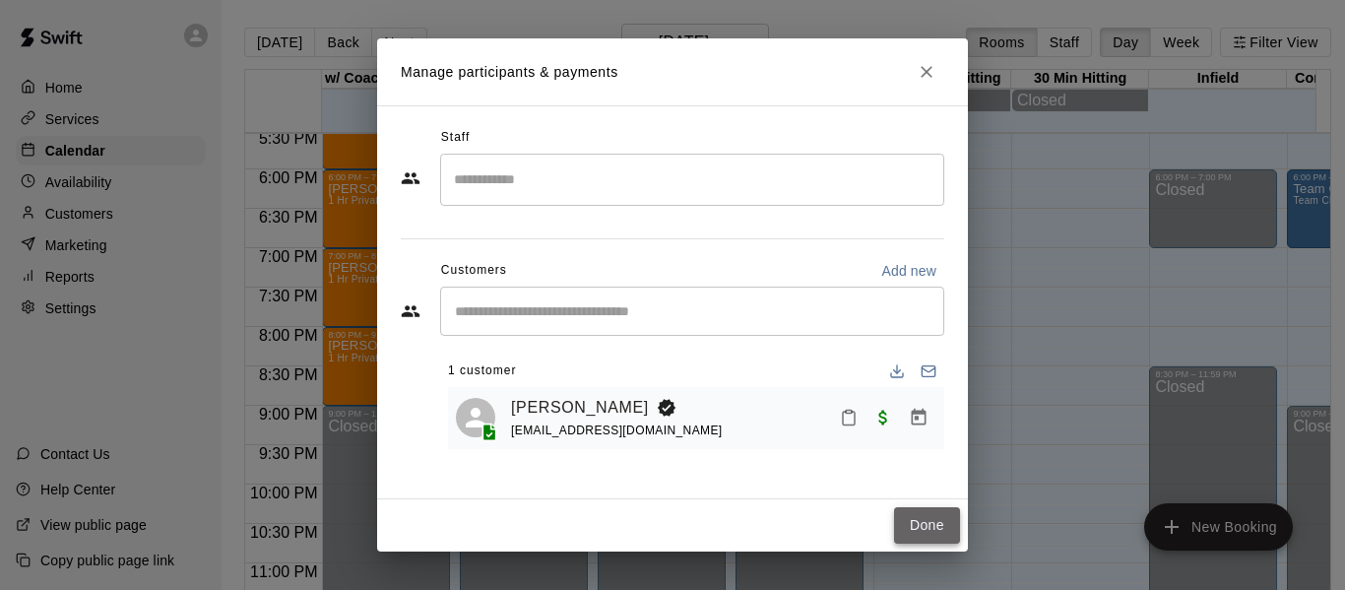
click at [937, 522] on button "Done" at bounding box center [927, 525] width 66 height 36
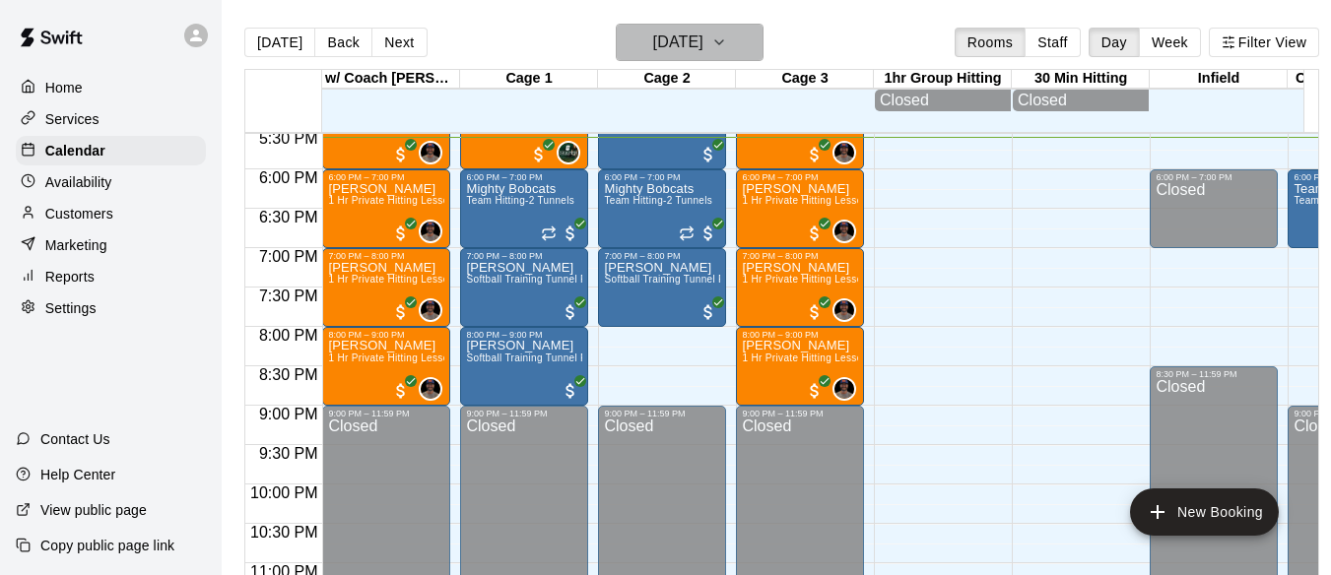
click at [727, 42] on icon "button" at bounding box center [719, 43] width 16 height 24
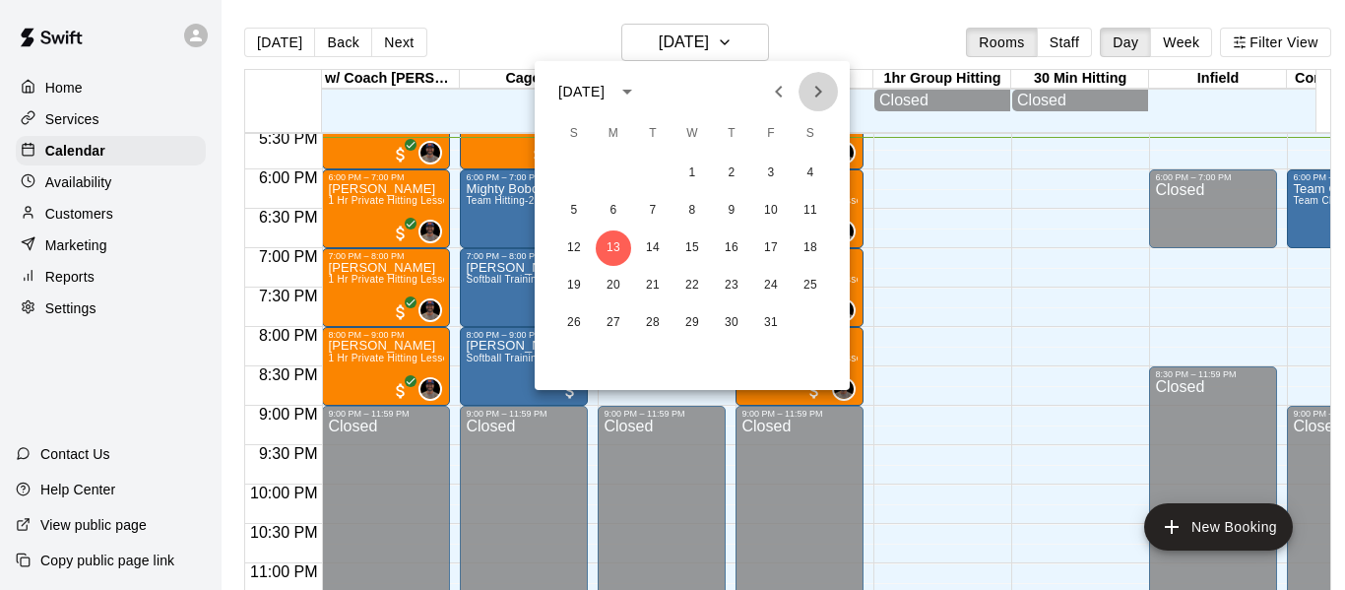
click at [823, 95] on icon "Next month" at bounding box center [819, 92] width 24 height 24
click at [609, 238] on button "12" at bounding box center [613, 247] width 35 height 35
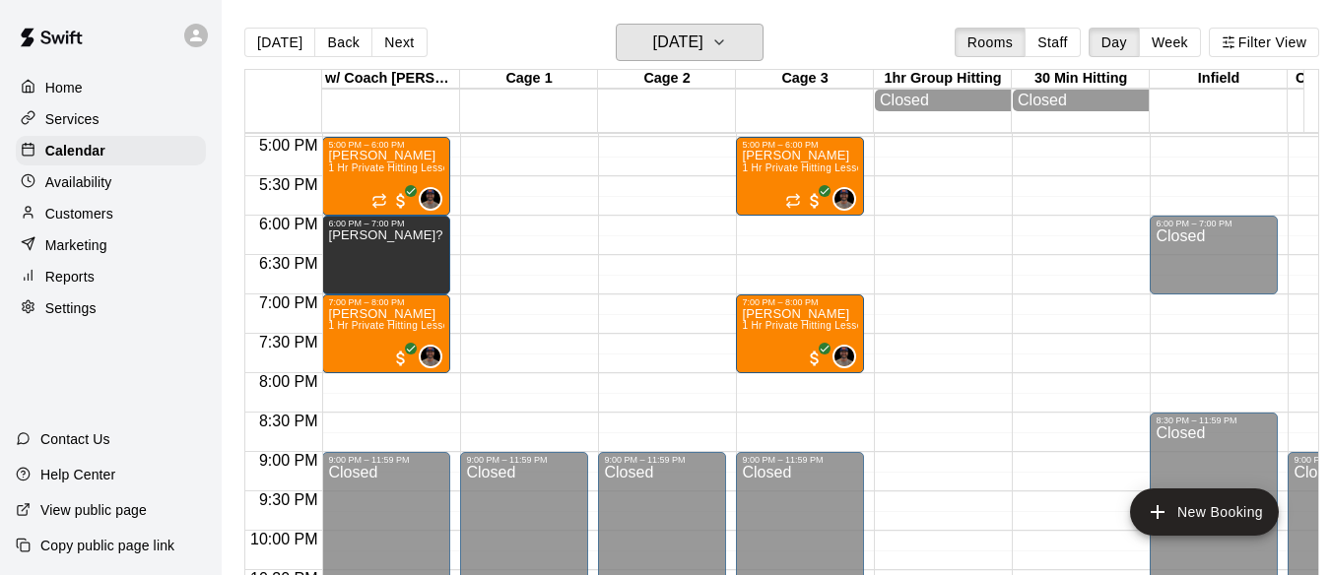
scroll to position [1350, 0]
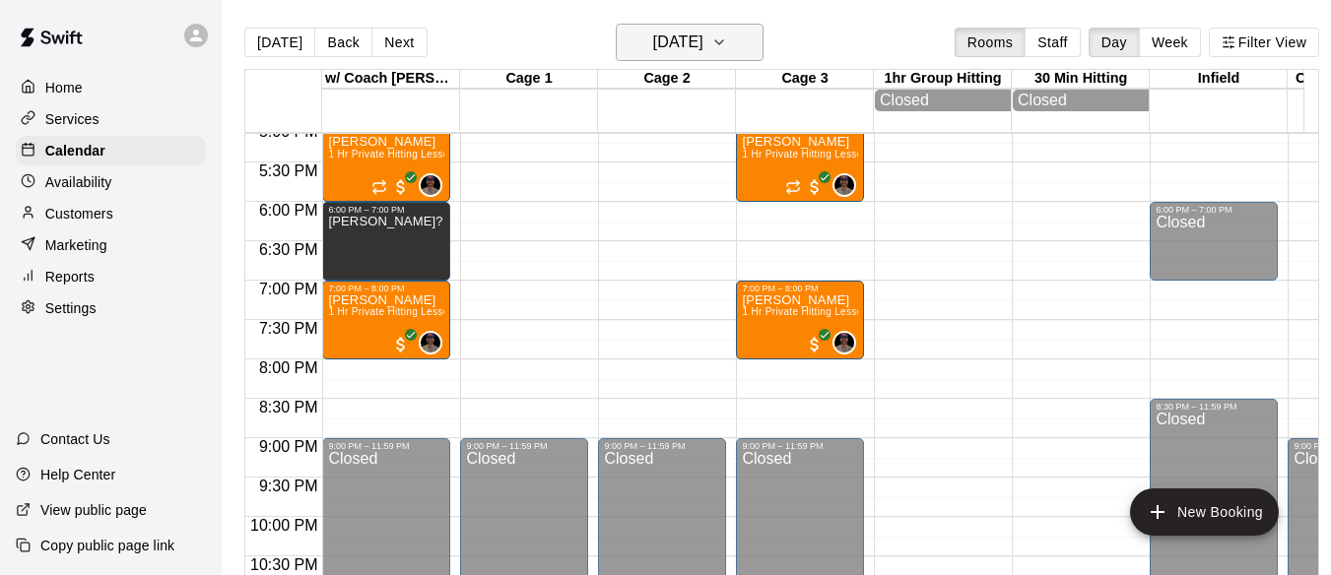
click at [727, 42] on icon "button" at bounding box center [719, 43] width 16 height 24
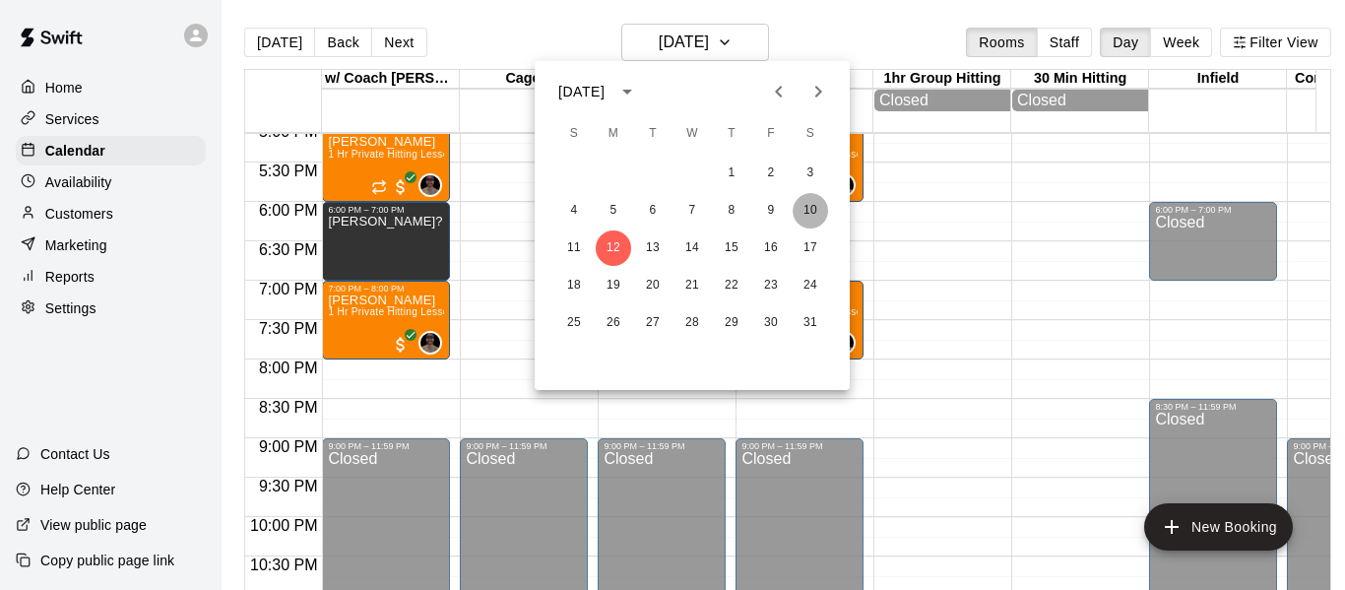
click at [802, 211] on button "10" at bounding box center [810, 210] width 35 height 35
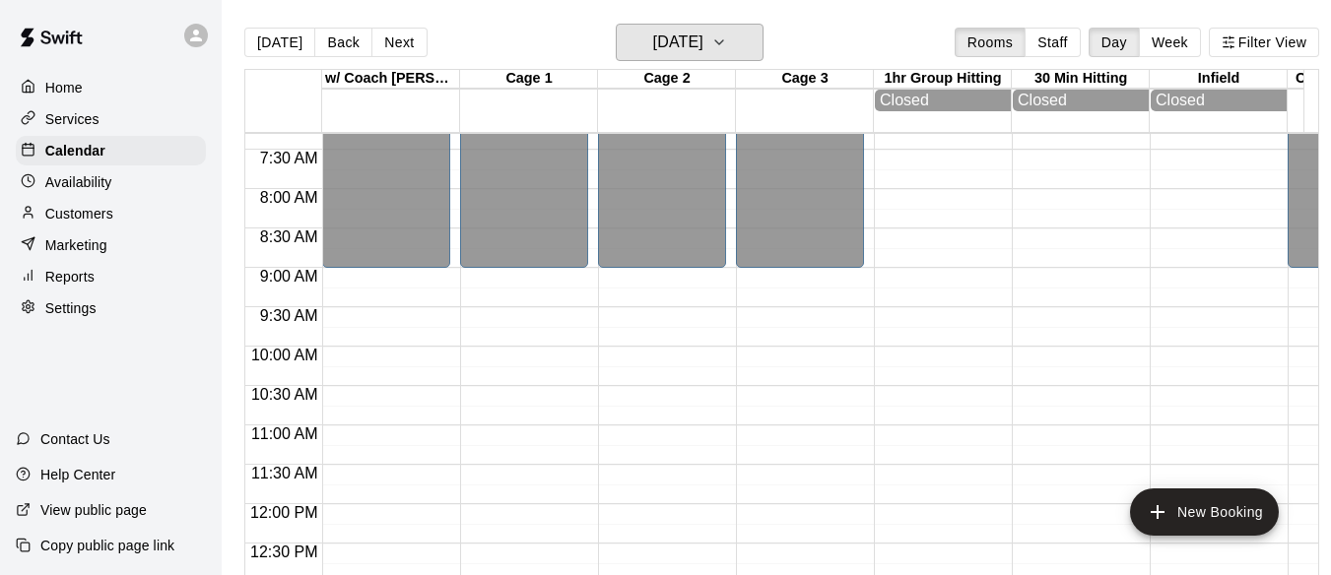
scroll to position [562, 0]
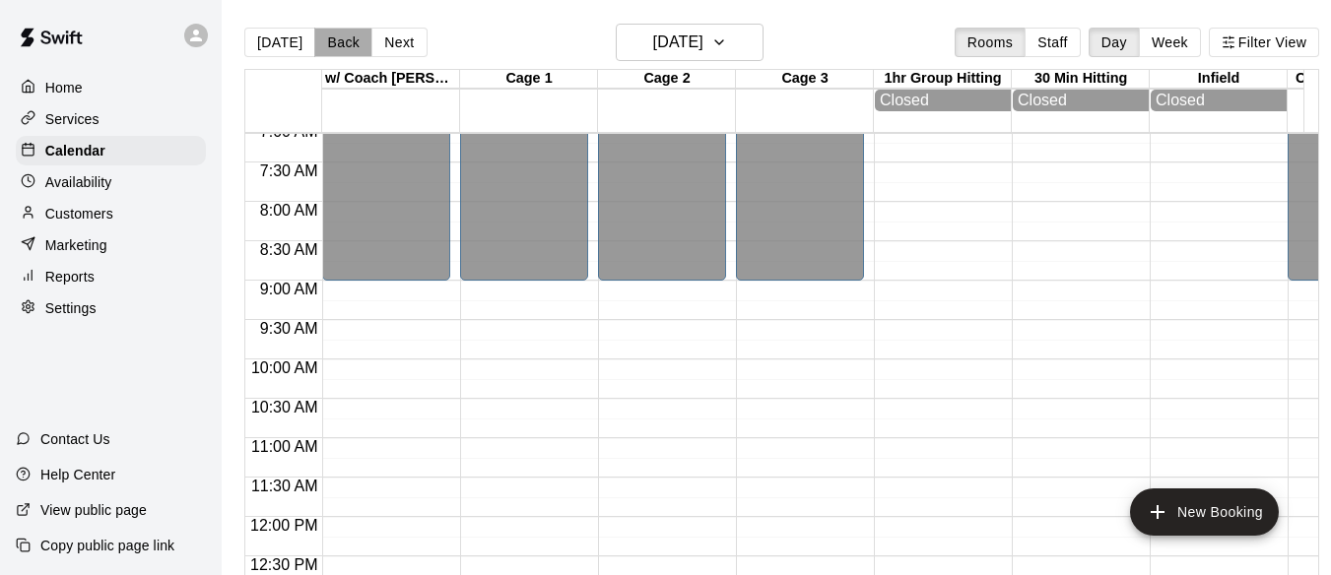
click at [345, 44] on button "Back" at bounding box center [343, 43] width 58 height 30
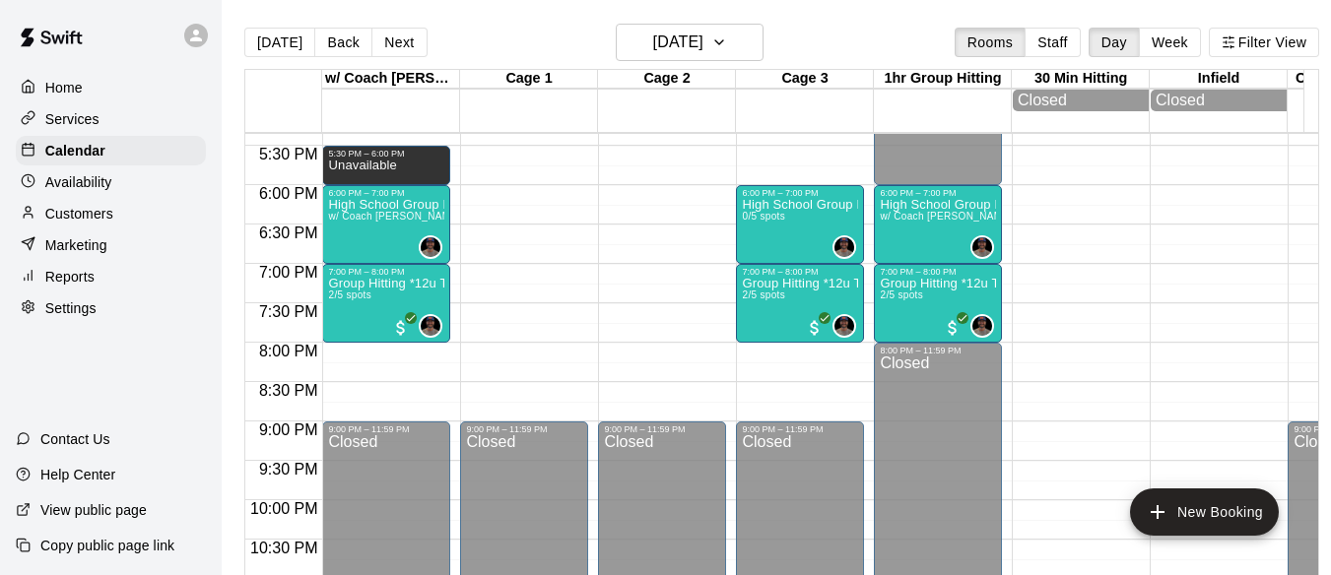
scroll to position [1383, 0]
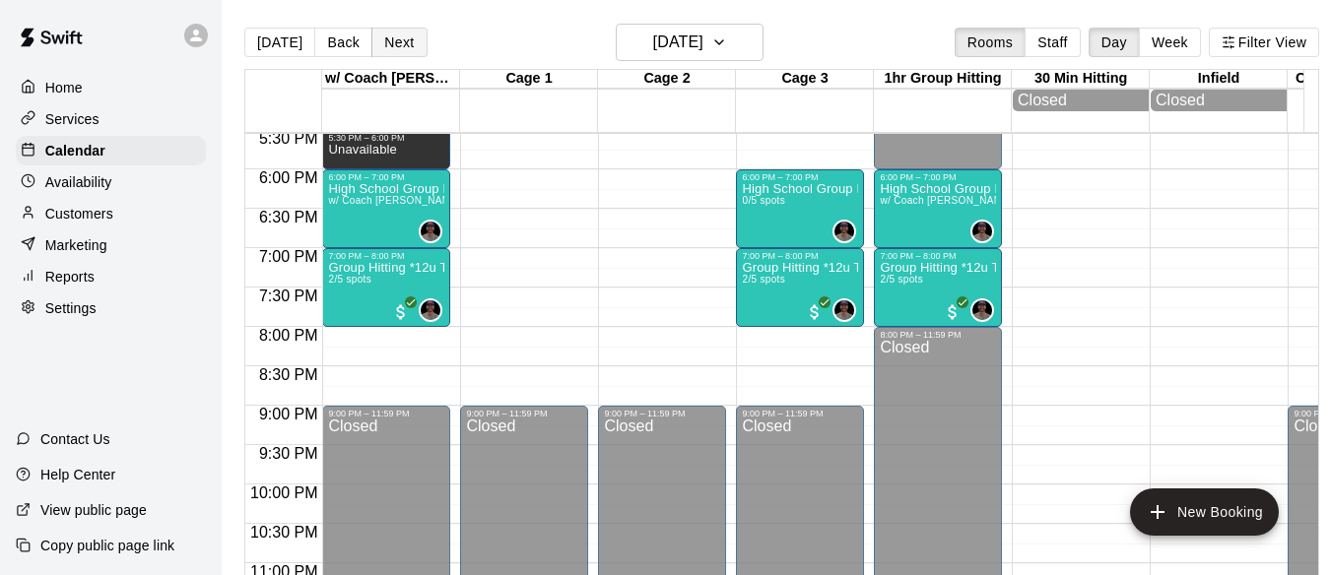
click at [396, 46] on button "Next" at bounding box center [398, 43] width 55 height 30
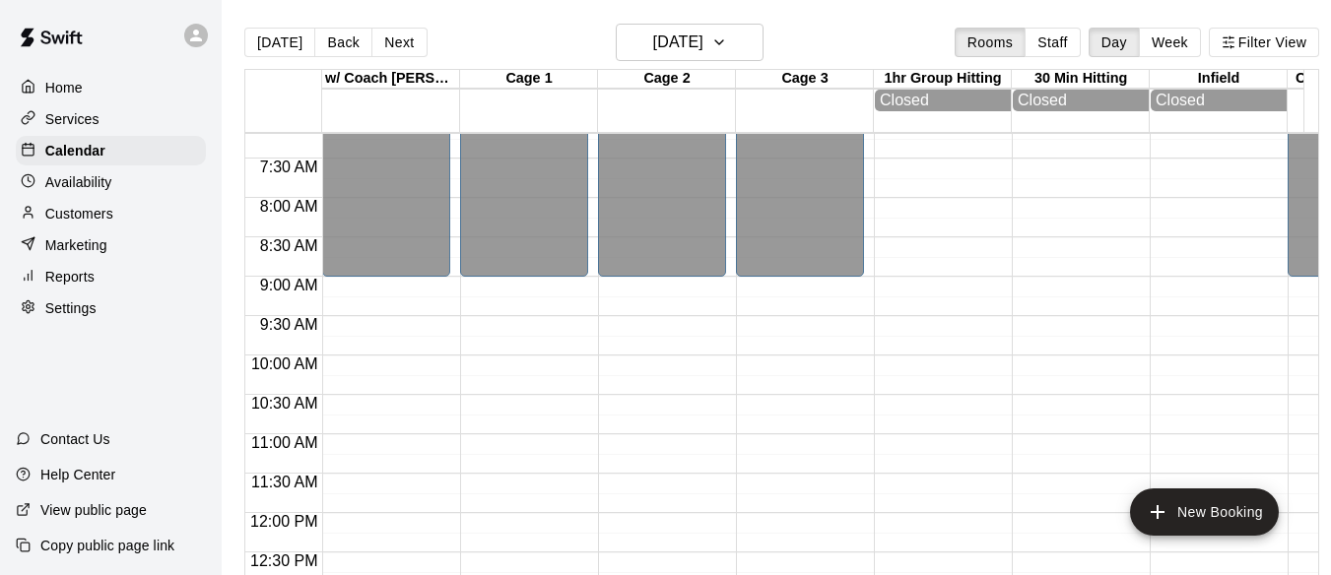
scroll to position [562, 0]
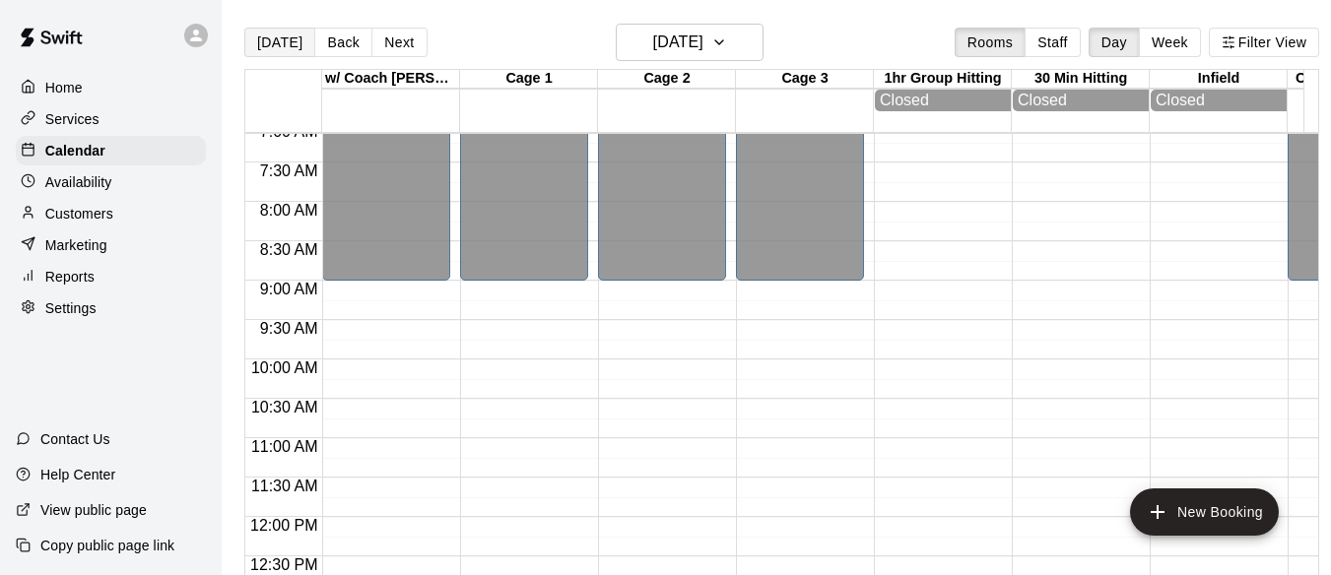
click at [282, 39] on button "[DATE]" at bounding box center [279, 43] width 71 height 30
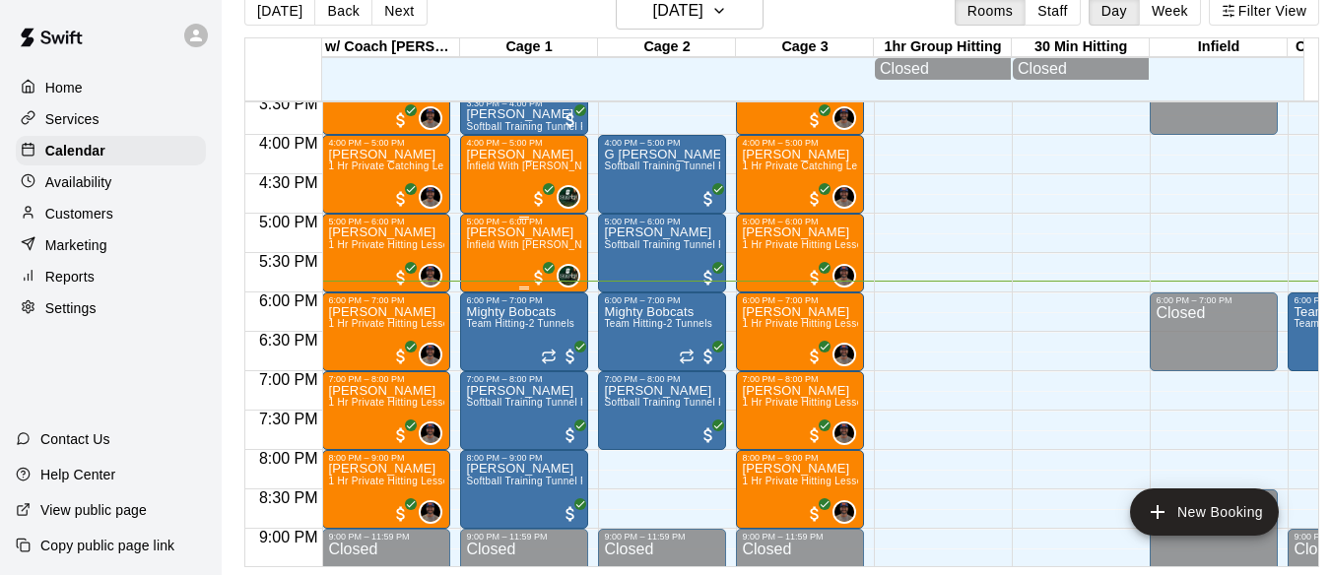
scroll to position [1219, 0]
